Goal: Task Accomplishment & Management: Manage account settings

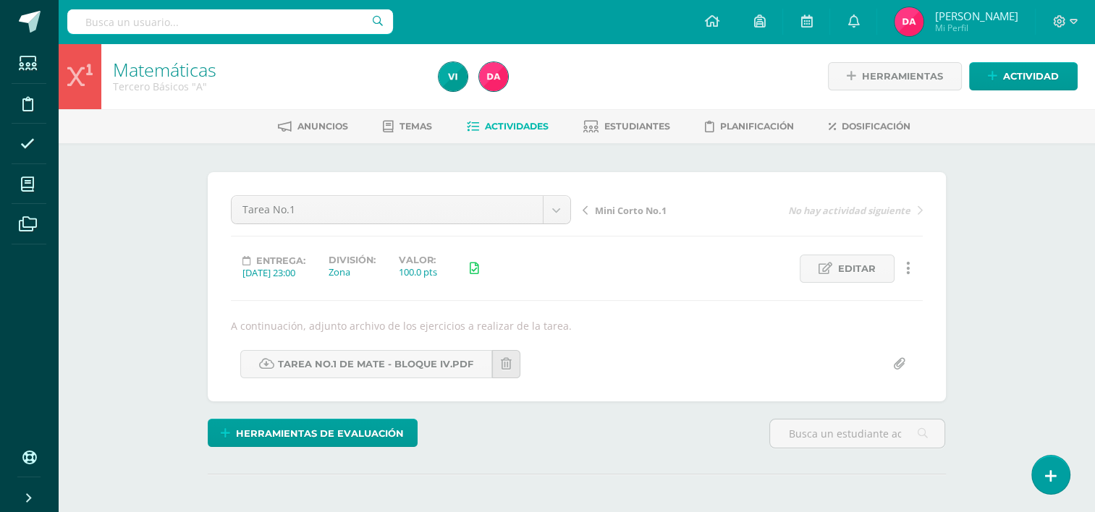
click at [500, 117] on link "Actividades" at bounding box center [508, 126] width 82 height 23
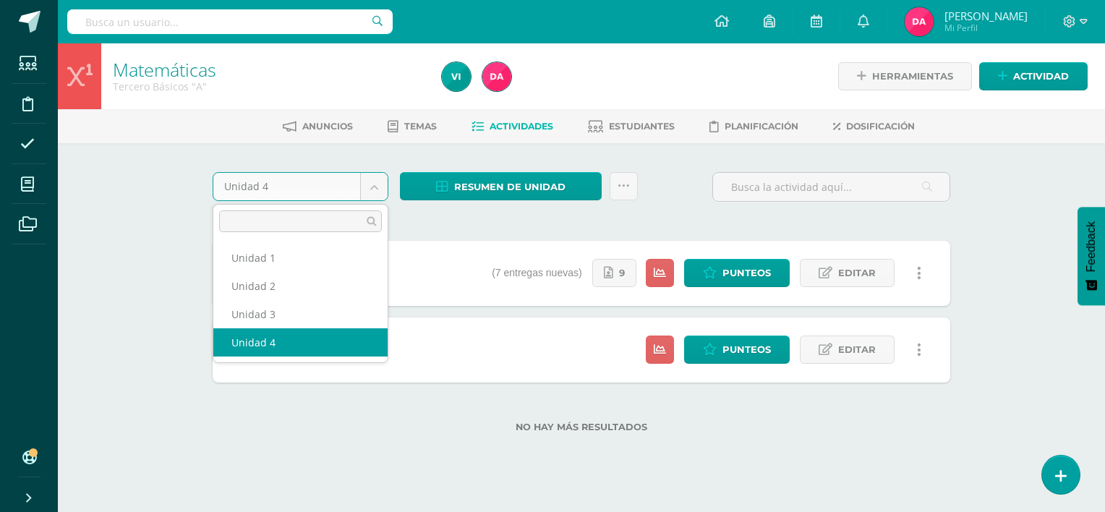
click at [372, 184] on body "Estudiantes Disciplina Asistencia Mis cursos Archivos Soporte Centro de ayuda Ú…" at bounding box center [552, 239] width 1105 height 479
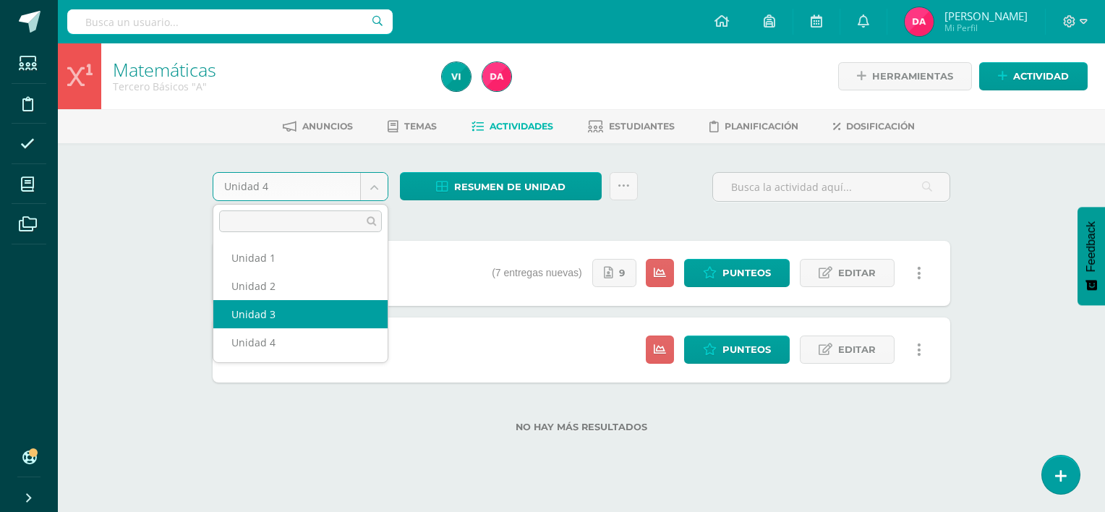
select select "Unidad 3"
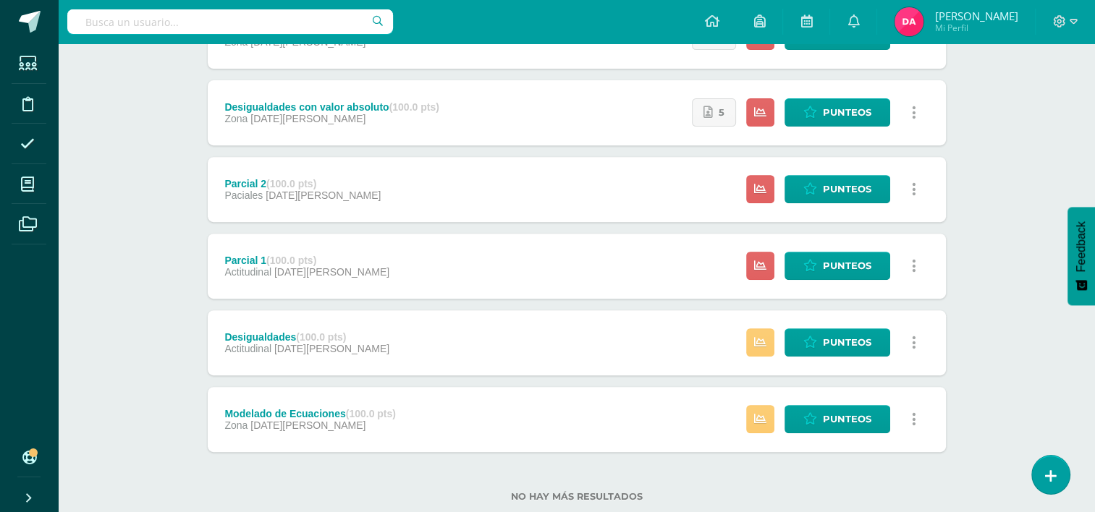
scroll to position [580, 0]
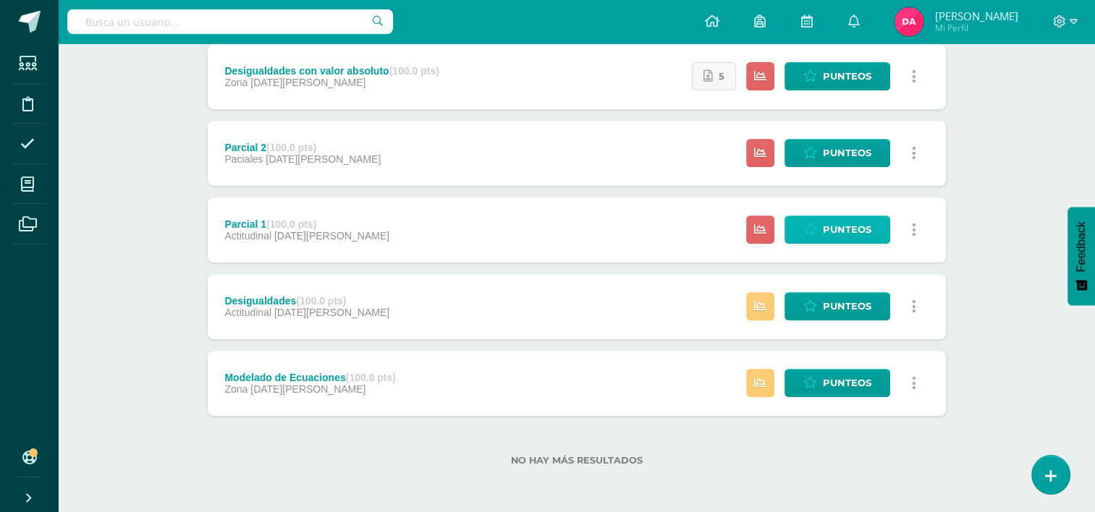
click at [851, 233] on span "Punteos" at bounding box center [847, 229] width 48 height 27
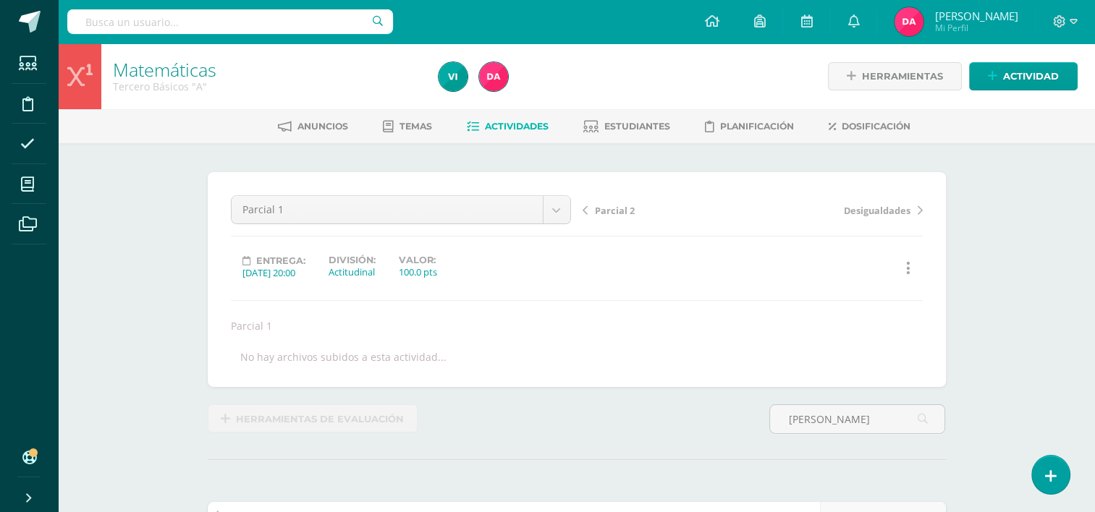
type input "lili"
click at [501, 132] on link "Actividades" at bounding box center [508, 126] width 82 height 23
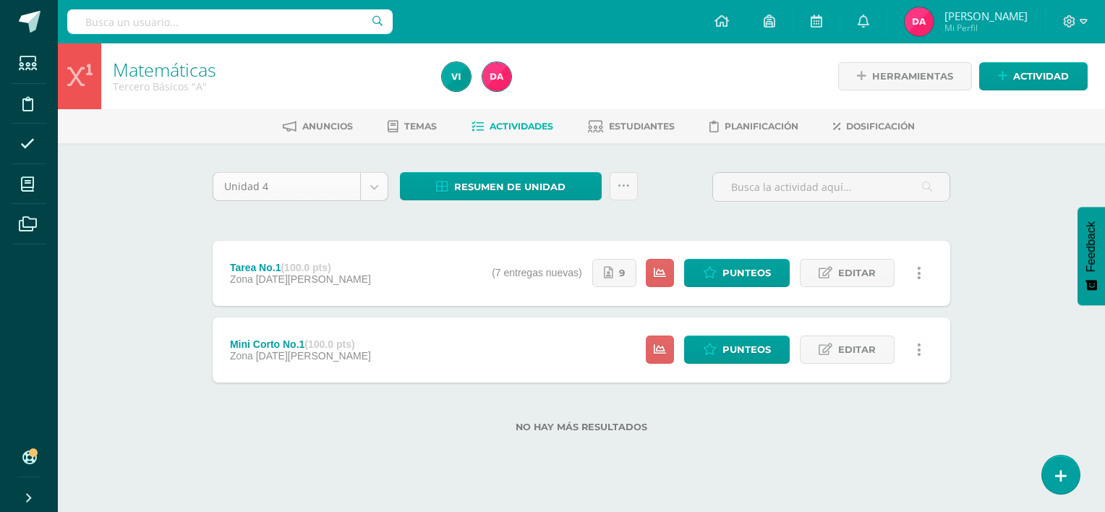
click at [382, 185] on body "Estudiantes Disciplina Asistencia Mis cursos Archivos Soporte Centro de ayuda Ú…" at bounding box center [552, 239] width 1105 height 479
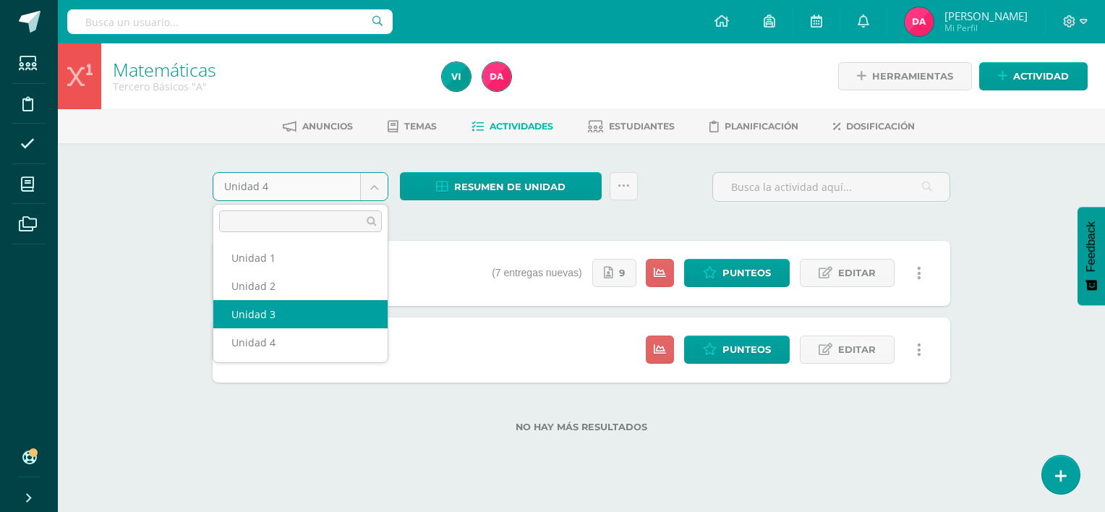
select select "Unidad 3"
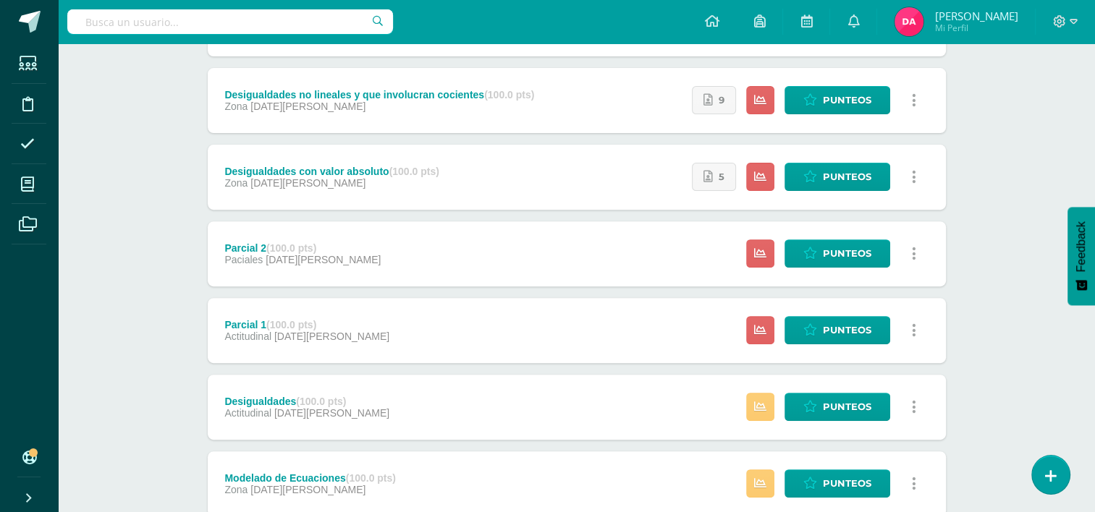
scroll to position [472, 0]
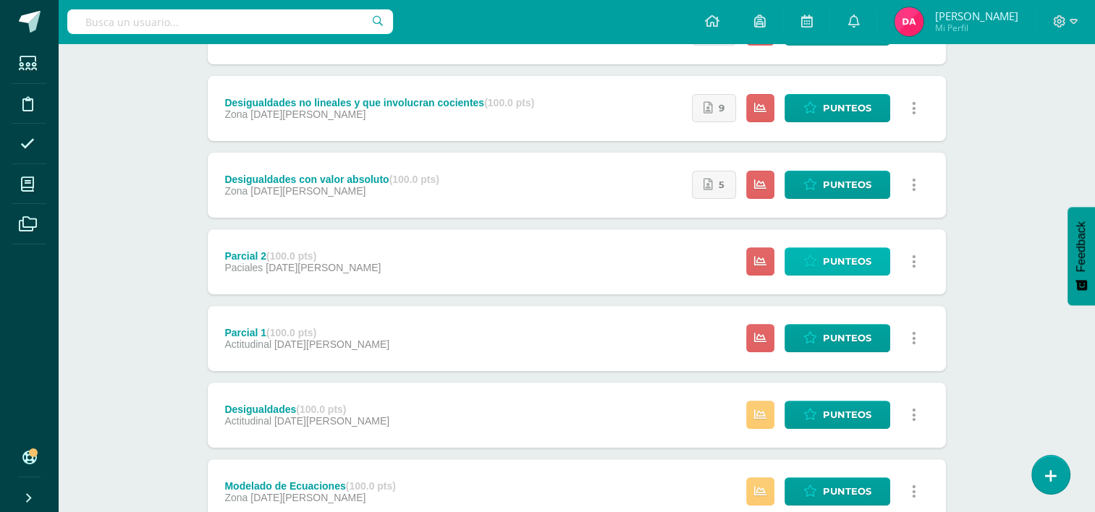
click at [851, 263] on span "Punteos" at bounding box center [847, 261] width 48 height 27
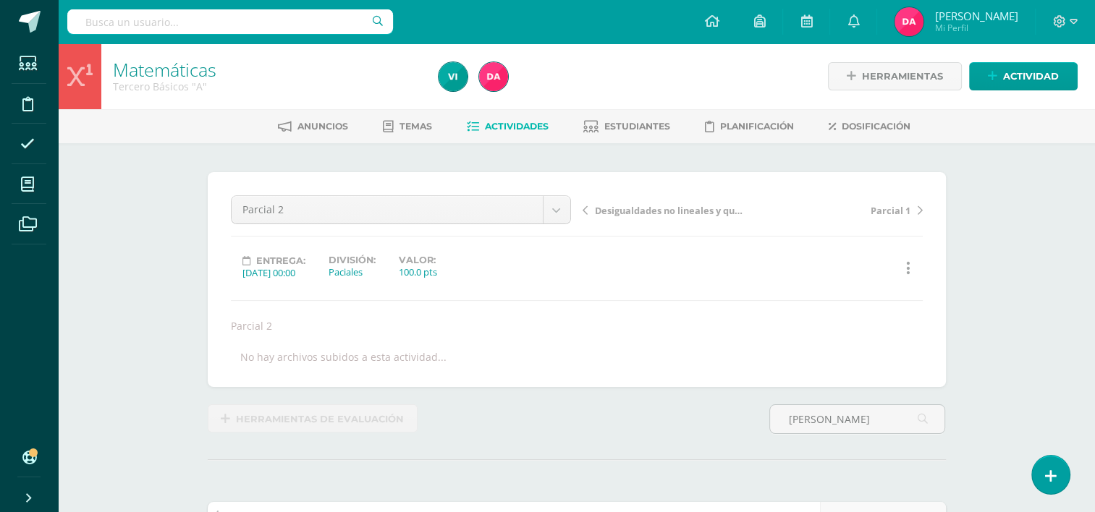
type input "lili"
click at [521, 123] on span "Actividades" at bounding box center [517, 126] width 64 height 11
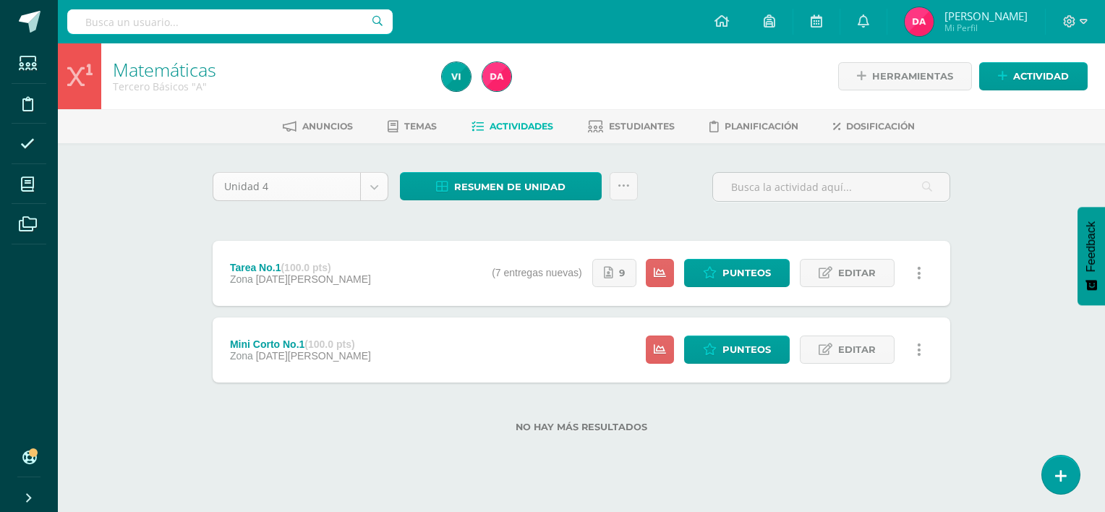
click at [374, 187] on body "Estudiantes Disciplina Asistencia Mis cursos Archivos Soporte Centro de ayuda Ú…" at bounding box center [552, 239] width 1105 height 479
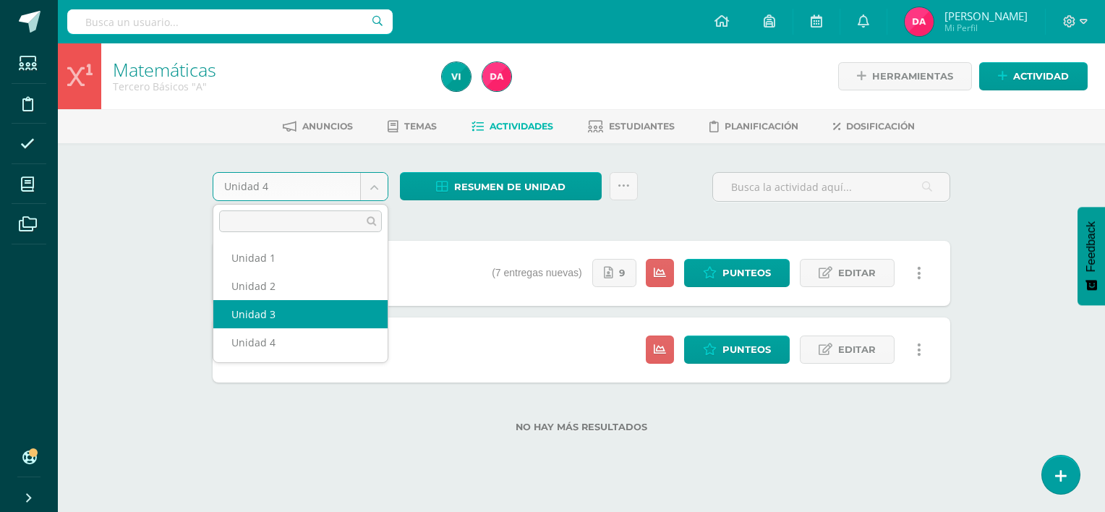
select select "Unidad 3"
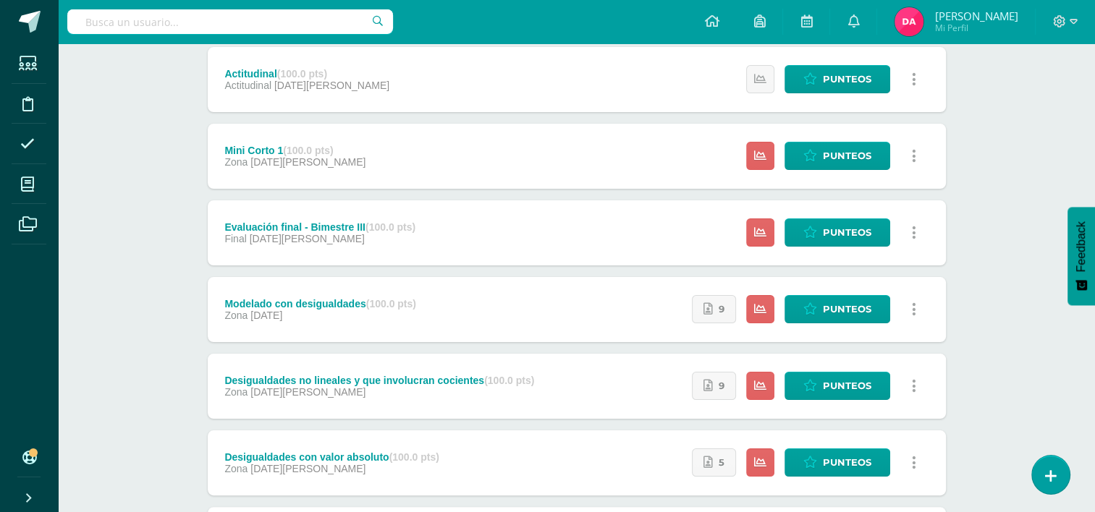
scroll to position [194, 0]
click at [821, 242] on link "Punteos" at bounding box center [837, 232] width 106 height 28
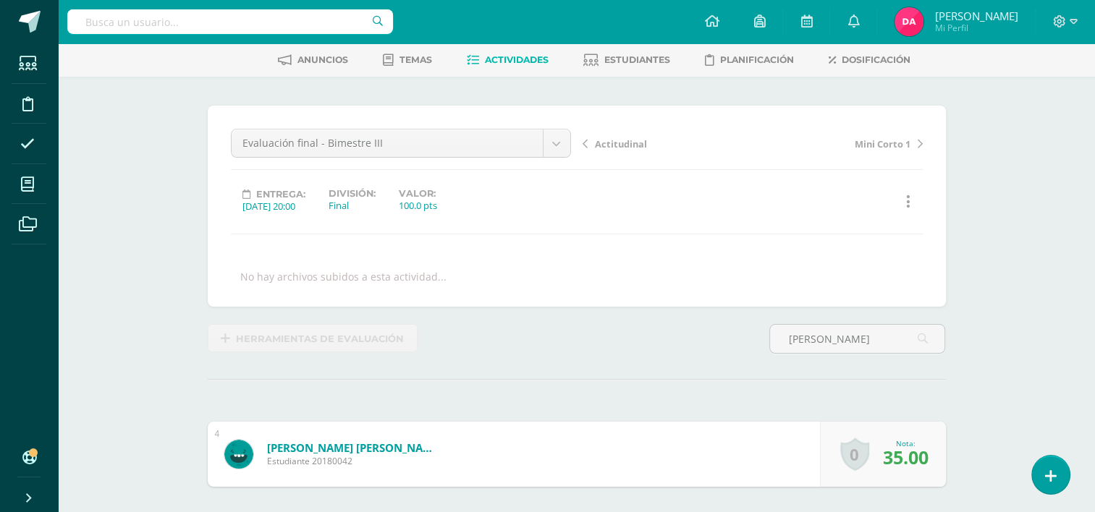
scroll to position [46, 0]
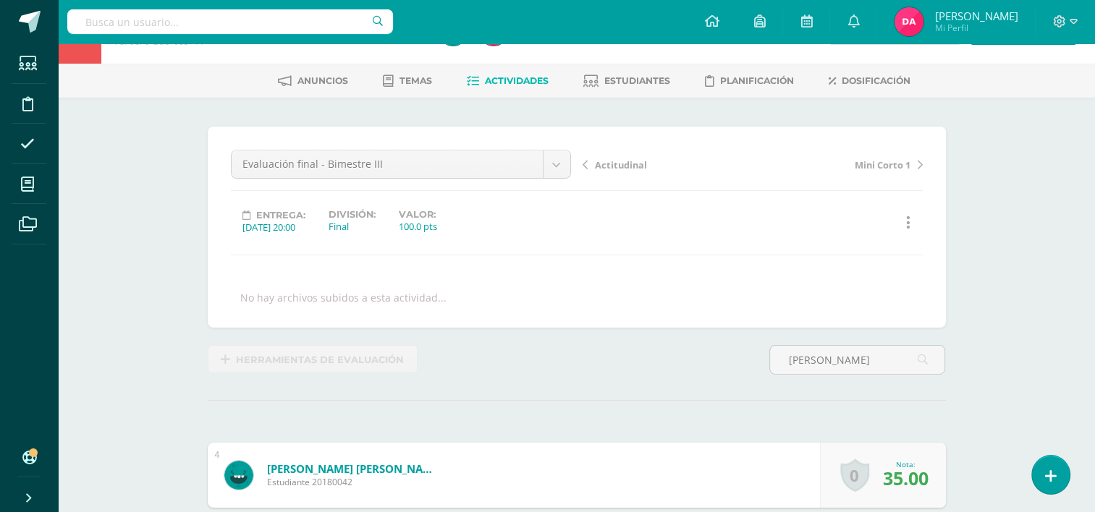
type input "lili"
click at [527, 78] on span "Actividades" at bounding box center [517, 80] width 64 height 11
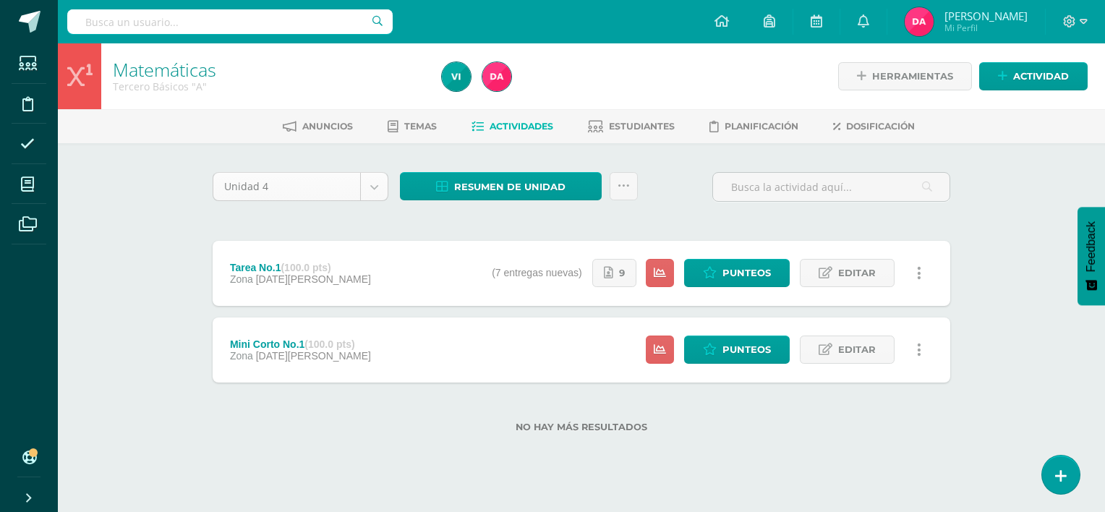
click at [373, 188] on body "Estudiantes Disciplina Asistencia Mis cursos Archivos Soporte Centro de ayuda Ú…" at bounding box center [552, 239] width 1105 height 479
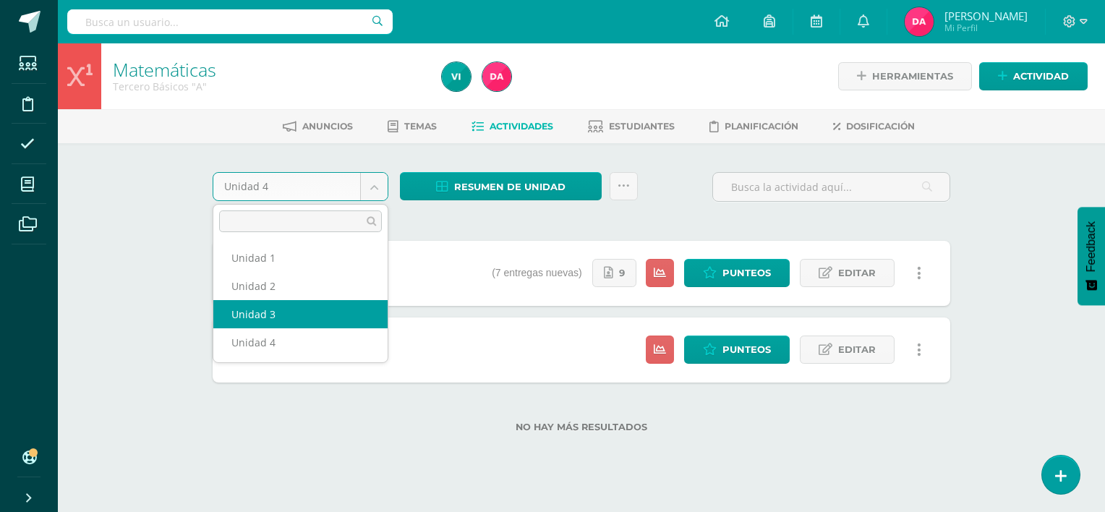
select select "Unidad 3"
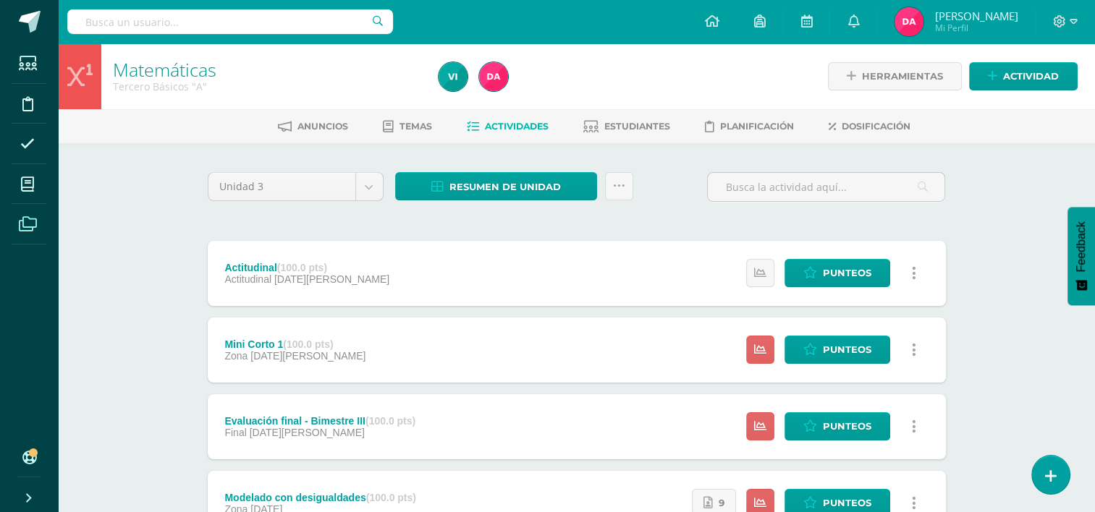
click at [28, 223] on icon at bounding box center [28, 224] width 18 height 14
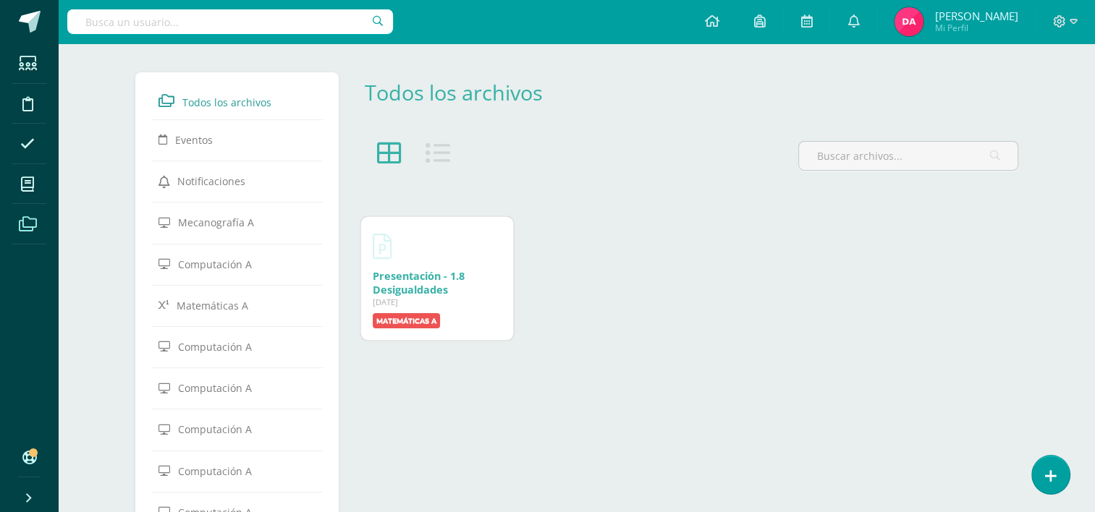
click at [430, 302] on div "[DATE]" at bounding box center [437, 302] width 129 height 11
click at [415, 288] on link "Presentación - 1.8 Desigualdades" at bounding box center [419, 282] width 92 height 27
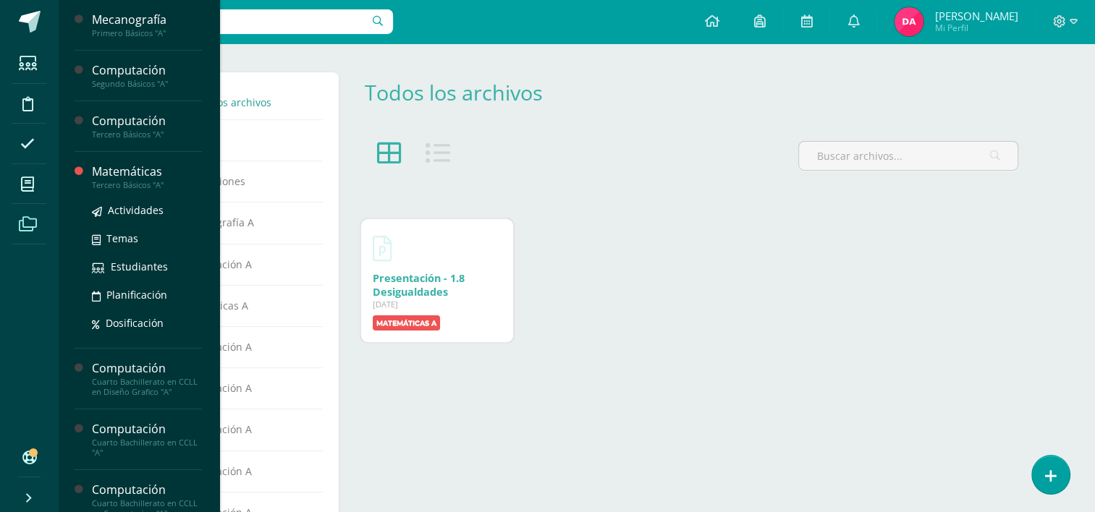
click at [105, 176] on div "Matemáticas" at bounding box center [147, 171] width 110 height 17
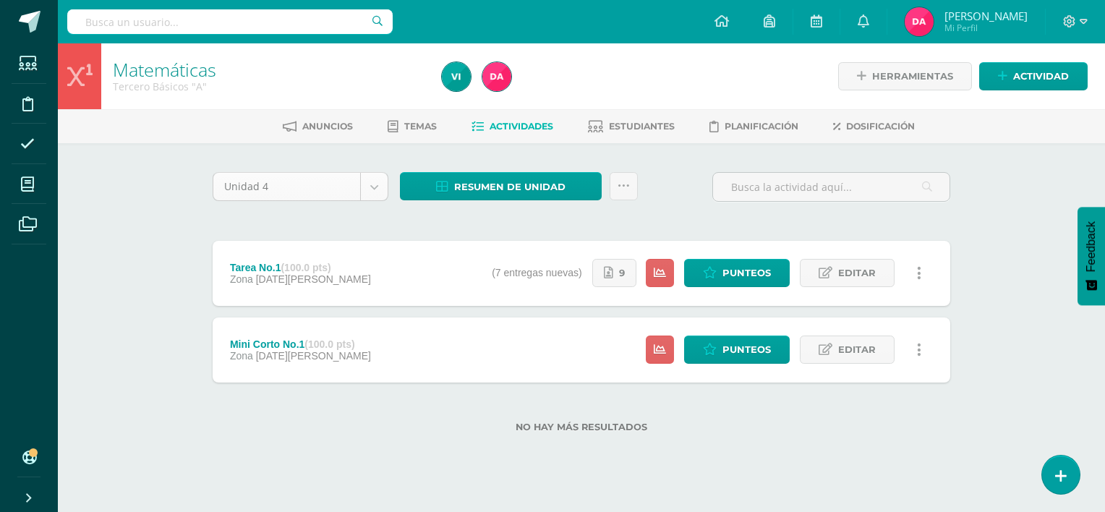
click at [381, 176] on body "Estudiantes Disciplina Asistencia Mis cursos Archivos Soporte Centro de ayuda Ú…" at bounding box center [552, 239] width 1105 height 479
select select "Unidad 3"
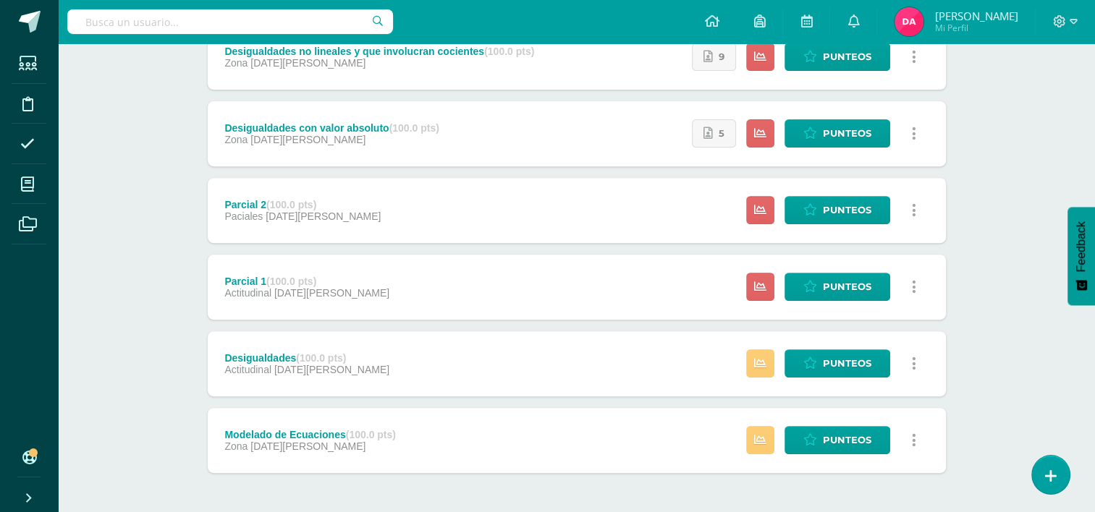
scroll to position [580, 0]
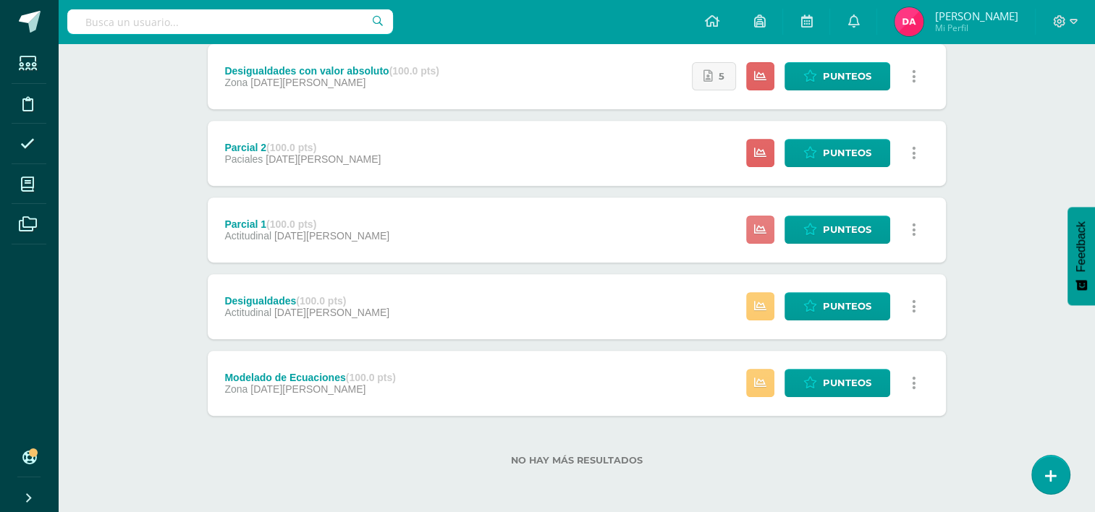
click at [753, 234] on link at bounding box center [760, 230] width 28 height 28
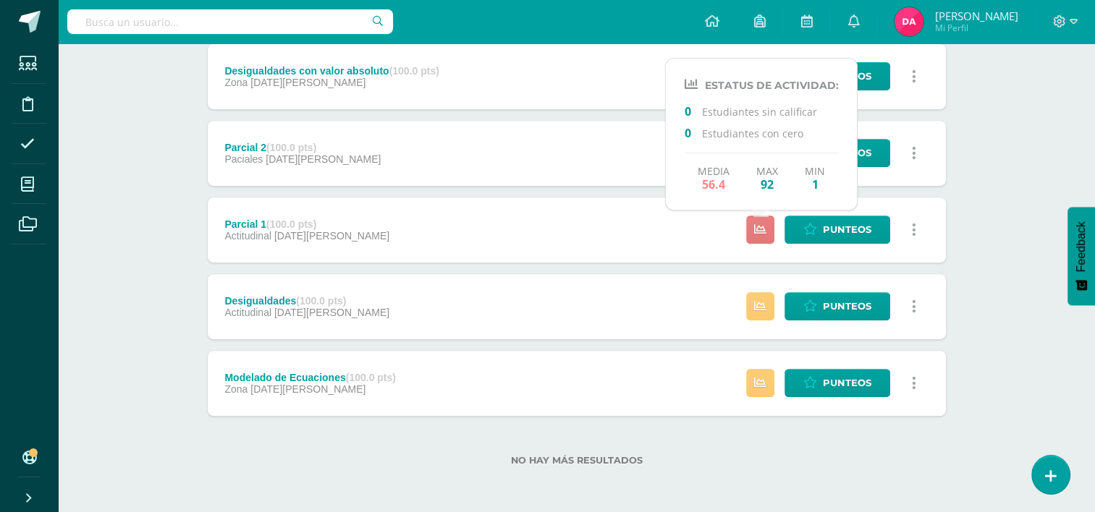
click at [753, 234] on link at bounding box center [760, 230] width 28 height 28
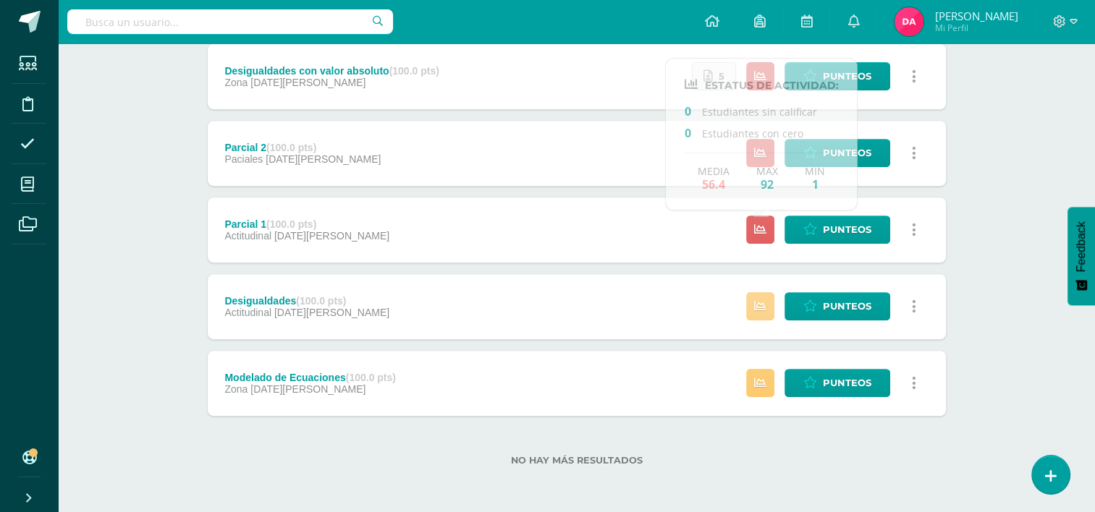
click at [760, 311] on icon at bounding box center [760, 306] width 12 height 12
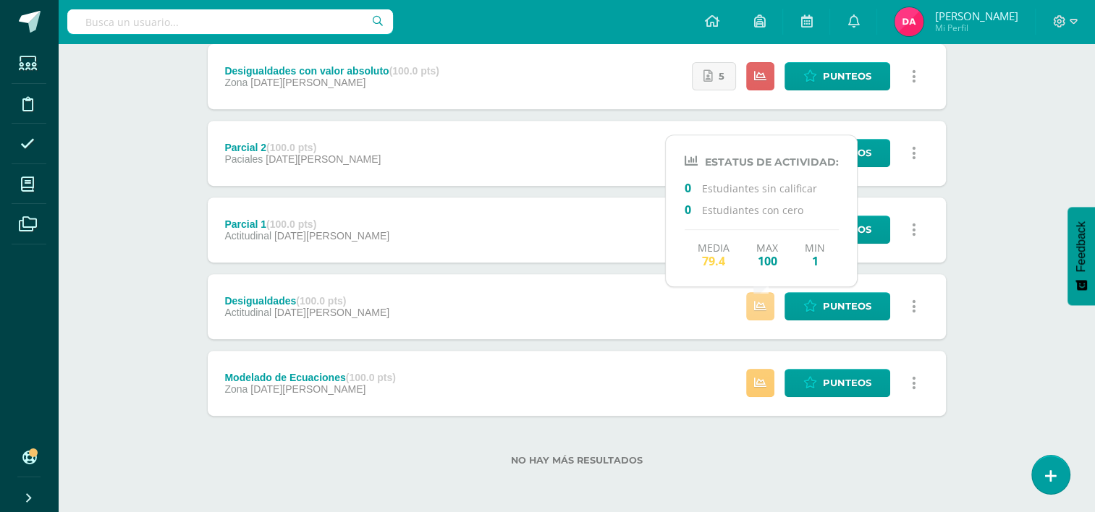
click at [760, 311] on icon at bounding box center [760, 306] width 12 height 12
click at [707, 344] on div "Actitudinal (100.0 pts) Actitudinal 05 de Agosto Estatus de Actividad: 0 Estudi…" at bounding box center [577, 38] width 738 height 755
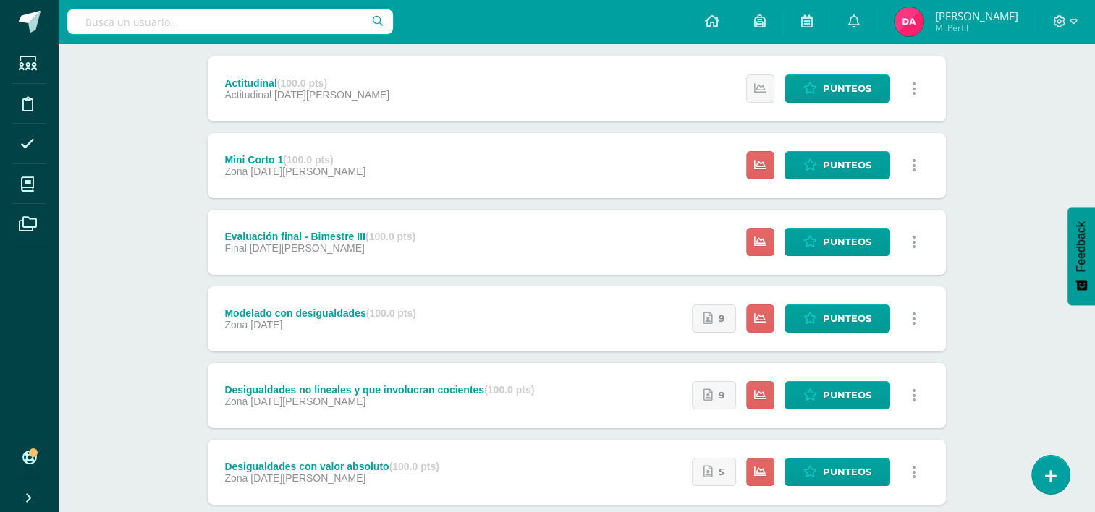
scroll to position [173, 0]
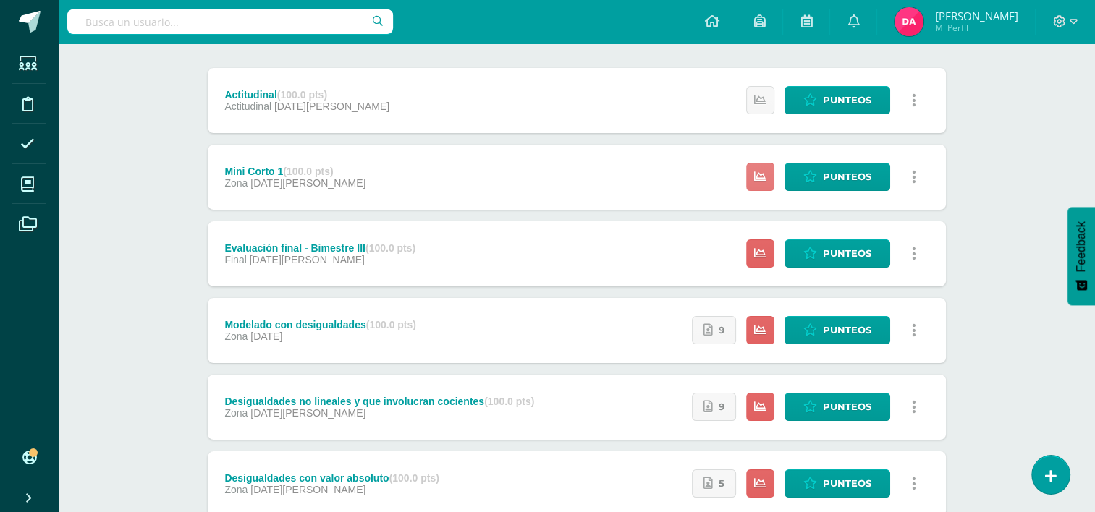
click at [760, 169] on link at bounding box center [760, 177] width 28 height 28
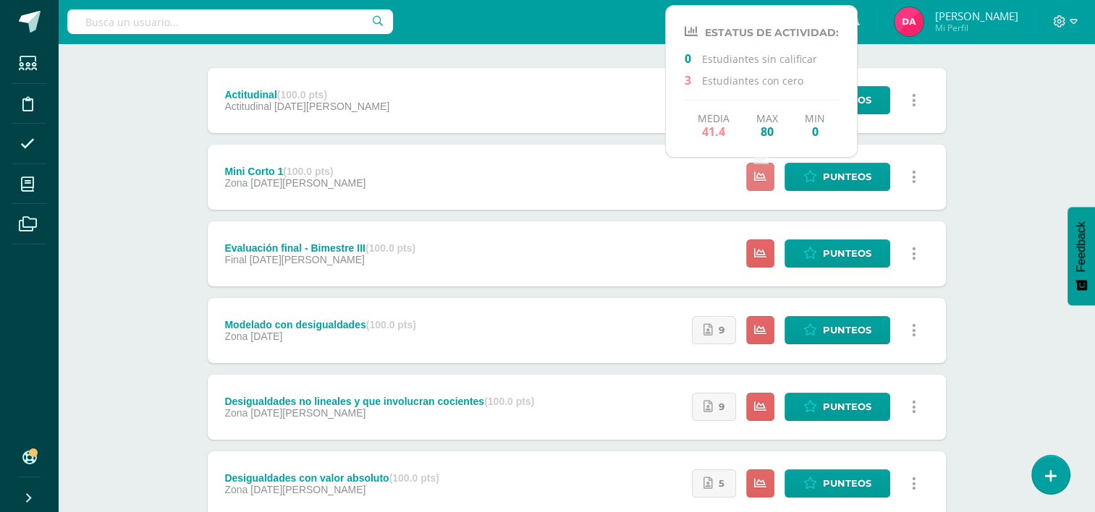
click at [760, 171] on icon at bounding box center [760, 177] width 12 height 12
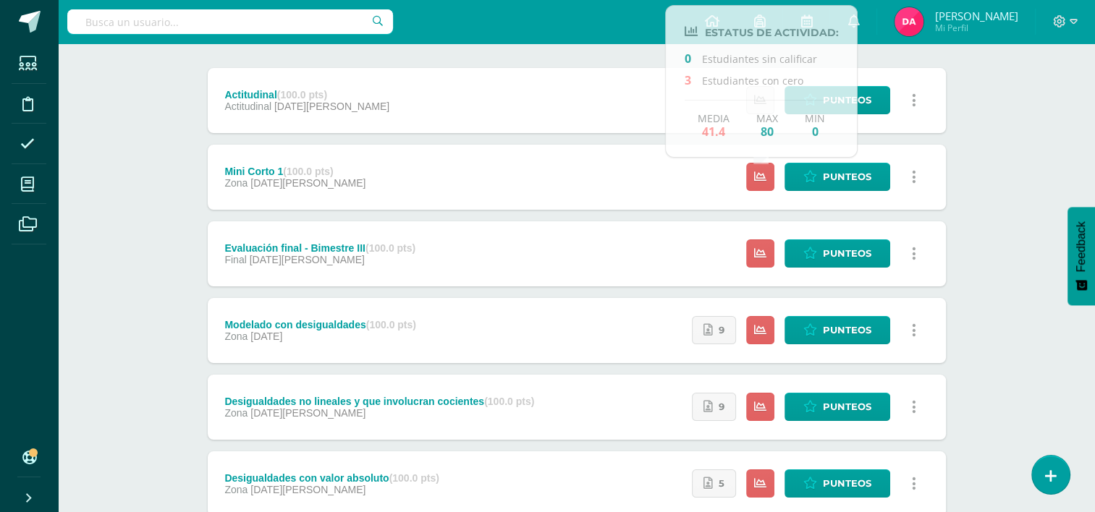
click at [505, 45] on div "Unidad 3 Unidad 1 Unidad 2 Unidad 3 Unidad 4 Resumen de unidad Descargar como H…" at bounding box center [576, 444] width 749 height 891
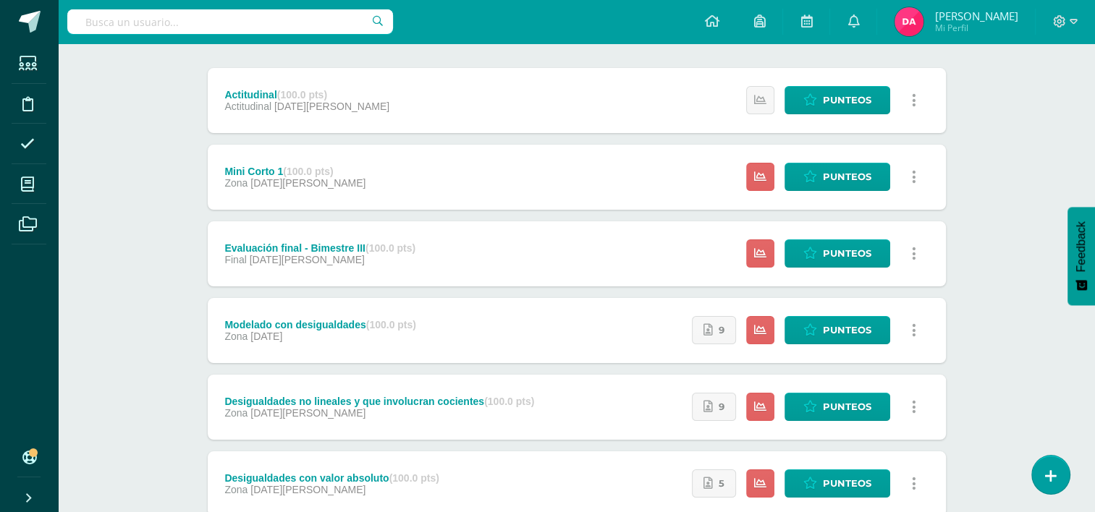
scroll to position [0, 0]
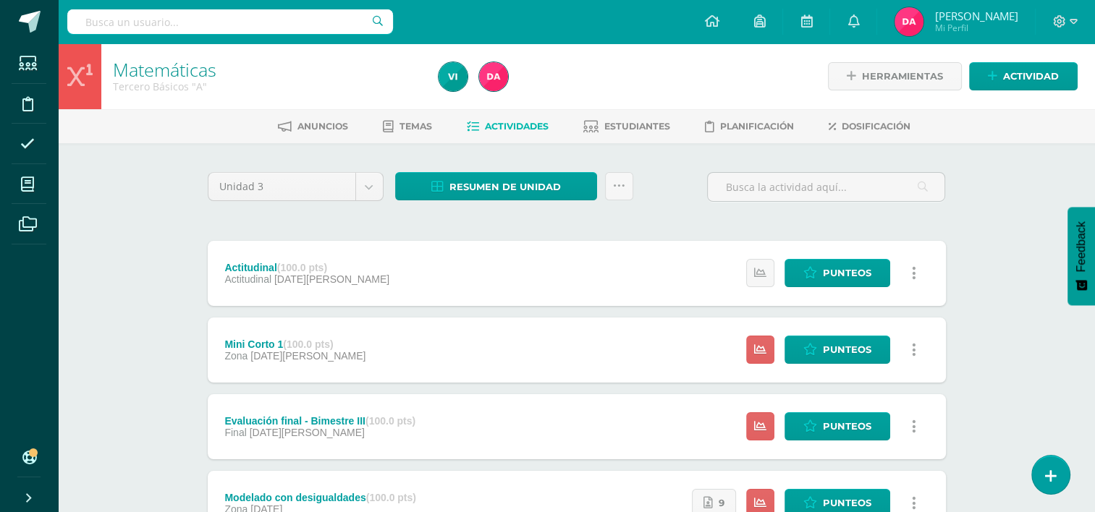
click at [673, 195] on div "Unidad 3 Unidad 1 Unidad 2 Unidad 3 Unidad 4 Resumen de unidad Descargar como H…" at bounding box center [576, 192] width 749 height 41
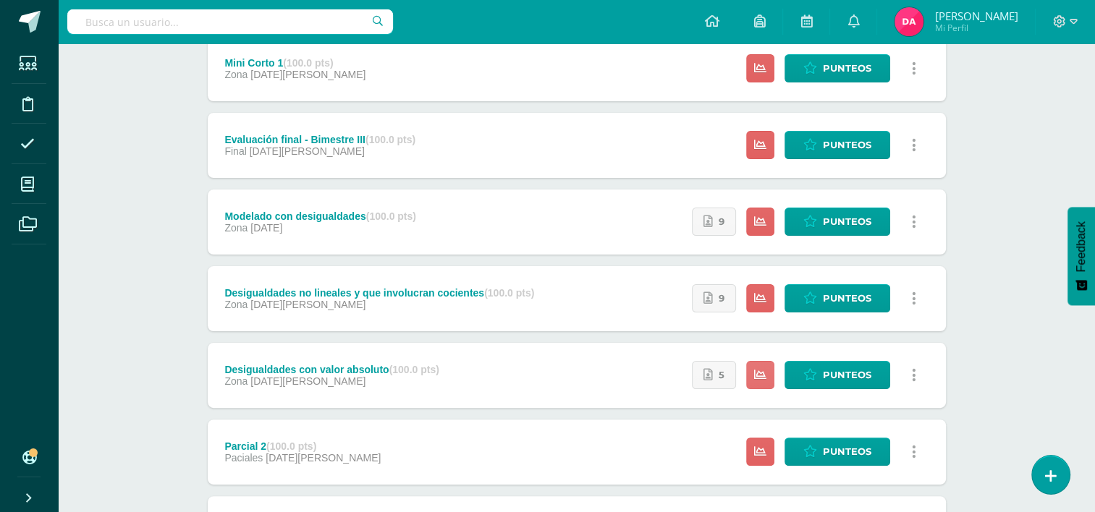
scroll to position [246, 0]
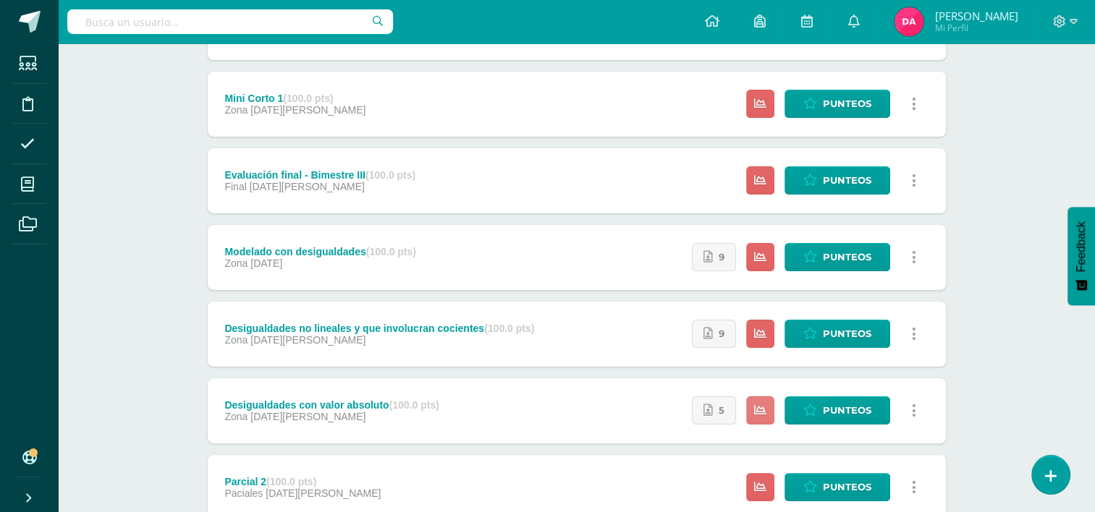
click at [757, 409] on icon at bounding box center [760, 410] width 12 height 12
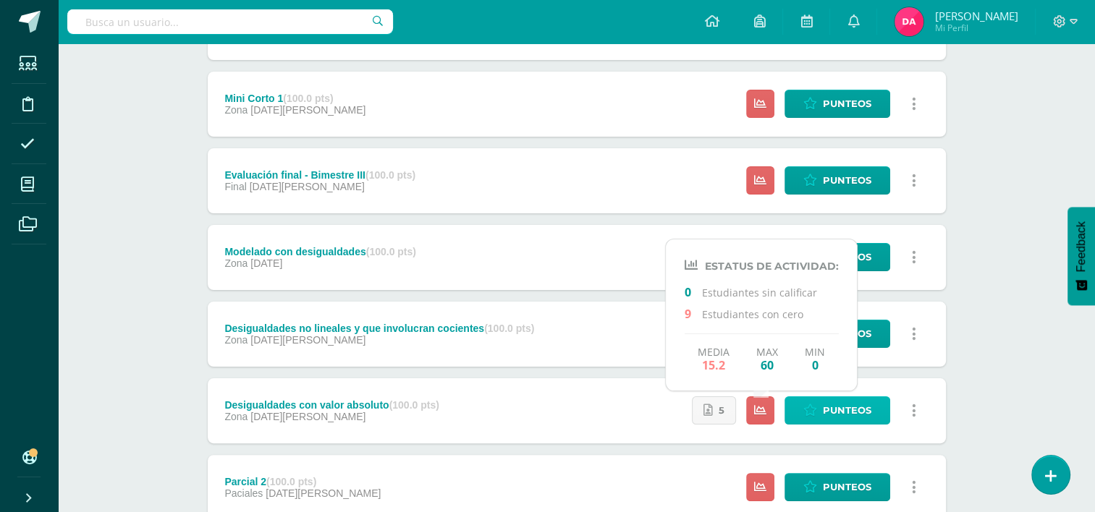
click at [836, 416] on span "Punteos" at bounding box center [847, 410] width 48 height 27
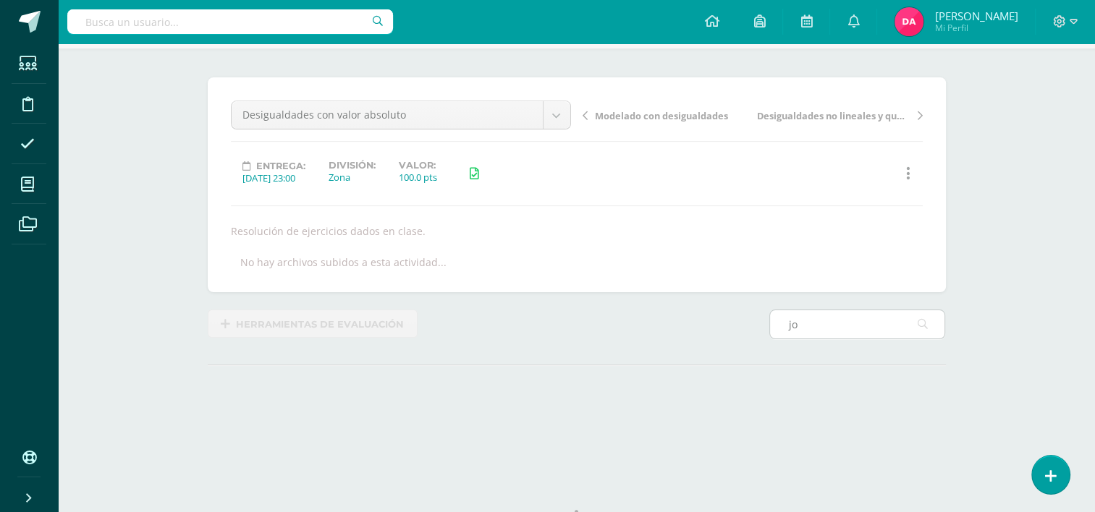
click at [812, 331] on input "jo" at bounding box center [857, 324] width 174 height 28
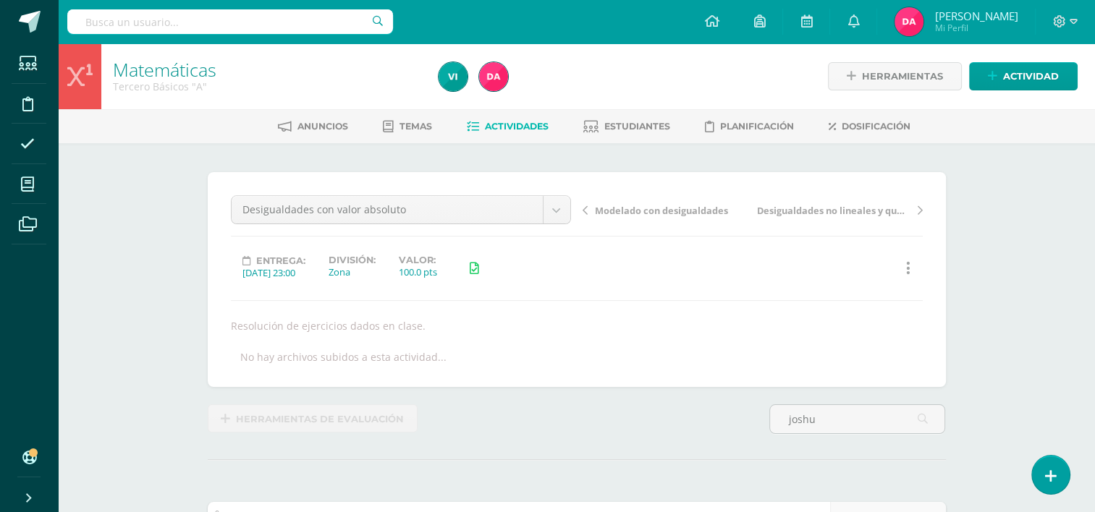
type input "joshu"
click at [516, 124] on span "Actividades" at bounding box center [517, 126] width 64 height 11
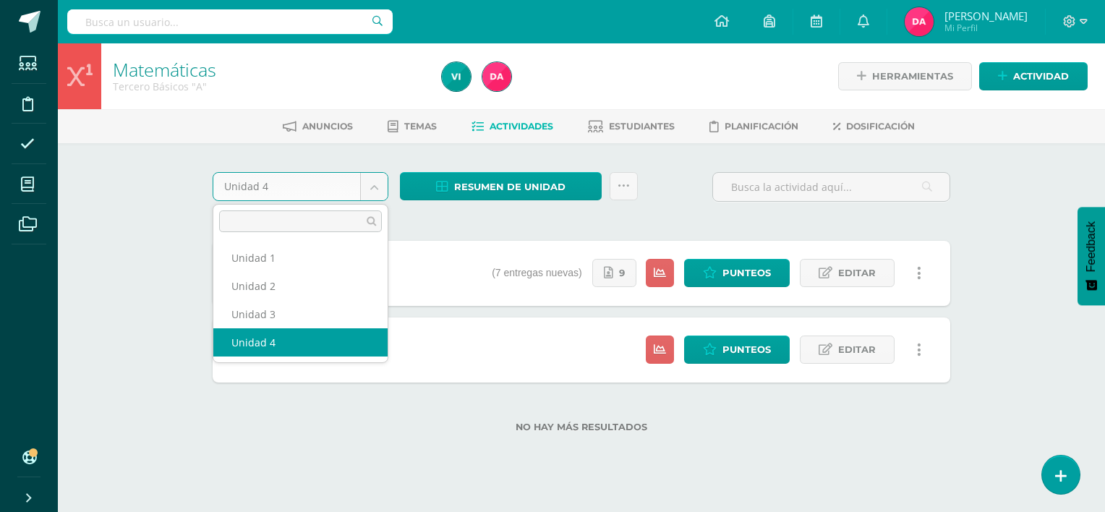
click at [376, 194] on body "Estudiantes Disciplina Asistencia Mis cursos Archivos Soporte Centro de ayuda Ú…" at bounding box center [552, 239] width 1105 height 479
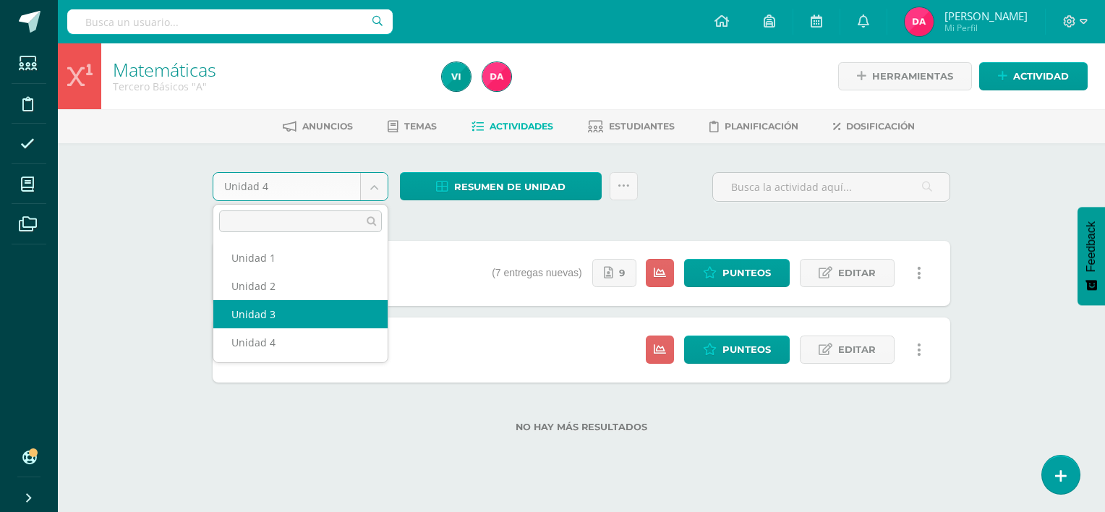
select select "Unidad 3"
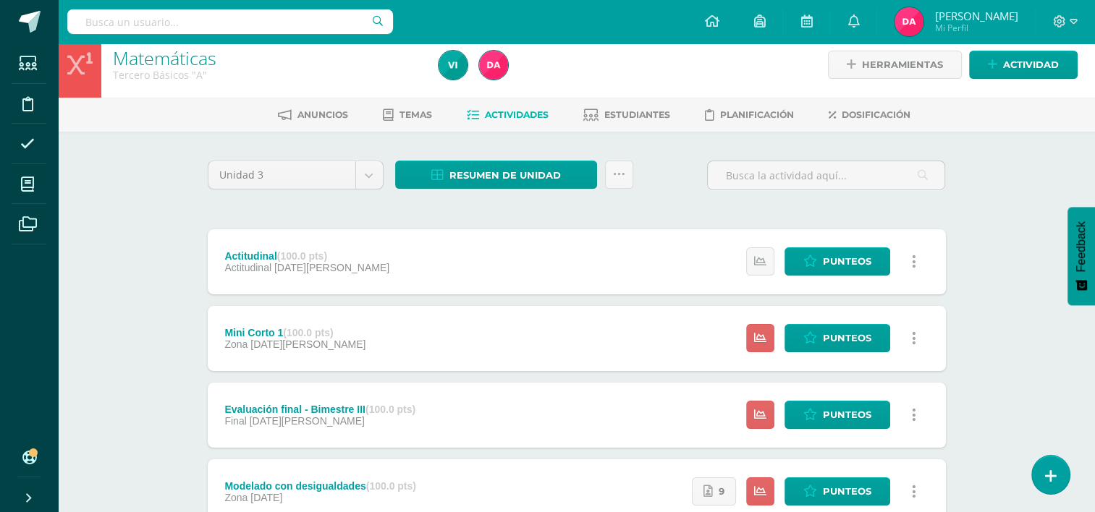
scroll to position [9, 0]
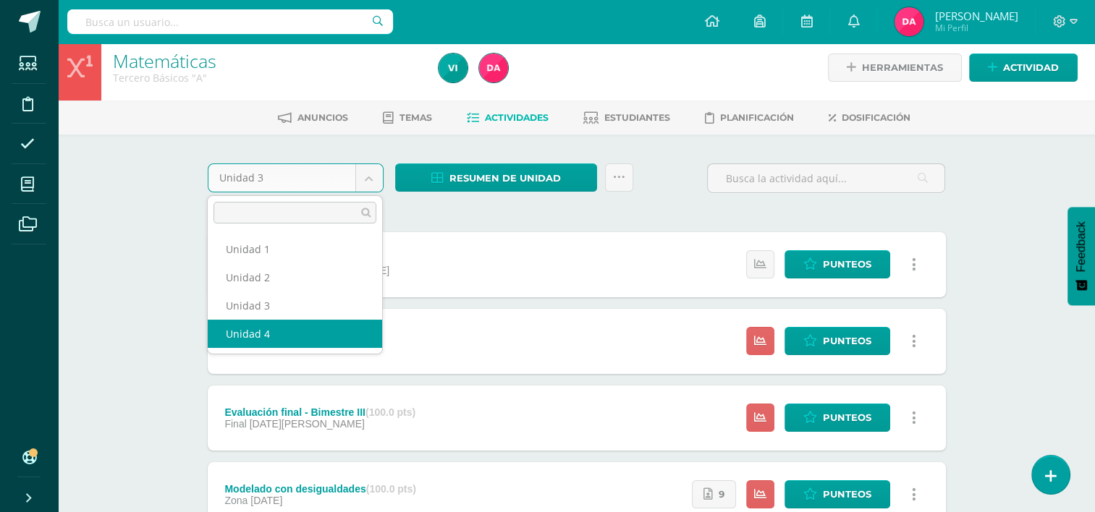
select select "Unidad 4"
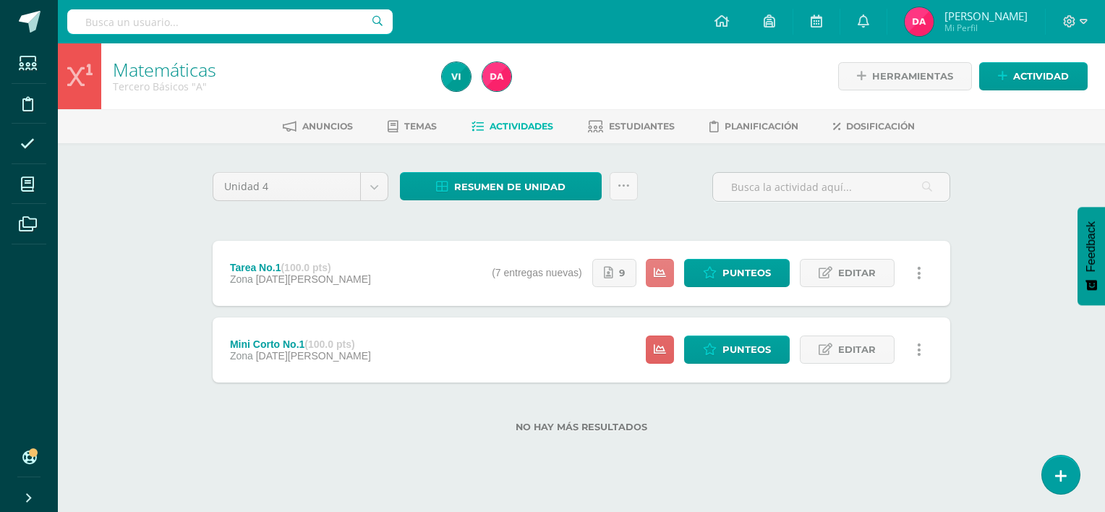
click at [663, 270] on icon at bounding box center [660, 273] width 12 height 12
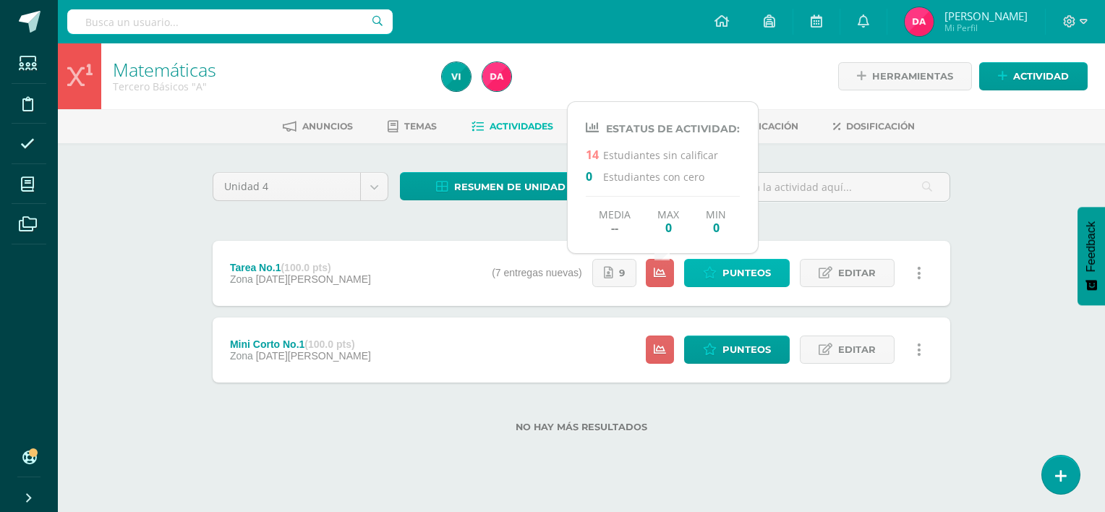
click at [707, 272] on icon at bounding box center [710, 273] width 14 height 12
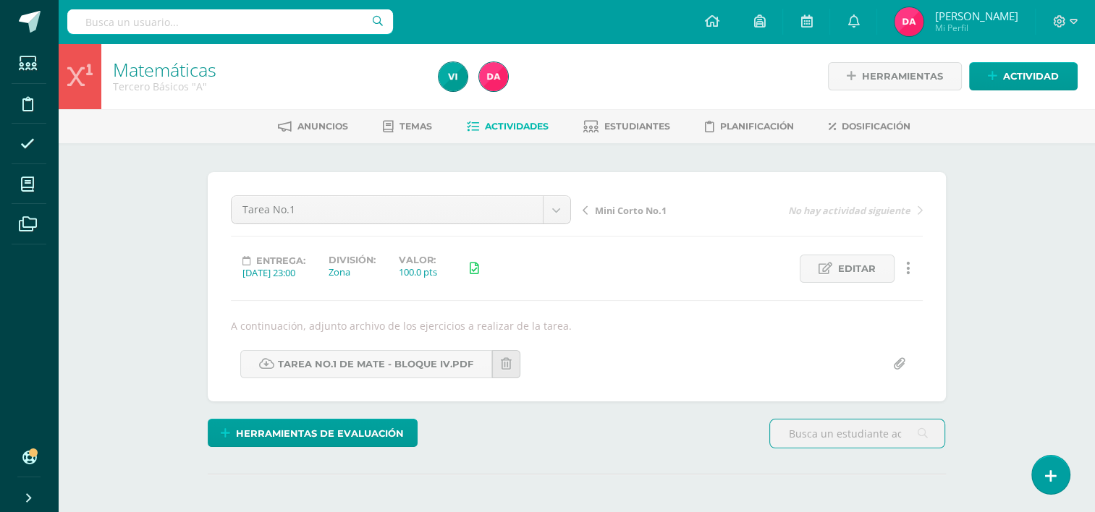
click at [502, 127] on span "Actividades" at bounding box center [517, 126] width 64 height 11
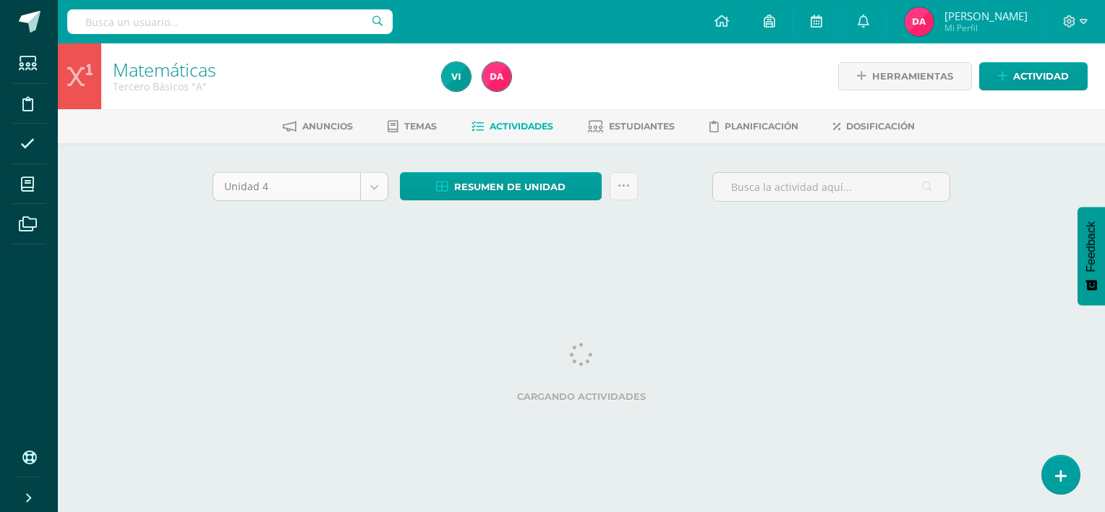
click at [374, 188] on body "Estudiantes Disciplina Asistencia Mis cursos Archivos Soporte Centro de ayuda Ú…" at bounding box center [552, 135] width 1105 height 270
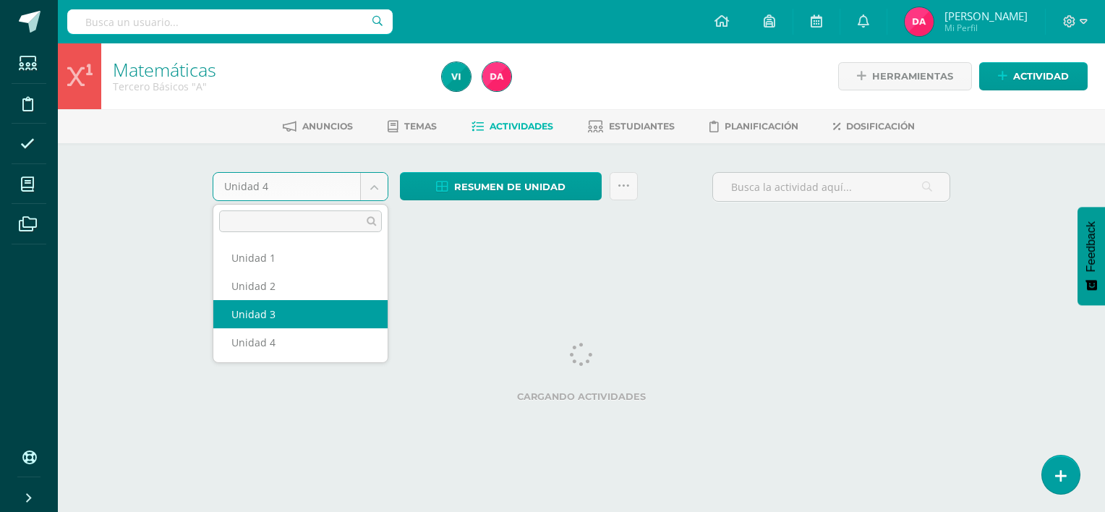
select select "Unidad 3"
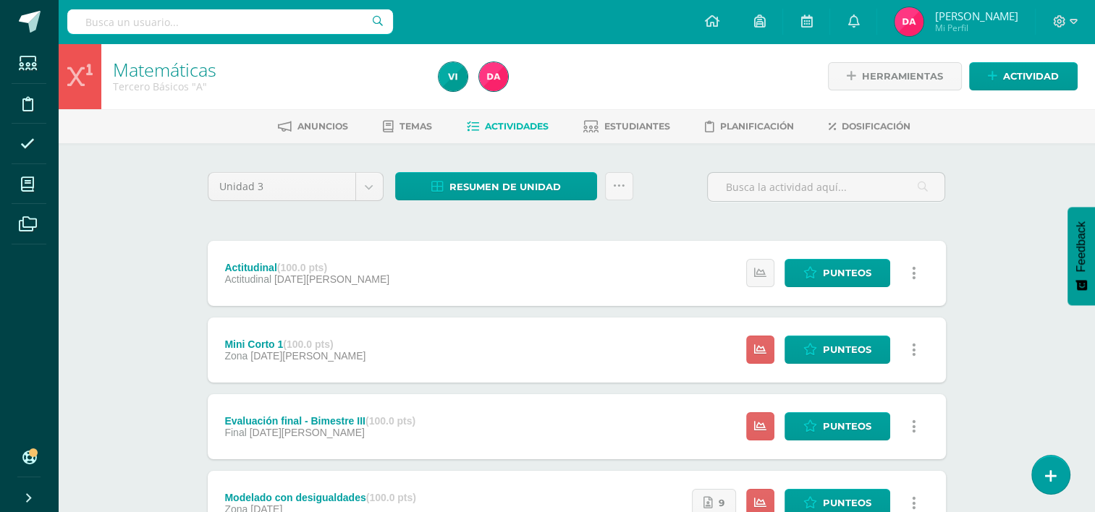
scroll to position [575, 0]
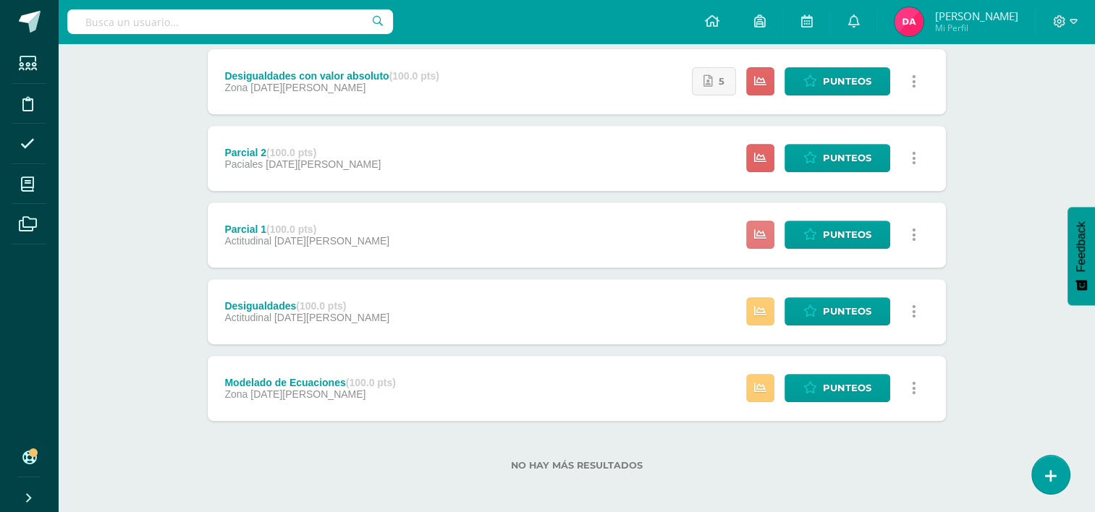
click at [764, 226] on link at bounding box center [760, 235] width 28 height 28
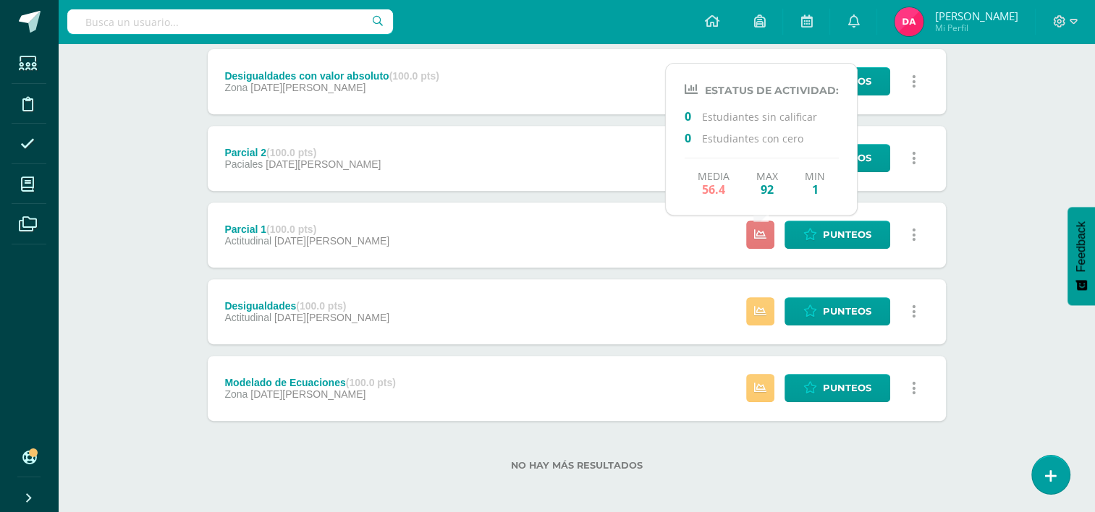
click at [759, 233] on icon at bounding box center [760, 235] width 12 height 12
click at [849, 234] on span "Punteos" at bounding box center [847, 234] width 48 height 27
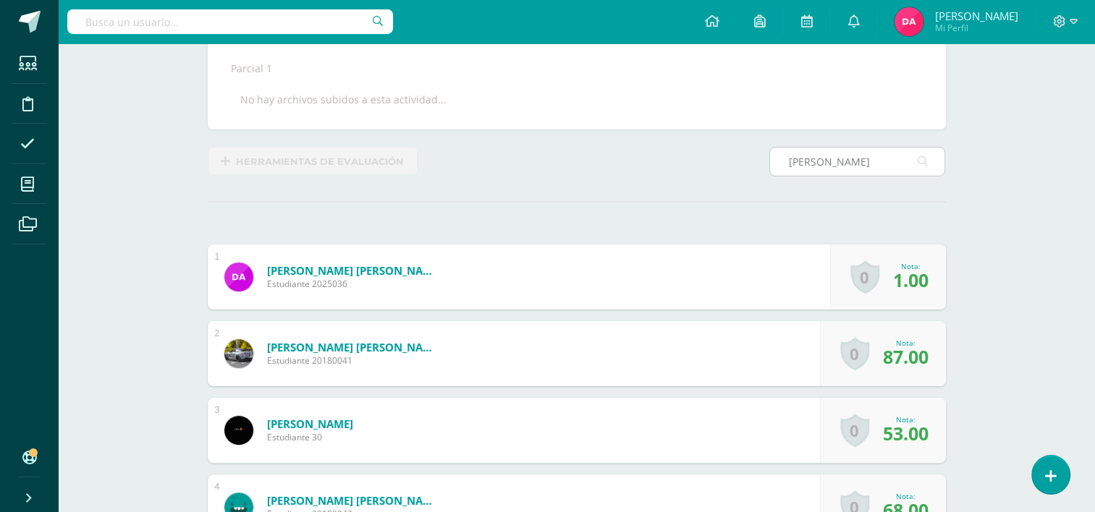
scroll to position [257, 0]
type input "l"
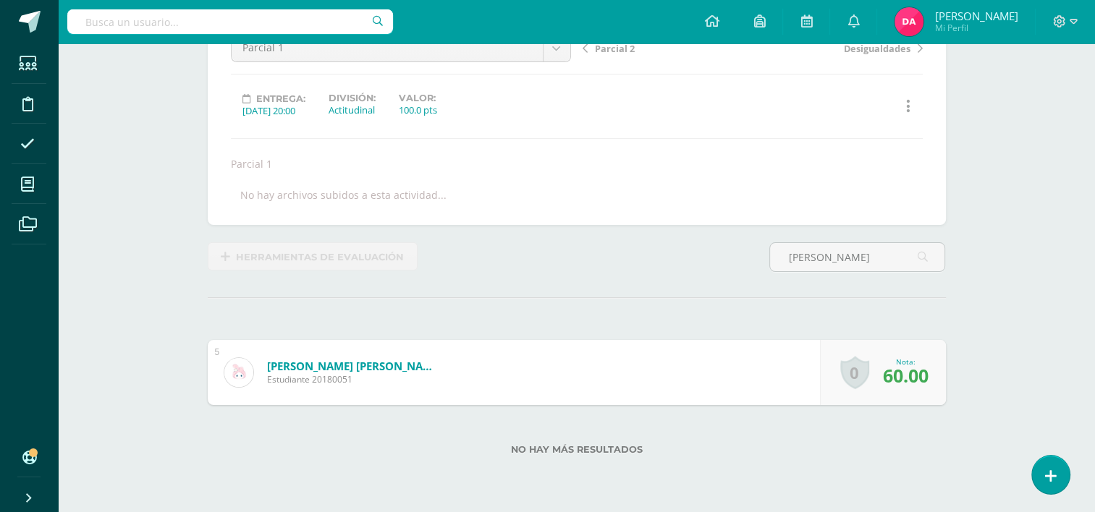
scroll to position [0, 0]
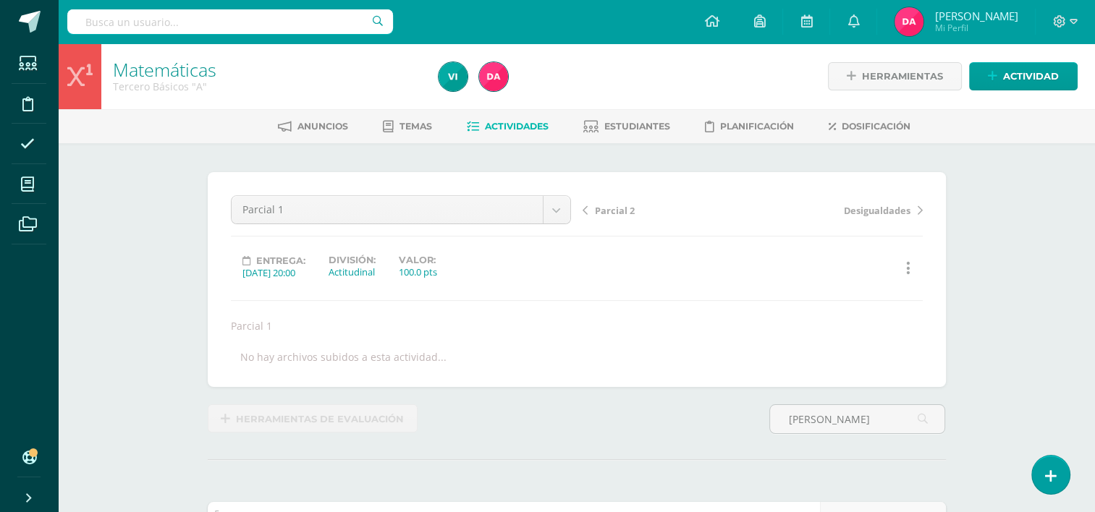
type input "luisa"
click at [485, 124] on span "Actividades" at bounding box center [517, 126] width 64 height 11
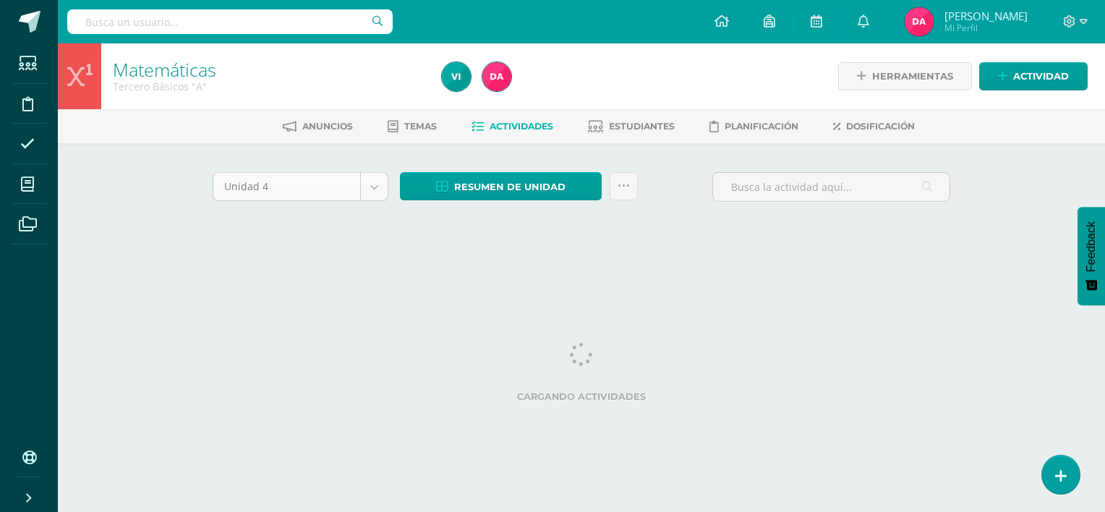
click at [376, 190] on body "Estudiantes Disciplina Asistencia Mis cursos Archivos Soporte Centro de ayuda Ú…" at bounding box center [552, 135] width 1105 height 270
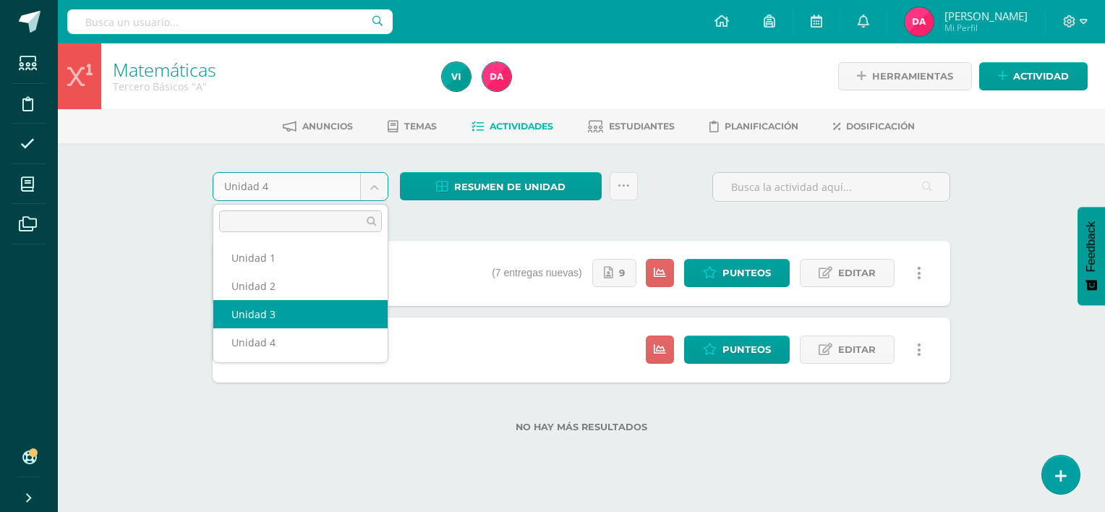
select select "Unidad 3"
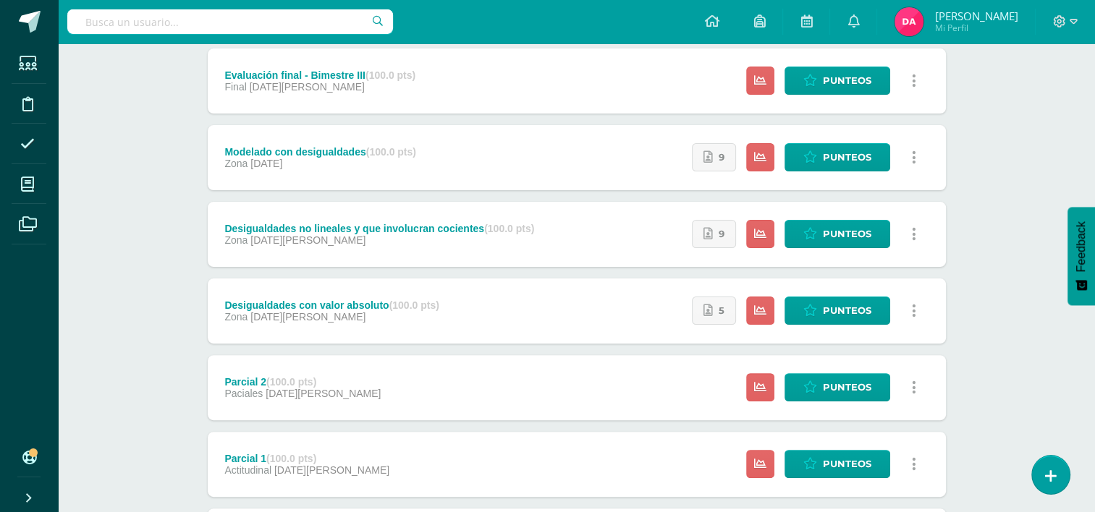
scroll to position [575, 0]
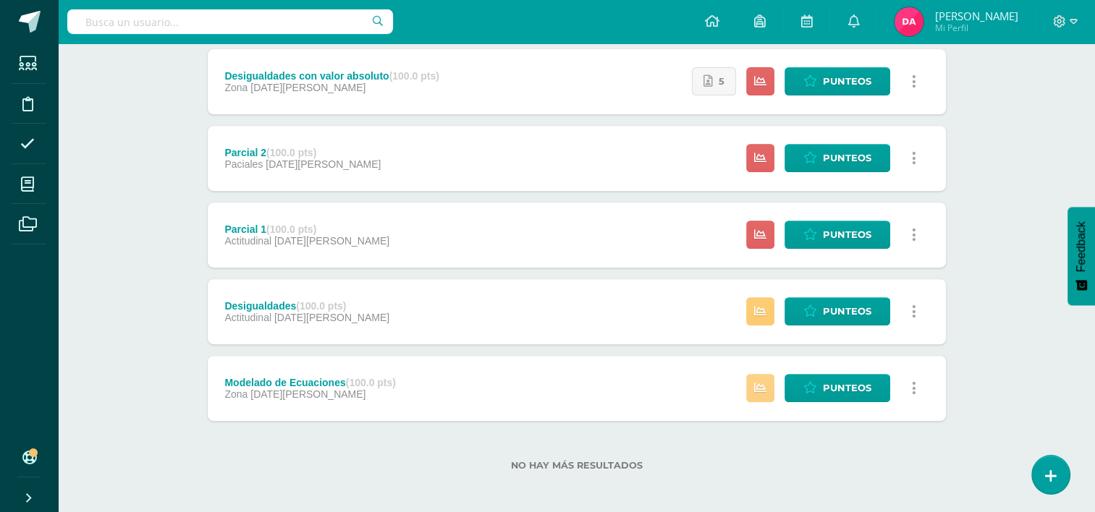
drag, startPoint x: 635, startPoint y: 357, endPoint x: 755, endPoint y: 394, distance: 125.8
click at [755, 394] on div "Modelado de Ecuaciones (100.0 pts) Zona [DATE][PERSON_NAME] Estatus de Activida…" at bounding box center [577, 388] width 738 height 65
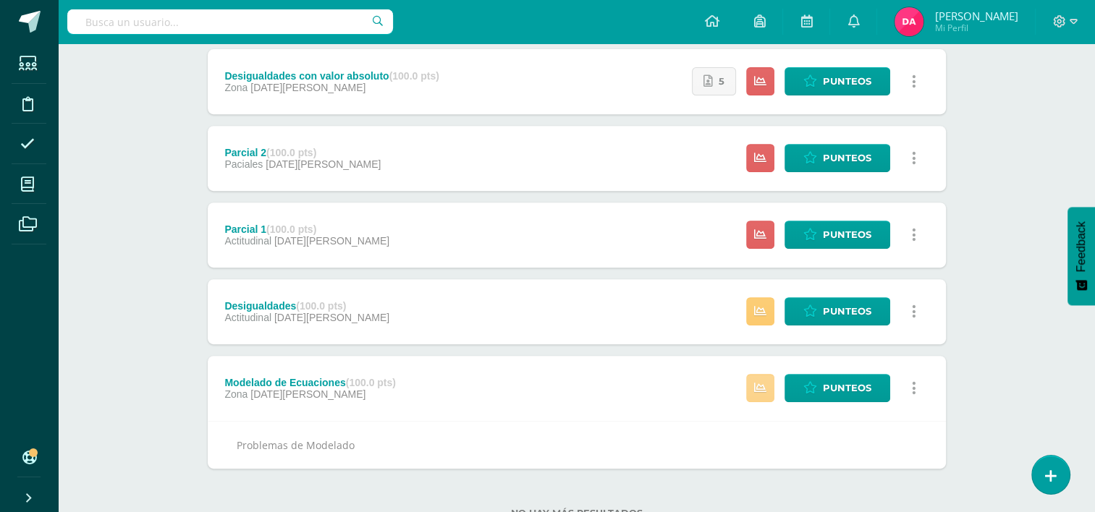
click at [758, 383] on icon at bounding box center [760, 388] width 12 height 12
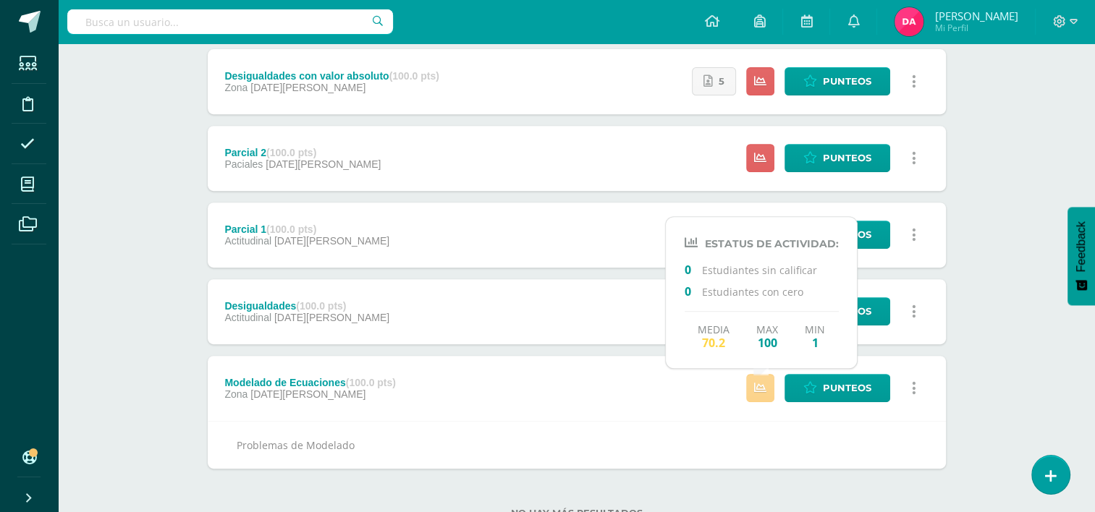
click at [757, 393] on icon at bounding box center [760, 388] width 12 height 12
click at [1012, 383] on div "Matemáticas Tercero Básicos "A" Herramientas Detalle de asistencias Actividad A…" at bounding box center [576, 16] width 1037 height 1097
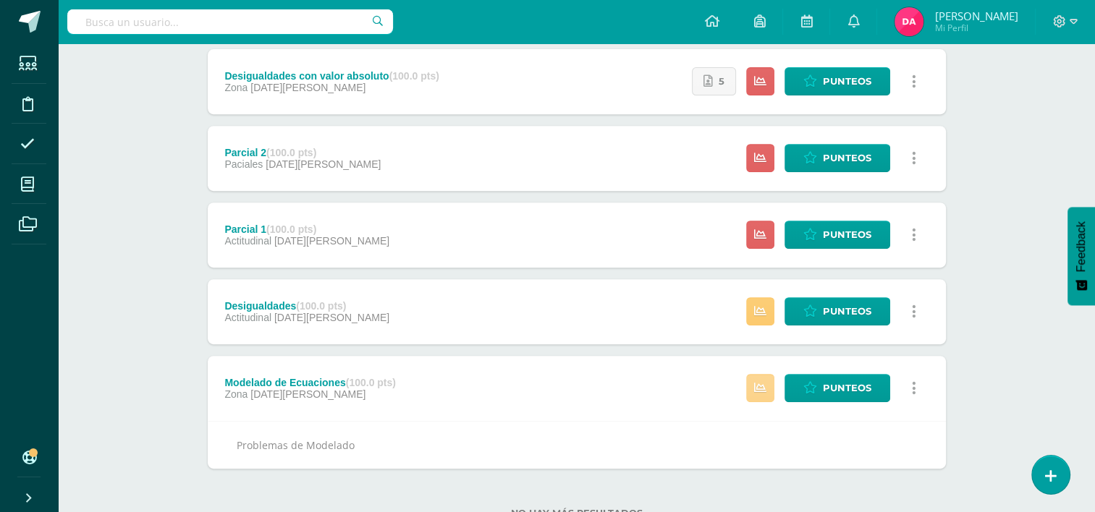
click at [762, 379] on link at bounding box center [760, 388] width 28 height 28
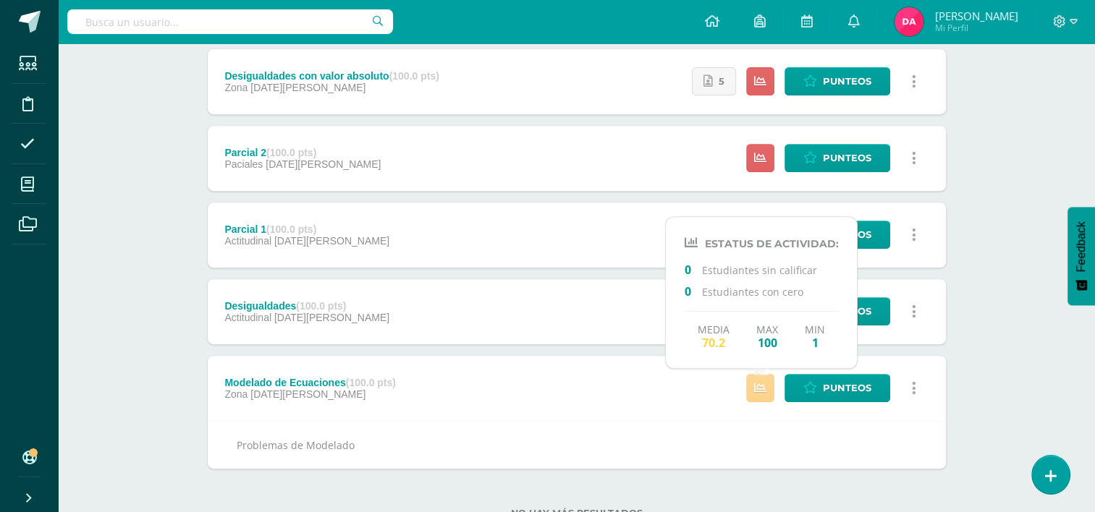
click at [759, 395] on link at bounding box center [760, 388] width 28 height 28
click at [171, 333] on div "Matemáticas Tercero Básicos "A" Herramientas Detalle de asistencias Actividad A…" at bounding box center [576, 16] width 1037 height 1097
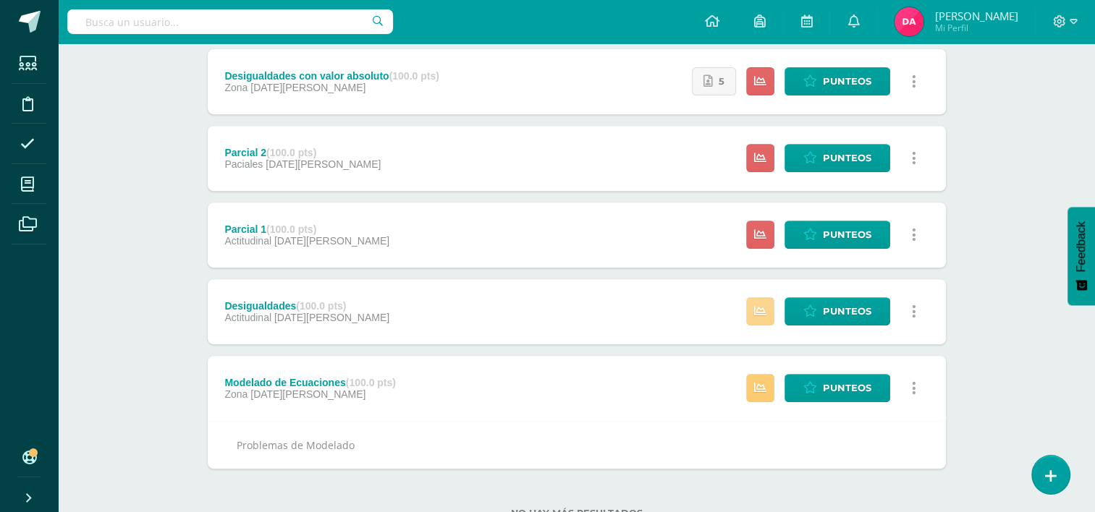
click at [762, 310] on icon at bounding box center [760, 311] width 12 height 12
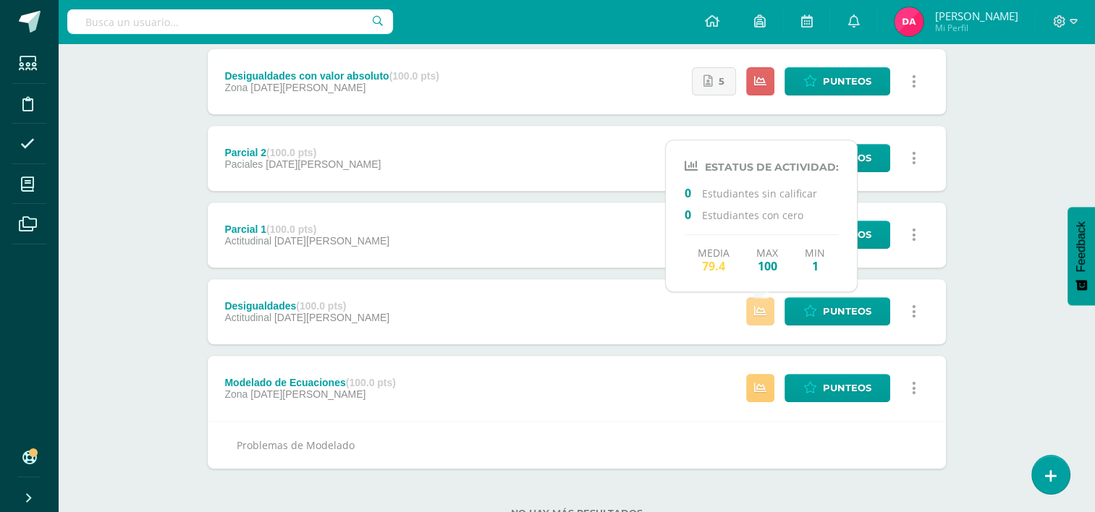
click at [761, 318] on link at bounding box center [760, 311] width 28 height 28
click at [757, 311] on icon at bounding box center [760, 311] width 12 height 12
click at [175, 220] on div "Matemáticas Tercero Básicos "A" Herramientas Detalle de asistencias Actividad A…" at bounding box center [576, 16] width 1037 height 1097
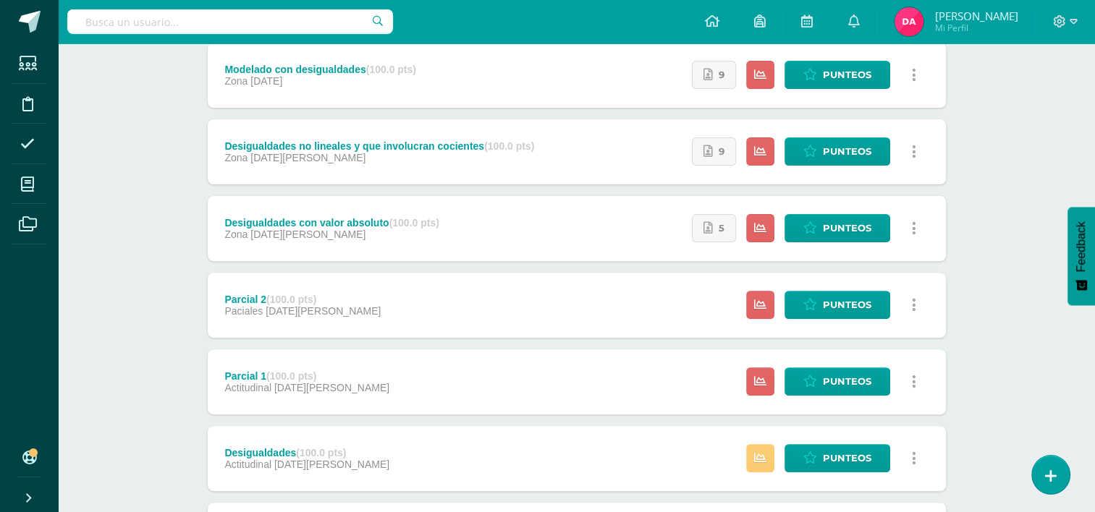
scroll to position [628, 0]
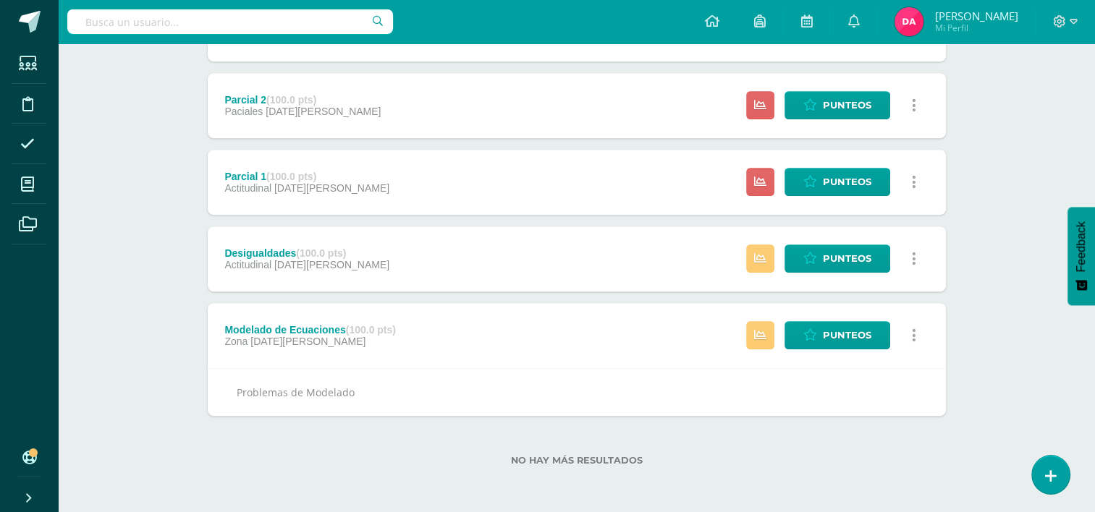
click at [449, 334] on div "Modelado de Ecuaciones (100.0 pts) Zona 02 de Junio Punteos Historial de activi…" at bounding box center [577, 335] width 738 height 65
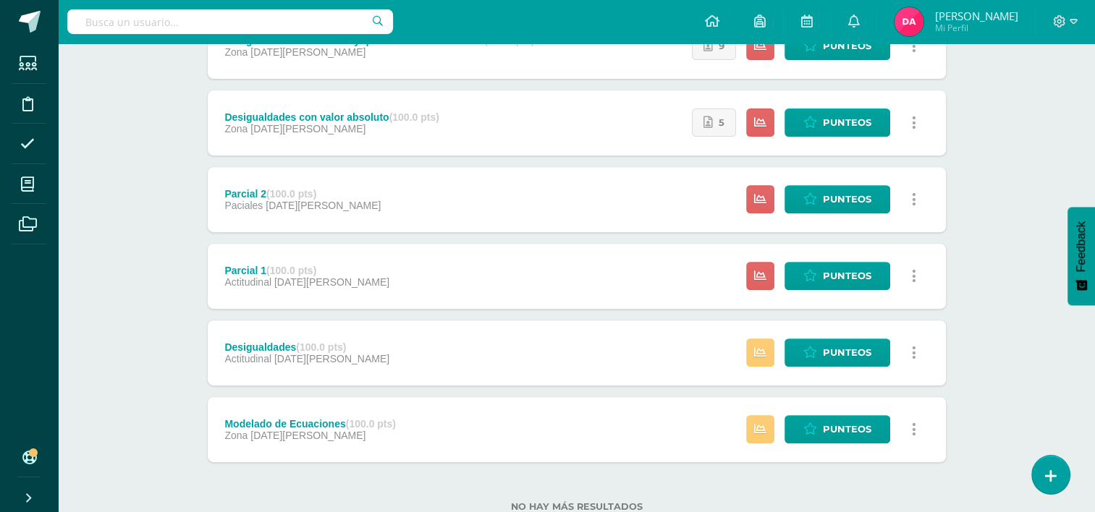
scroll to position [531, 0]
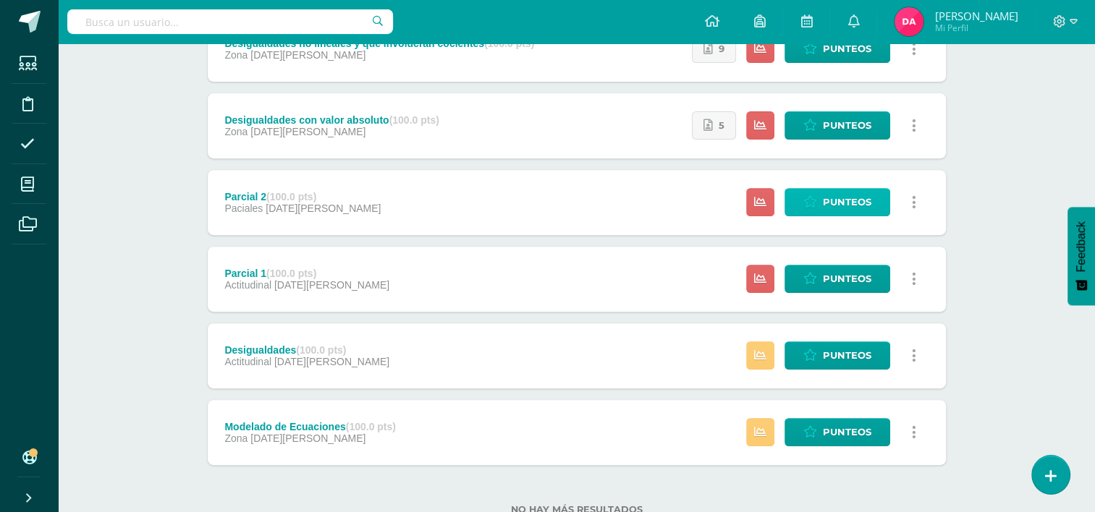
click at [818, 197] on link "Punteos" at bounding box center [837, 202] width 106 height 28
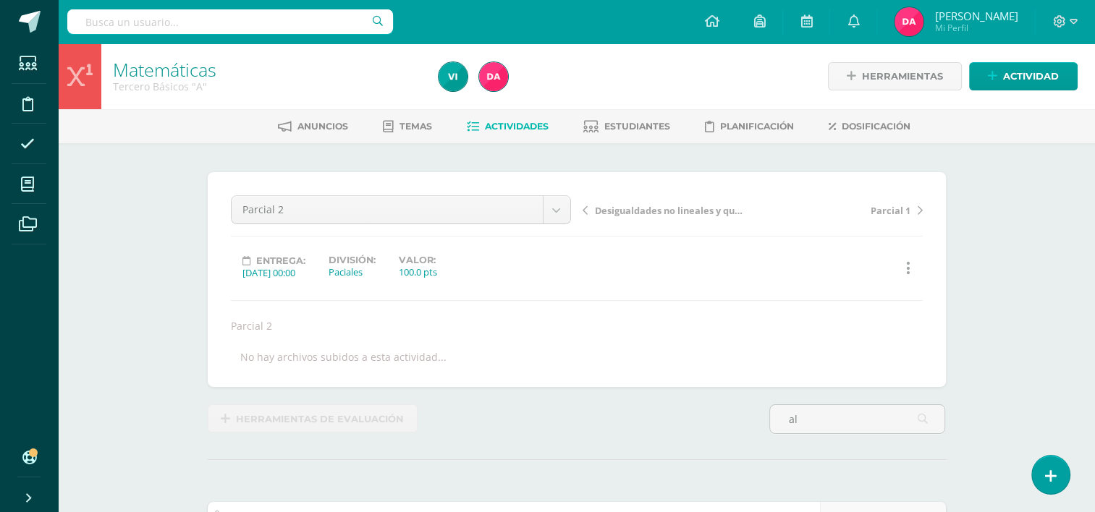
type input "al"
click at [498, 131] on span "Actividades" at bounding box center [517, 126] width 64 height 11
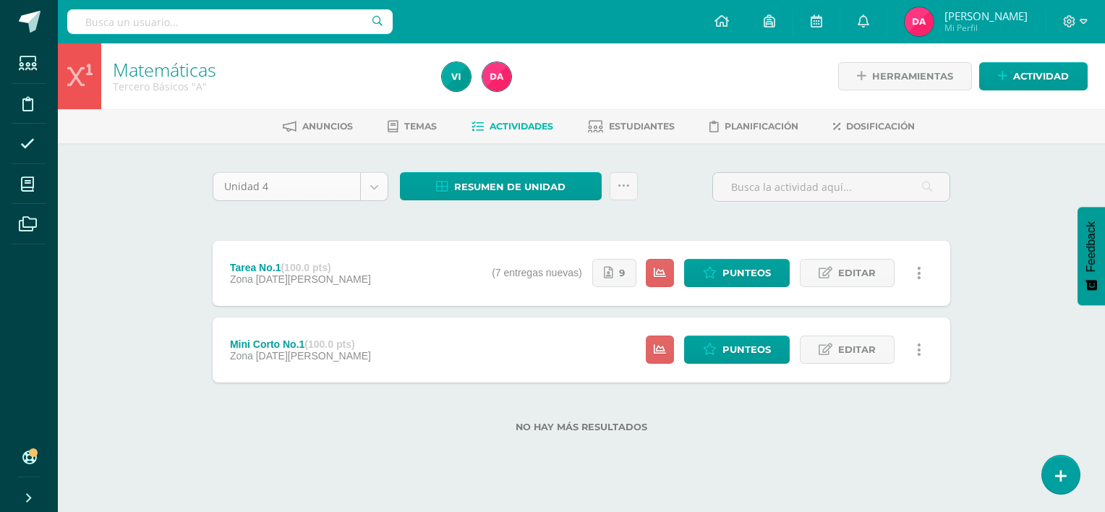
click at [374, 184] on body "Estudiantes Disciplina Asistencia Mis cursos Archivos Soporte Centro de ayuda Ú…" at bounding box center [552, 239] width 1105 height 479
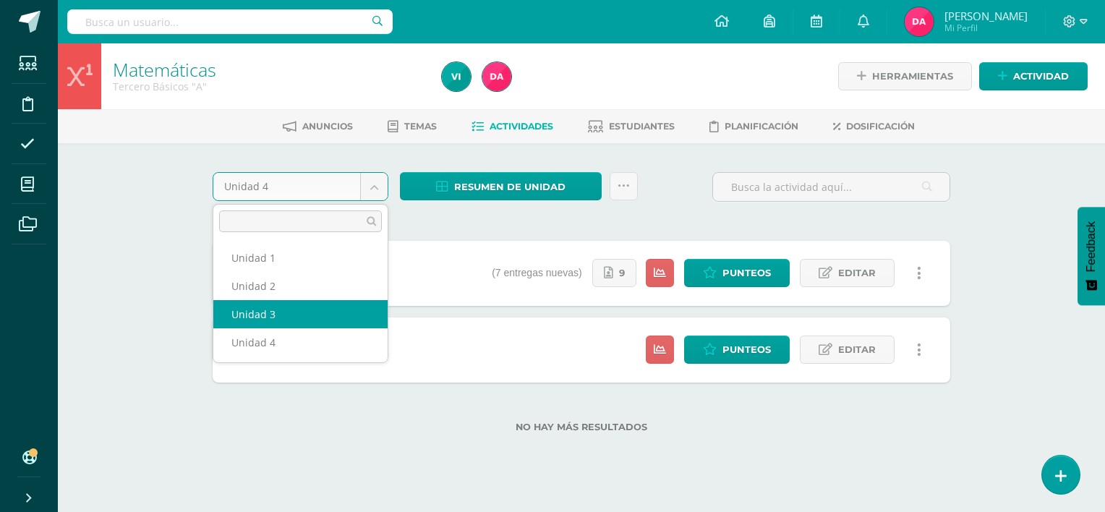
select select "Unidad 3"
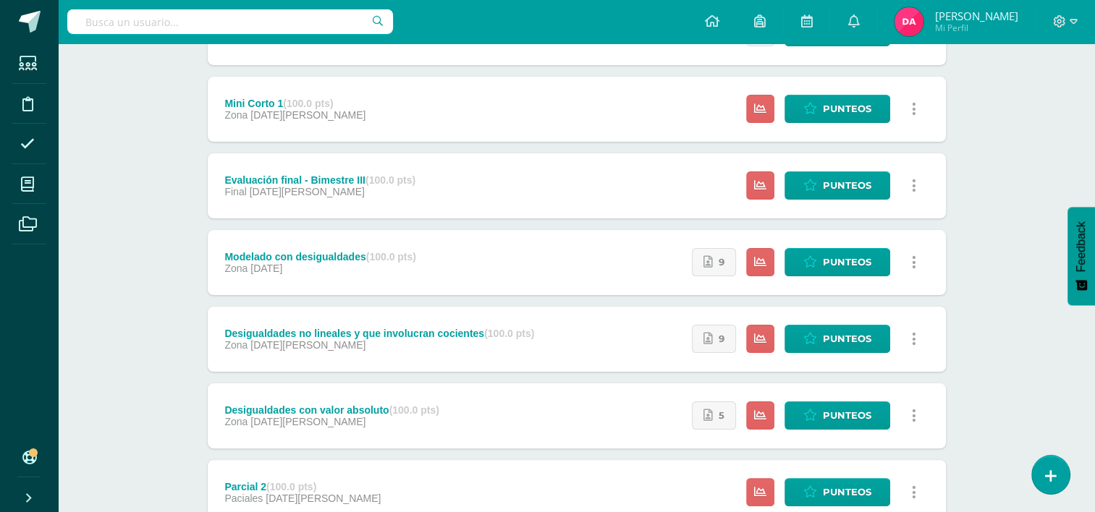
scroll to position [224, 0]
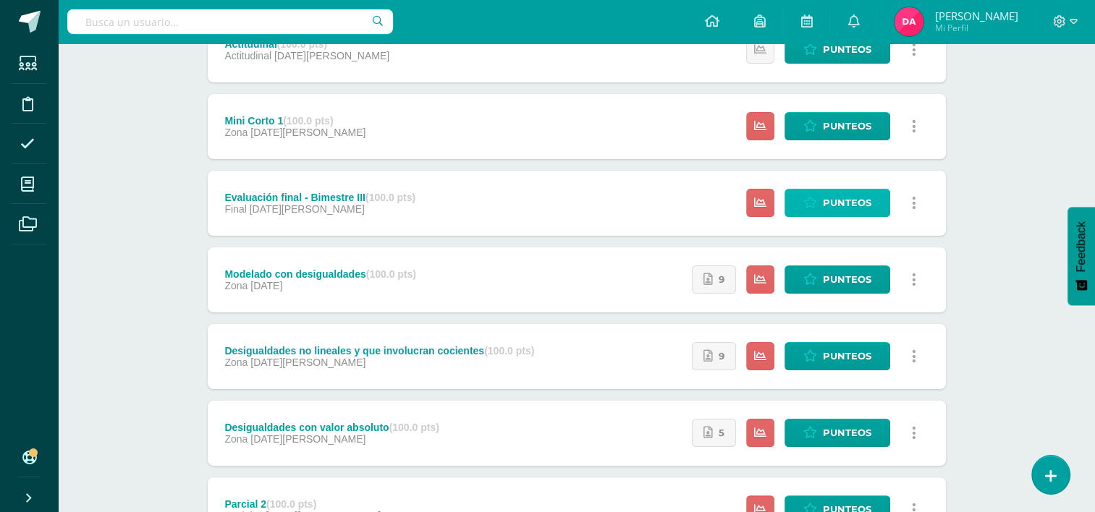
click at [839, 200] on span "Punteos" at bounding box center [847, 203] width 48 height 27
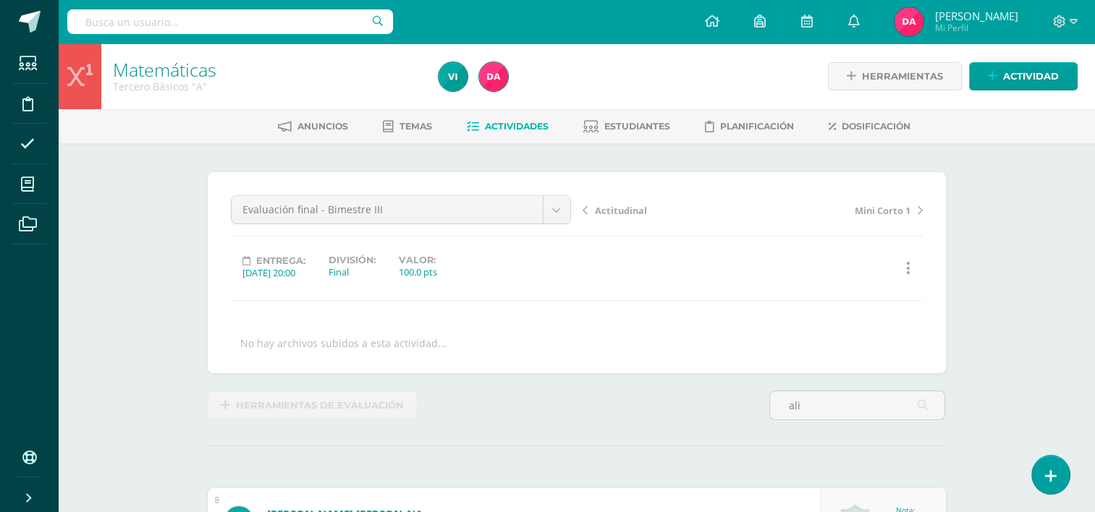
type input "ali"
click at [486, 127] on span "Actividades" at bounding box center [517, 126] width 64 height 11
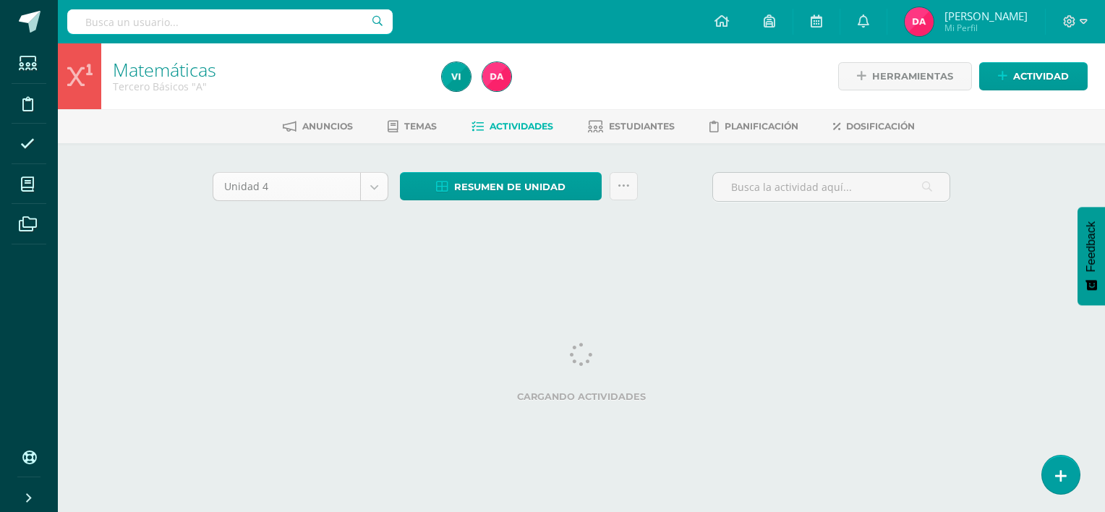
click at [373, 190] on body "Estudiantes Disciplina Asistencia Mis cursos Archivos Soporte Centro de ayuda Ú…" at bounding box center [552, 135] width 1105 height 270
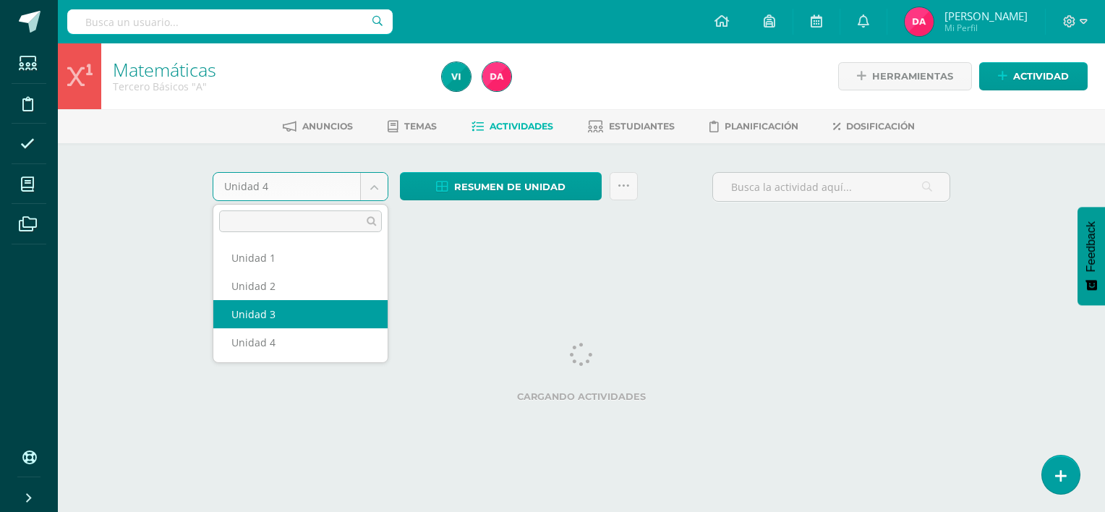
select select "Unidad 3"
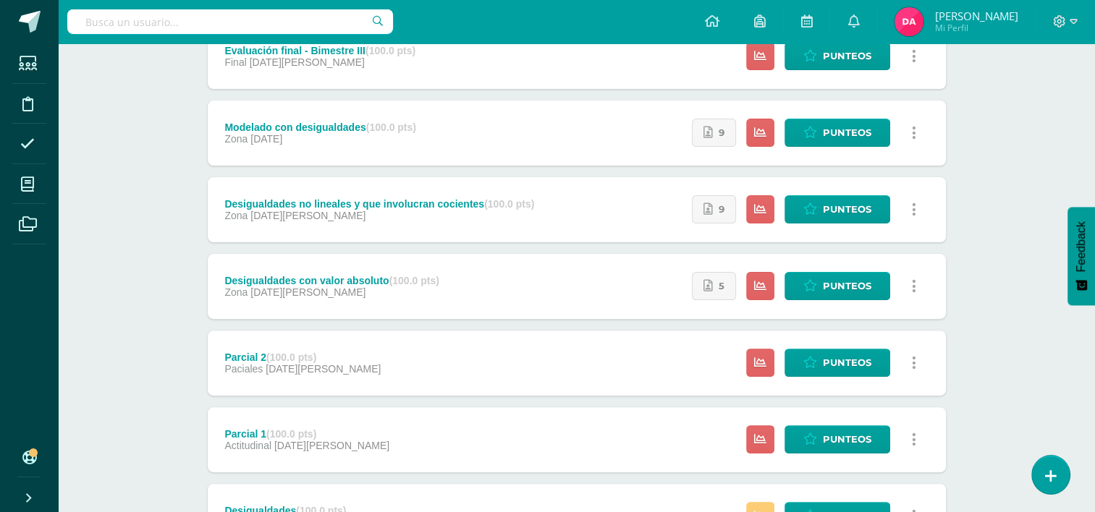
scroll to position [372, 0]
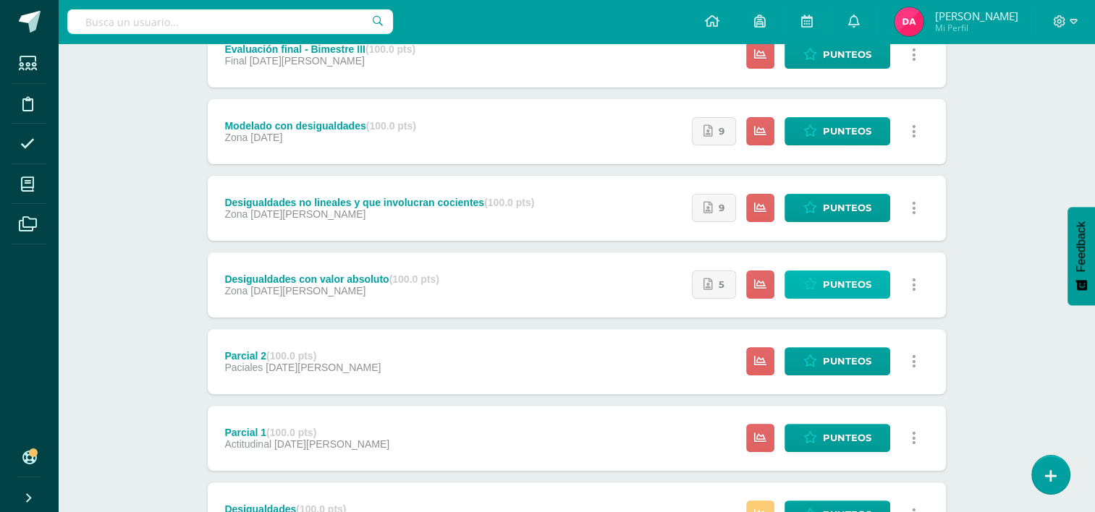
click at [812, 283] on icon at bounding box center [810, 285] width 14 height 12
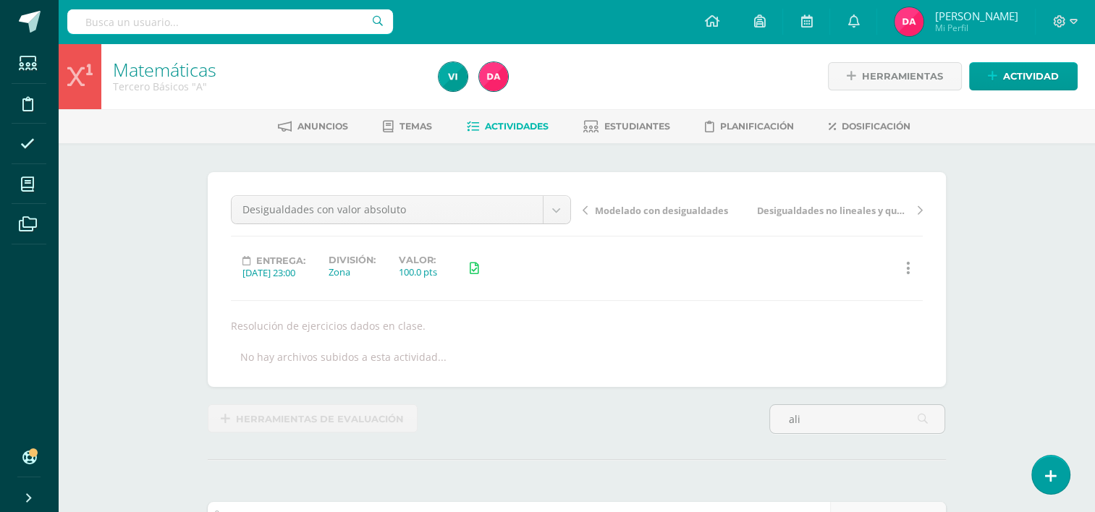
type input "ali"
click at [496, 122] on span "Actividades" at bounding box center [517, 126] width 64 height 11
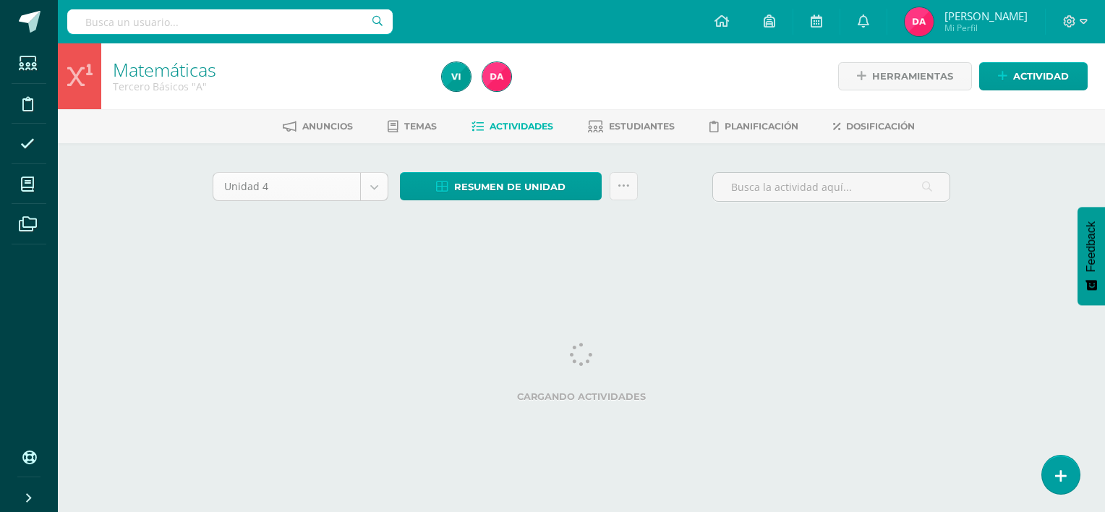
click at [374, 192] on body "Estudiantes Disciplina Asistencia Mis cursos Archivos Soporte Centro de ayuda Ú…" at bounding box center [552, 135] width 1105 height 270
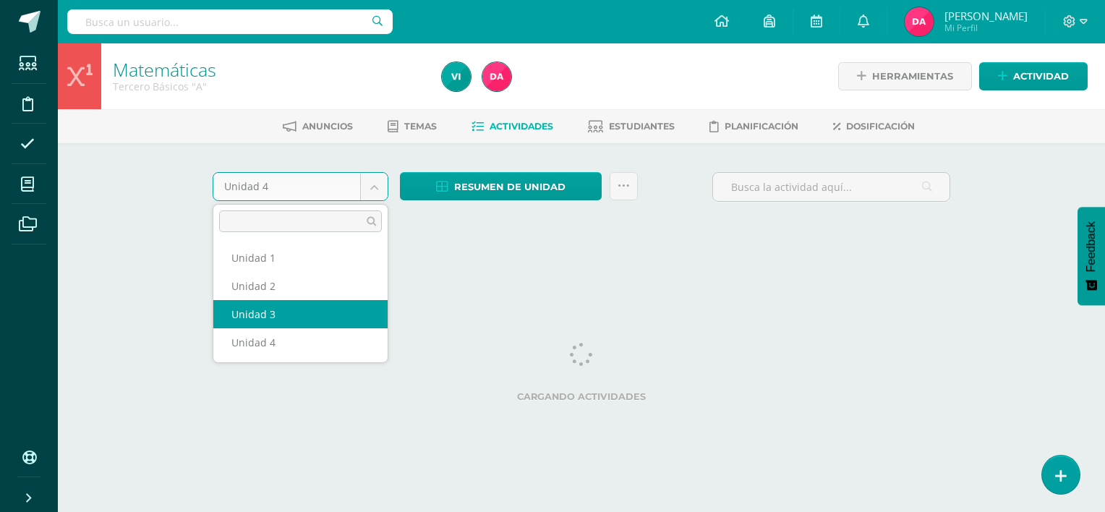
select select "Unidad 3"
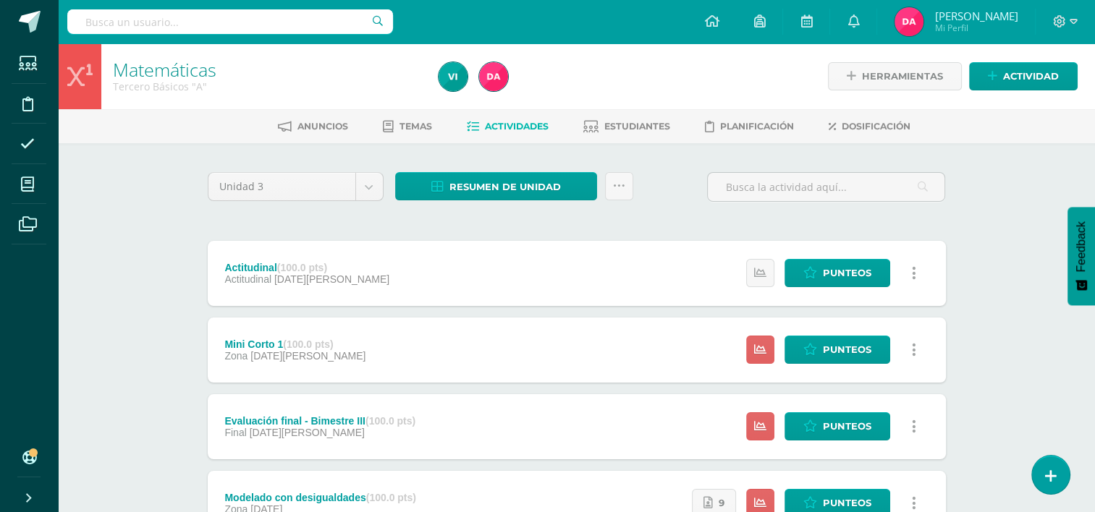
scroll to position [211, 0]
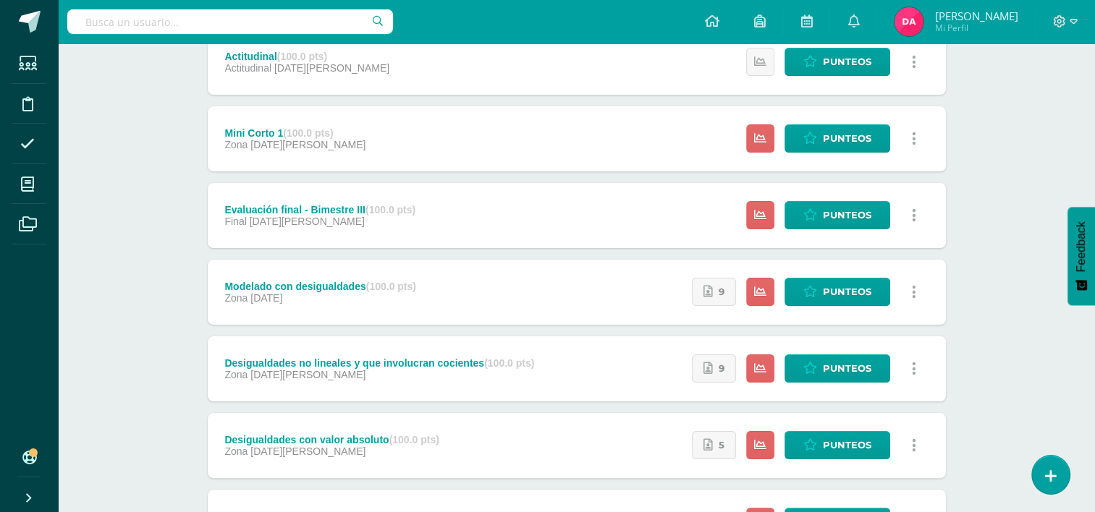
click at [192, 400] on div "Unidad 3 Unidad 1 Unidad 2 Unidad 3 Unidad 4 Resumen de unidad Descargar como H…" at bounding box center [577, 406] width 796 height 949
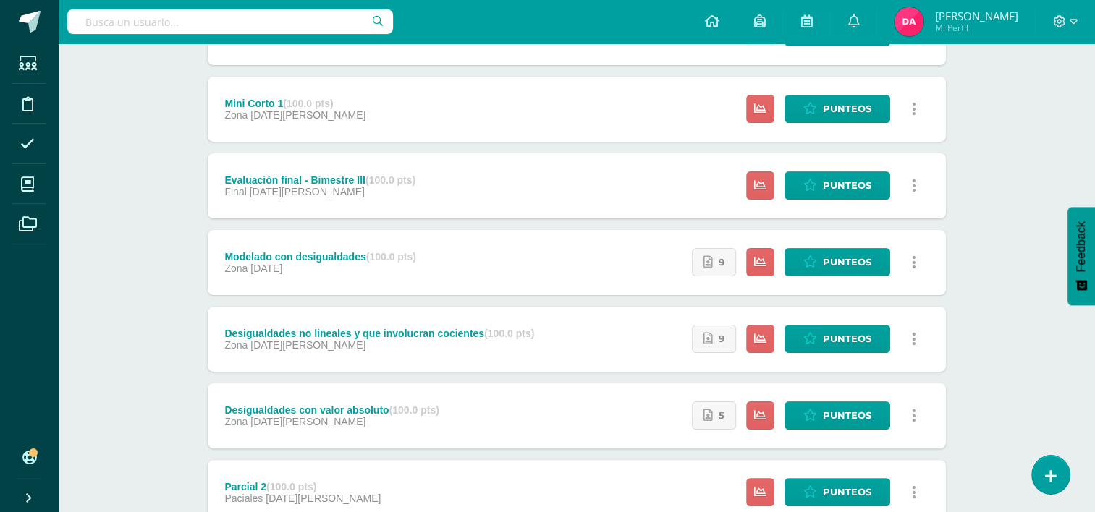
scroll to position [243, 0]
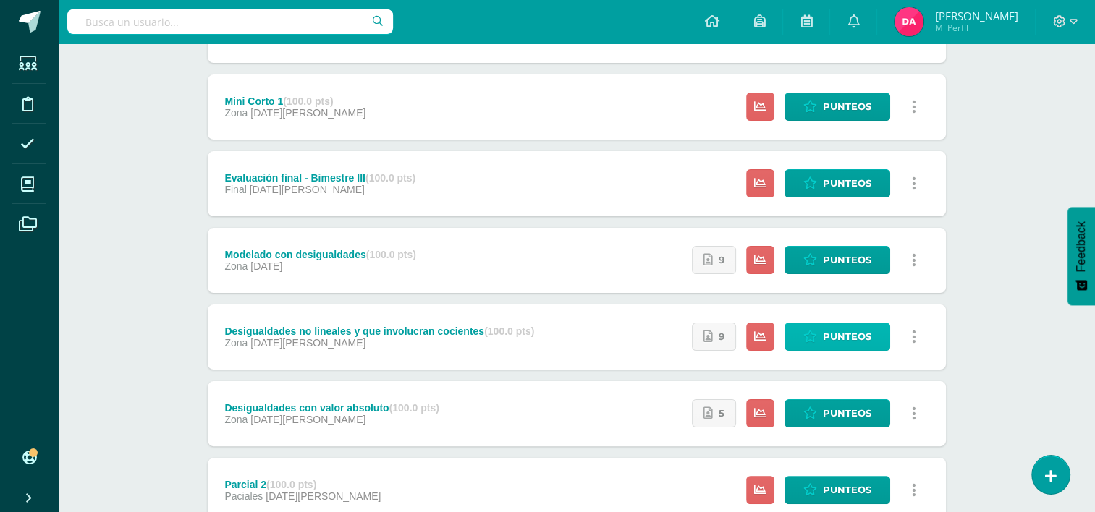
click at [844, 339] on span "Punteos" at bounding box center [847, 336] width 48 height 27
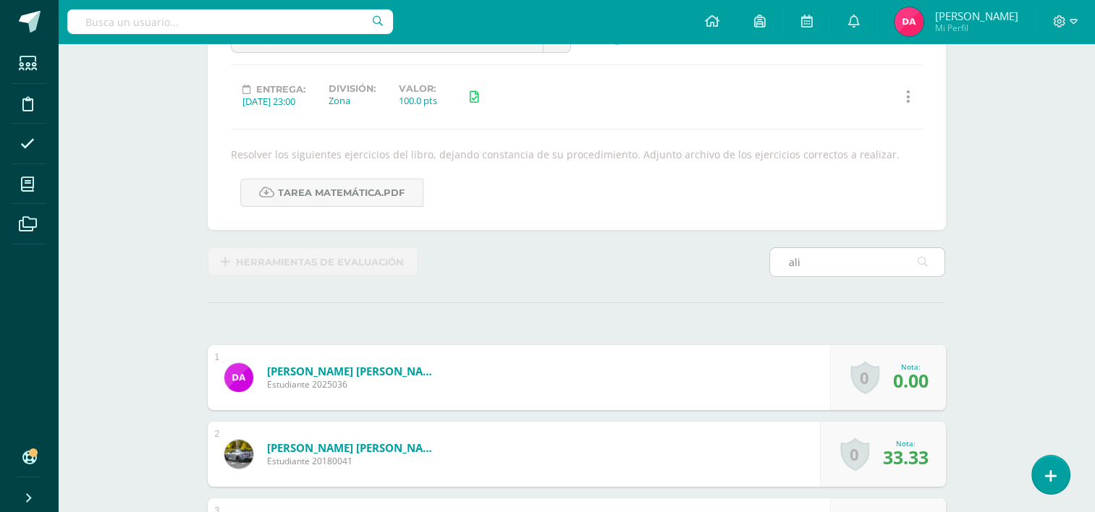
scroll to position [172, 0]
type input "a"
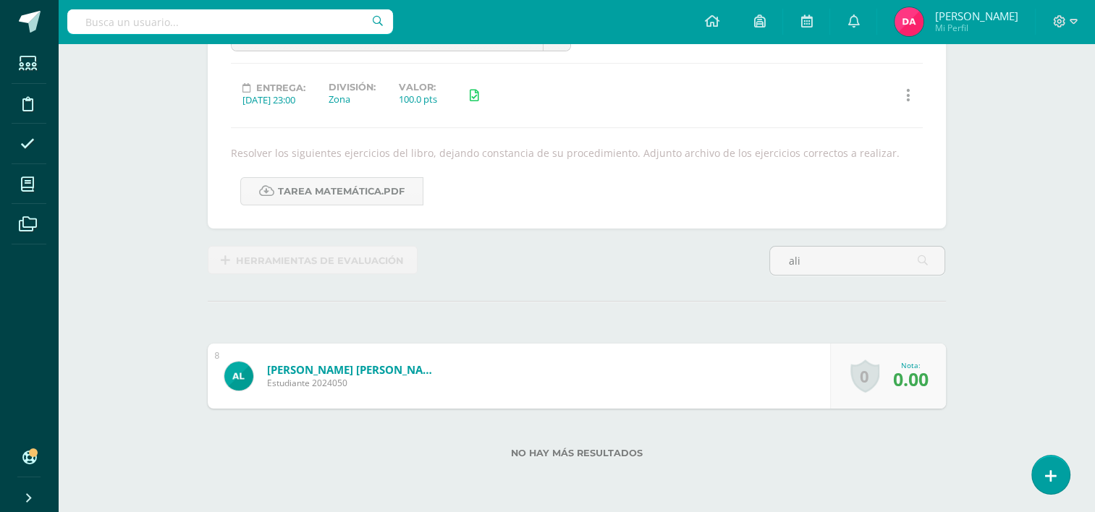
scroll to position [0, 0]
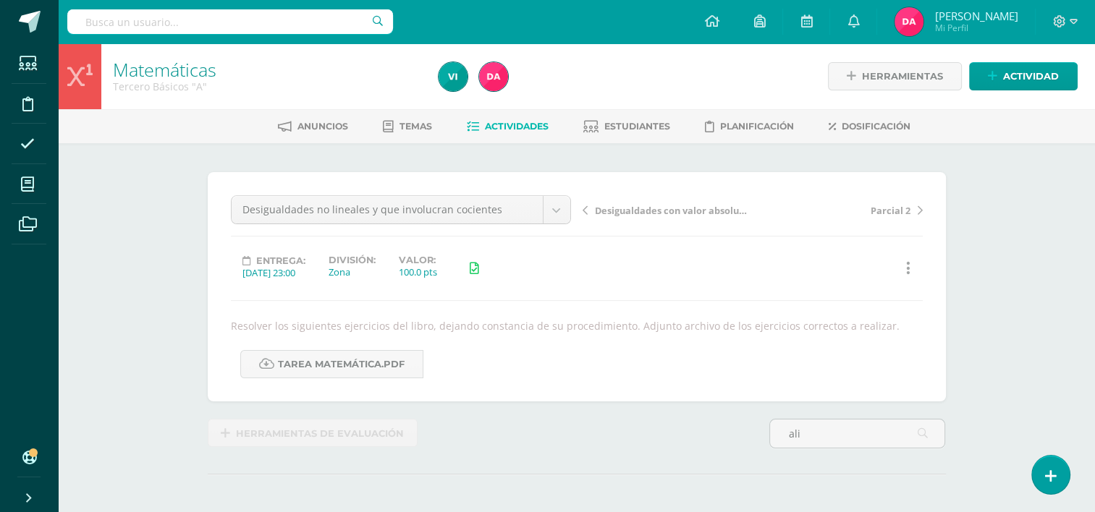
type input "ali"
click at [497, 129] on span "Actividades" at bounding box center [517, 126] width 64 height 11
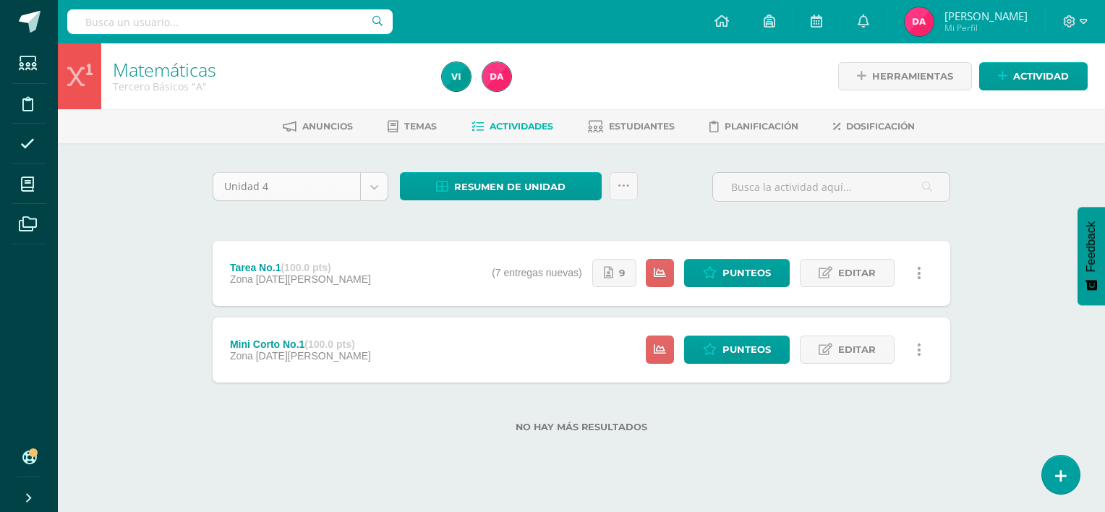
click at [373, 191] on body "Estudiantes Disciplina Asistencia Mis cursos Archivos Soporte Centro de ayuda Ú…" at bounding box center [552, 239] width 1105 height 479
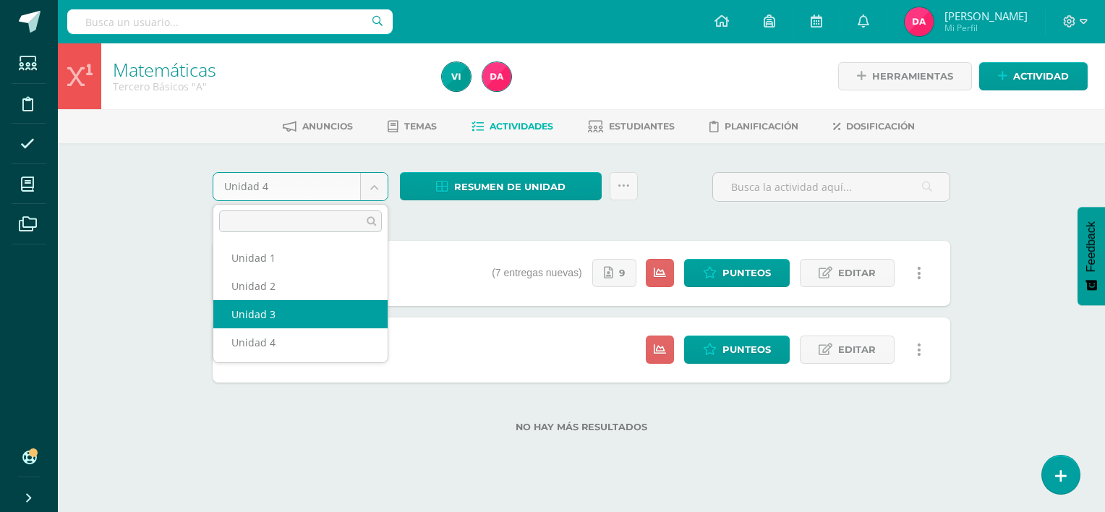
select select "Unidad 3"
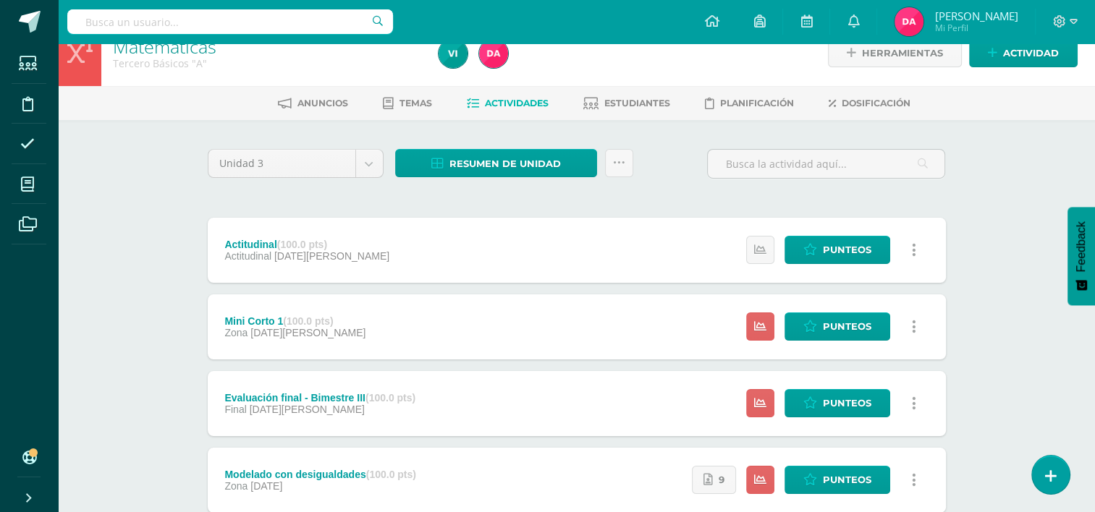
scroll to position [22, 0]
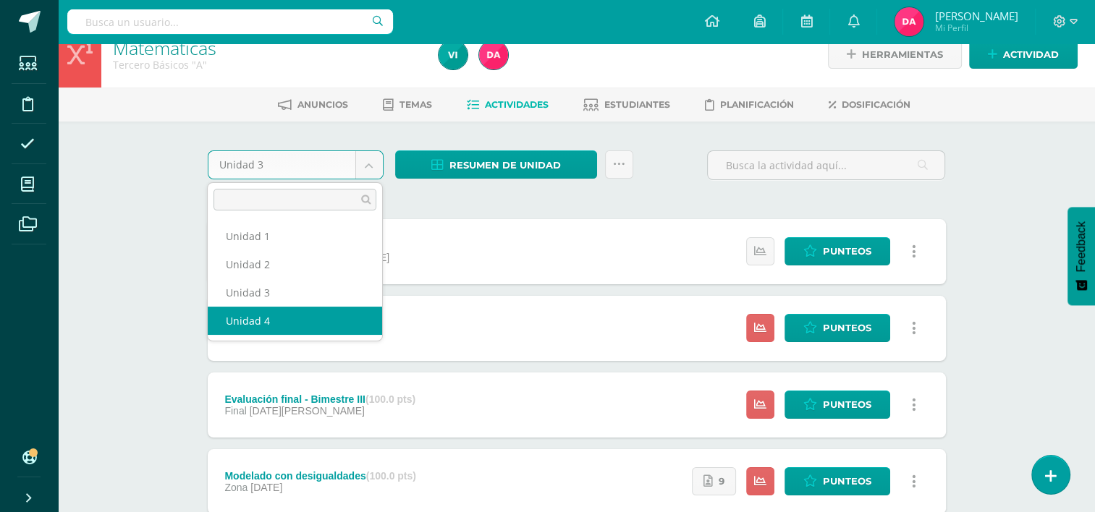
select select "Unidad 4"
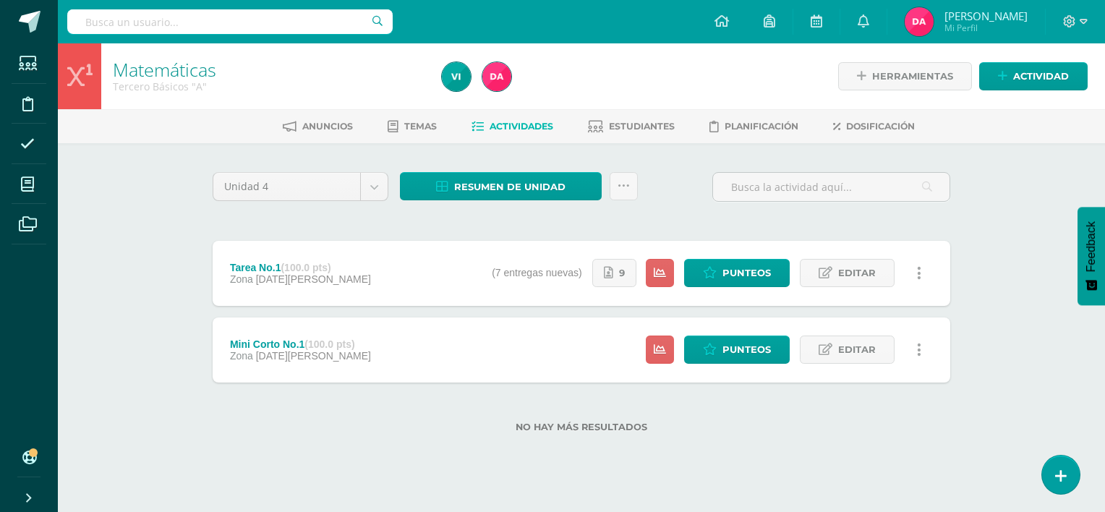
click at [590, 411] on div "No hay más resultados" at bounding box center [582, 416] width 738 height 67
click at [760, 272] on span "Punteos" at bounding box center [747, 273] width 48 height 27
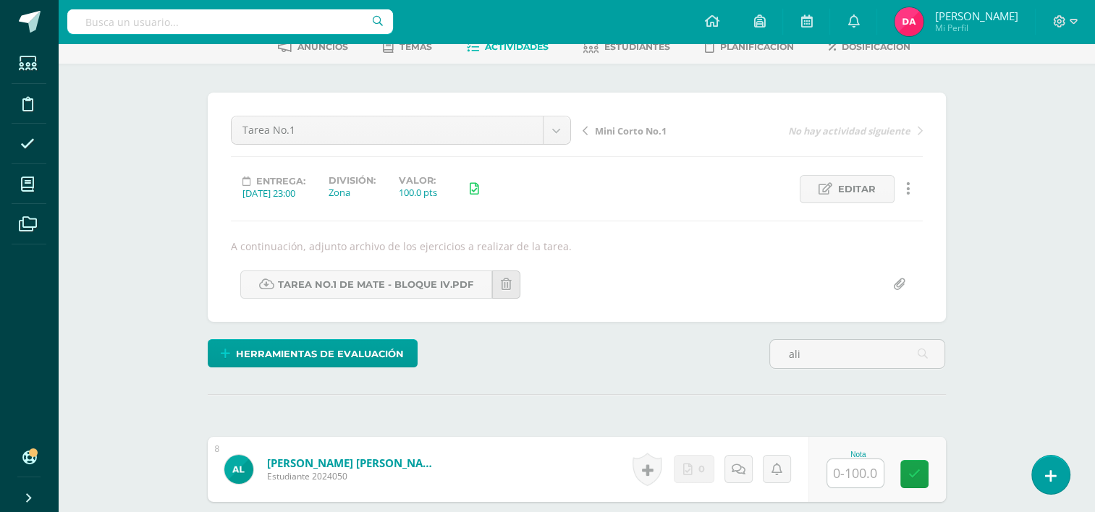
scroll to position [87, 0]
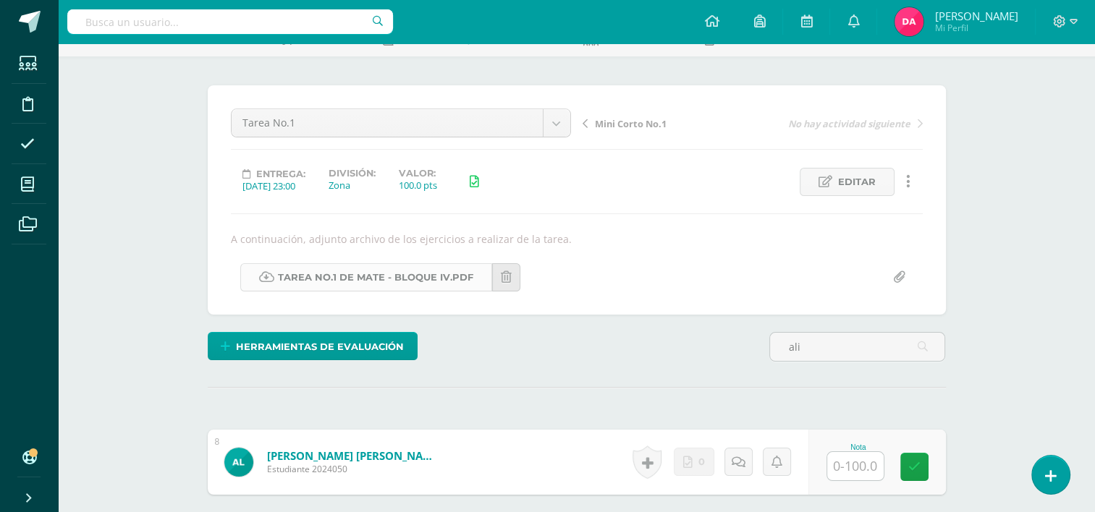
type input "ali"
click at [328, 288] on link "Tarea No.1 de Mate - Bloque IV.pdf" at bounding box center [366, 277] width 252 height 28
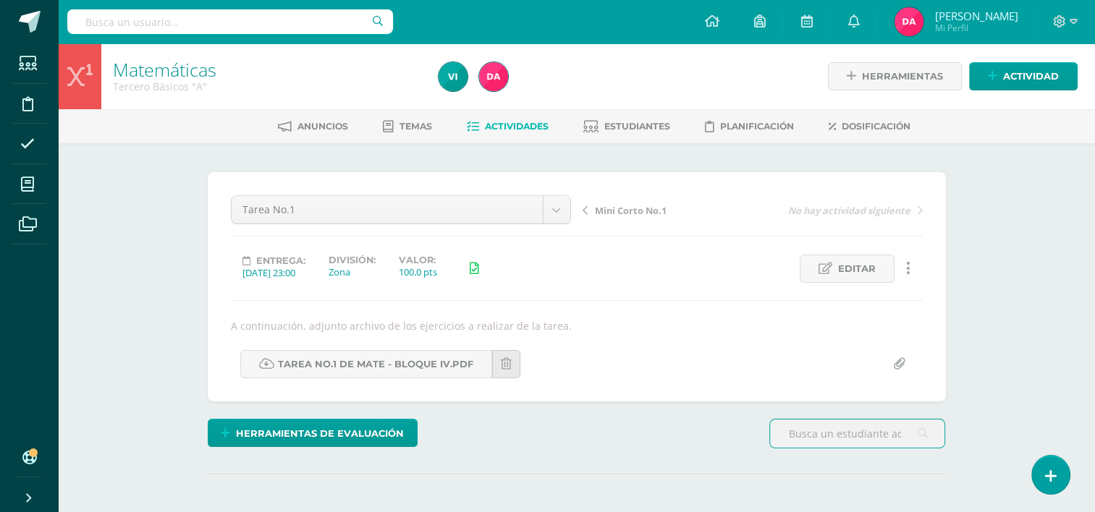
click at [488, 124] on span "Actividades" at bounding box center [517, 126] width 64 height 11
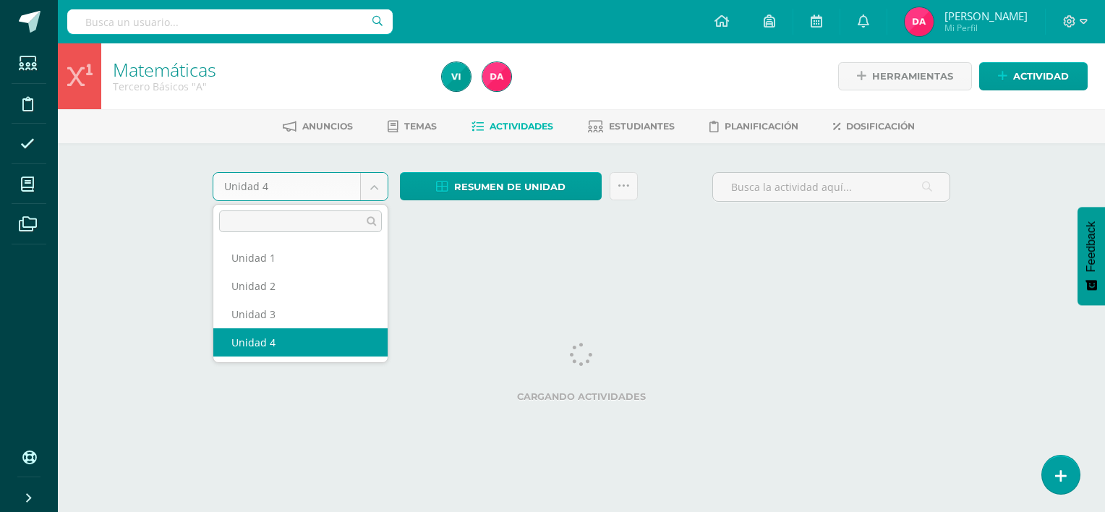
click at [382, 184] on body "Estudiantes Disciplina Asistencia Mis cursos Archivos Soporte Centro de ayuda Ú…" at bounding box center [552, 135] width 1105 height 270
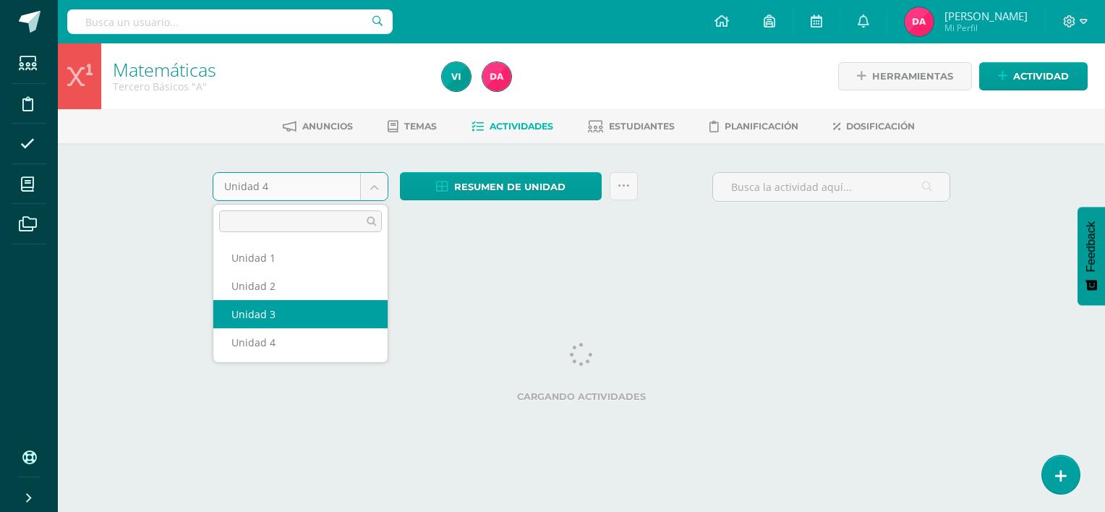
select select "Unidad 3"
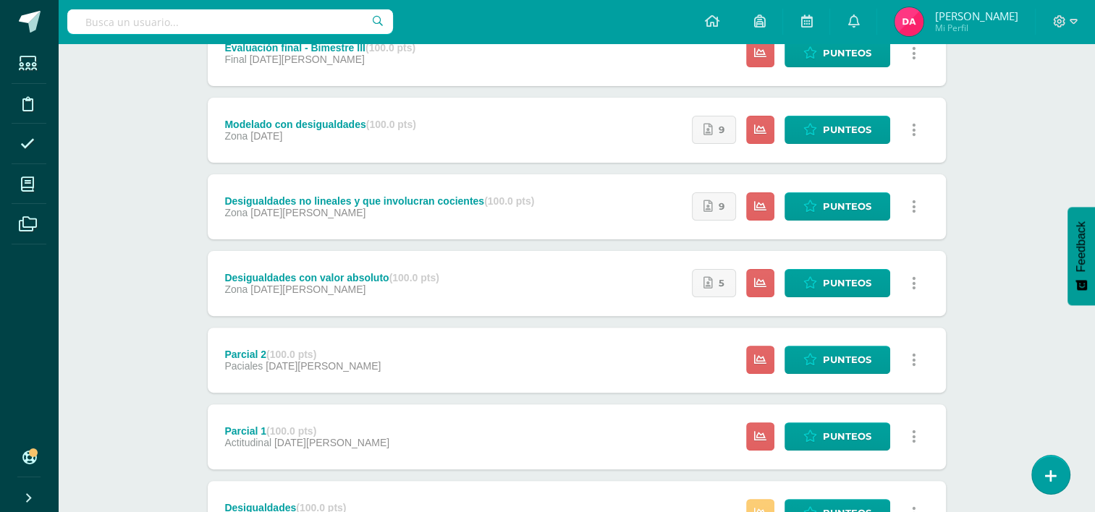
scroll to position [372, 0]
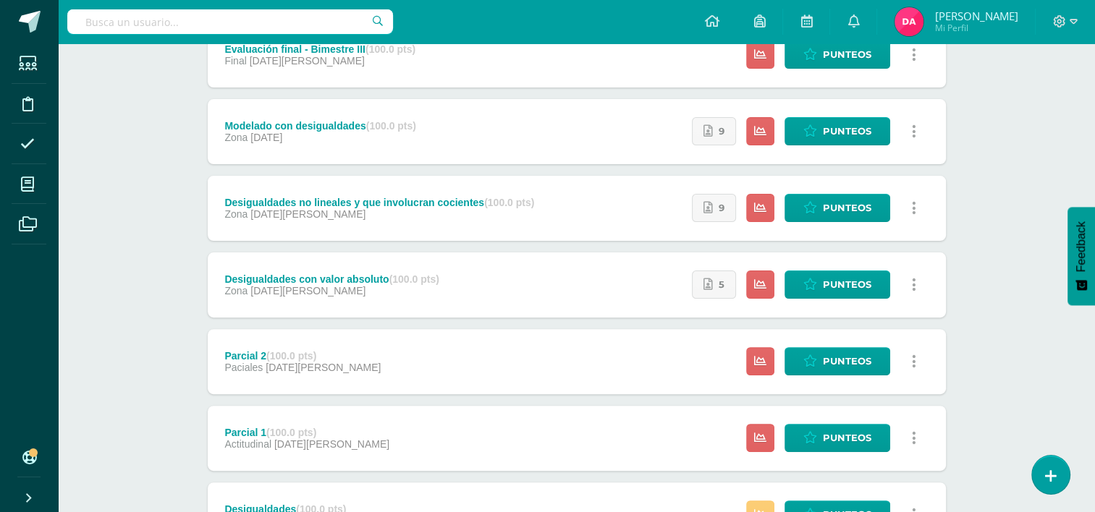
click at [171, 330] on div "Matemáticas Tercero Básicos "A" Herramientas Detalle de asistencias Actividad A…" at bounding box center [576, 196] width 1037 height 1049
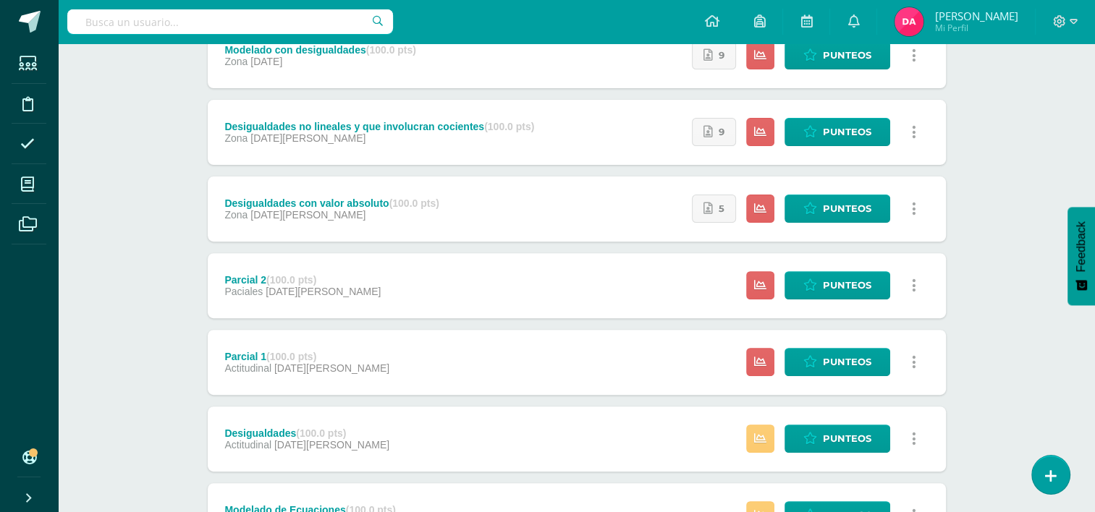
scroll to position [447, 0]
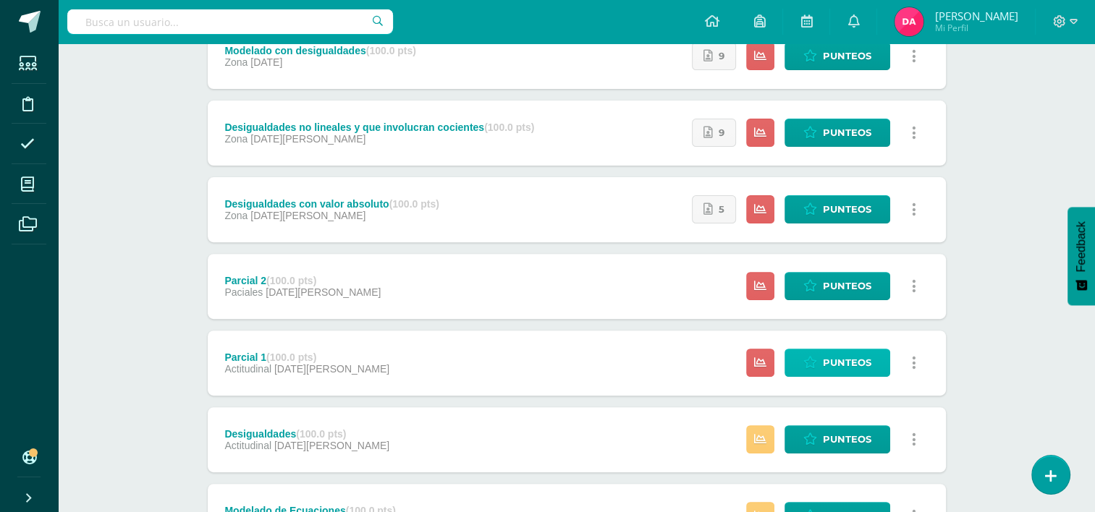
click at [830, 367] on span "Punteos" at bounding box center [847, 362] width 48 height 27
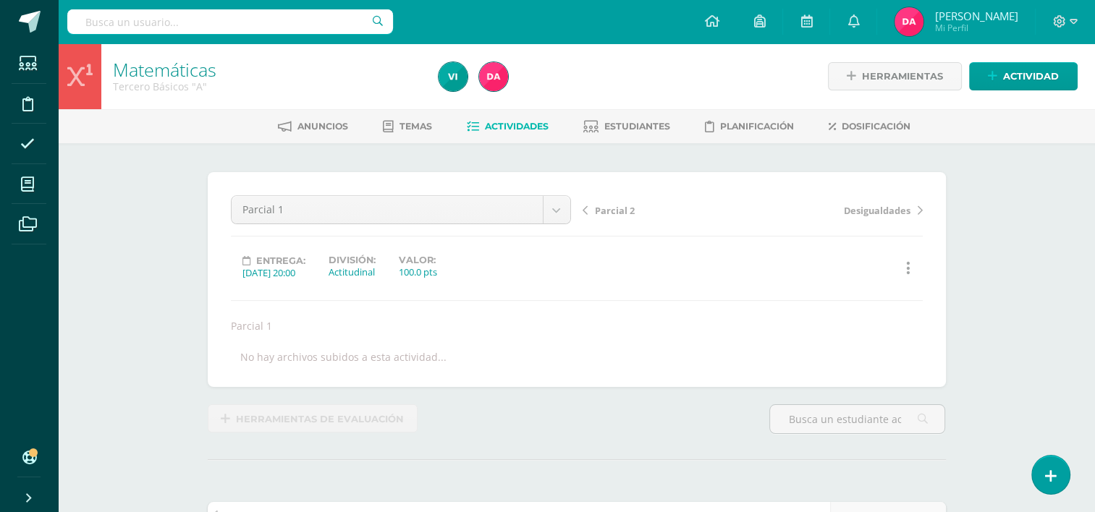
click at [510, 136] on link "Actividades" at bounding box center [508, 126] width 82 height 23
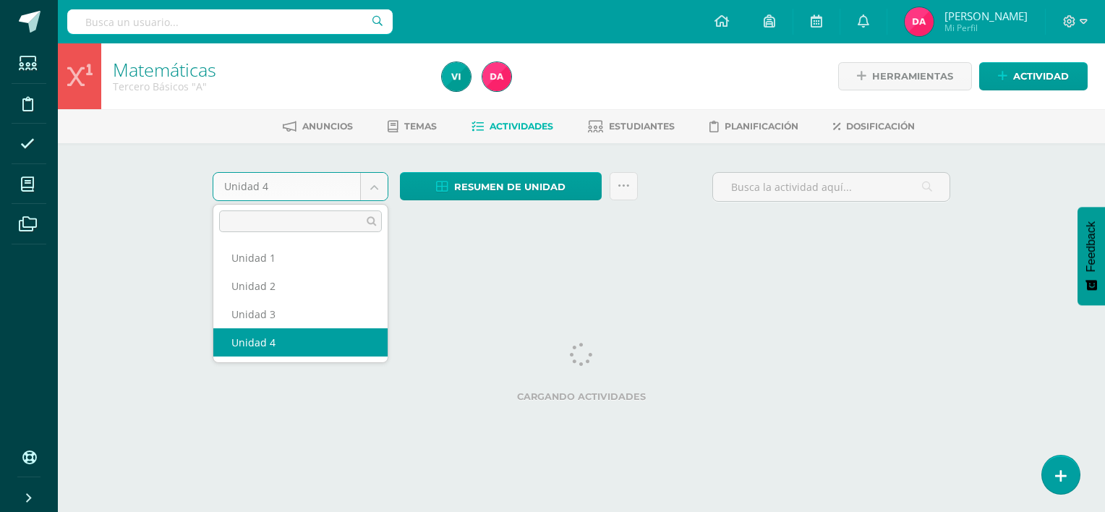
click at [373, 185] on body "Estudiantes Disciplina Asistencia Mis cursos Archivos Soporte Centro de ayuda Ú…" at bounding box center [552, 135] width 1105 height 270
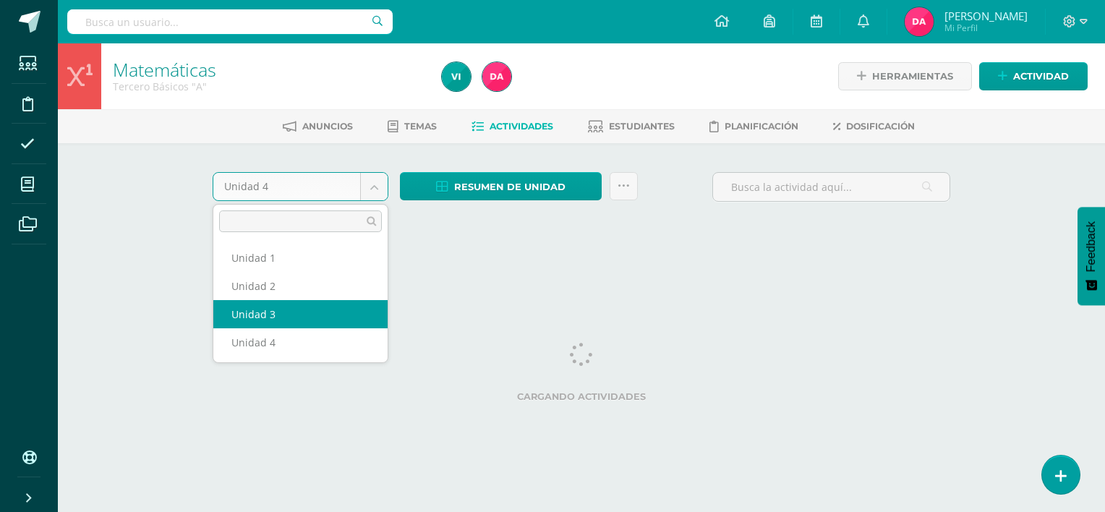
select select "Unidad 3"
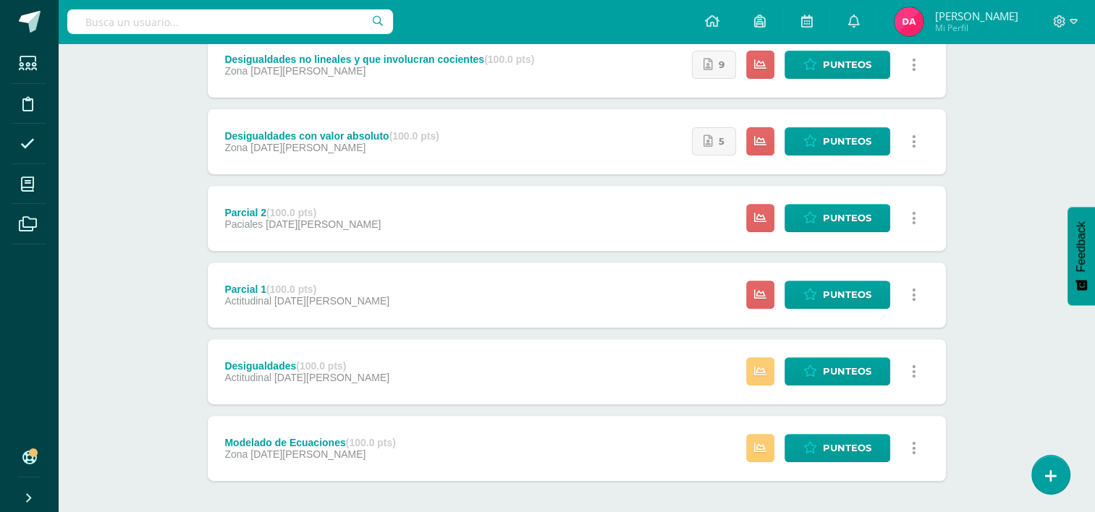
scroll to position [552, 0]
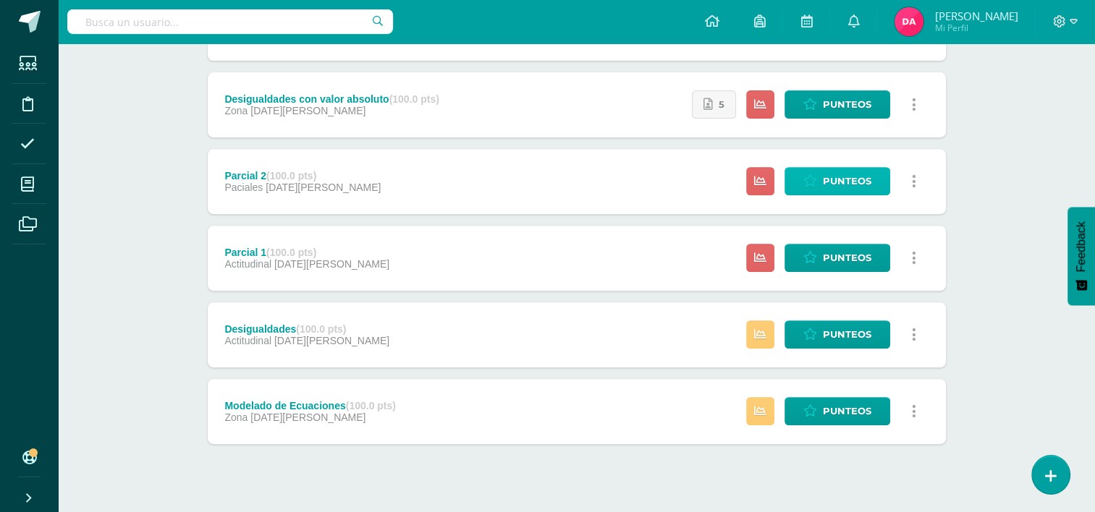
click at [843, 184] on span "Punteos" at bounding box center [847, 181] width 48 height 27
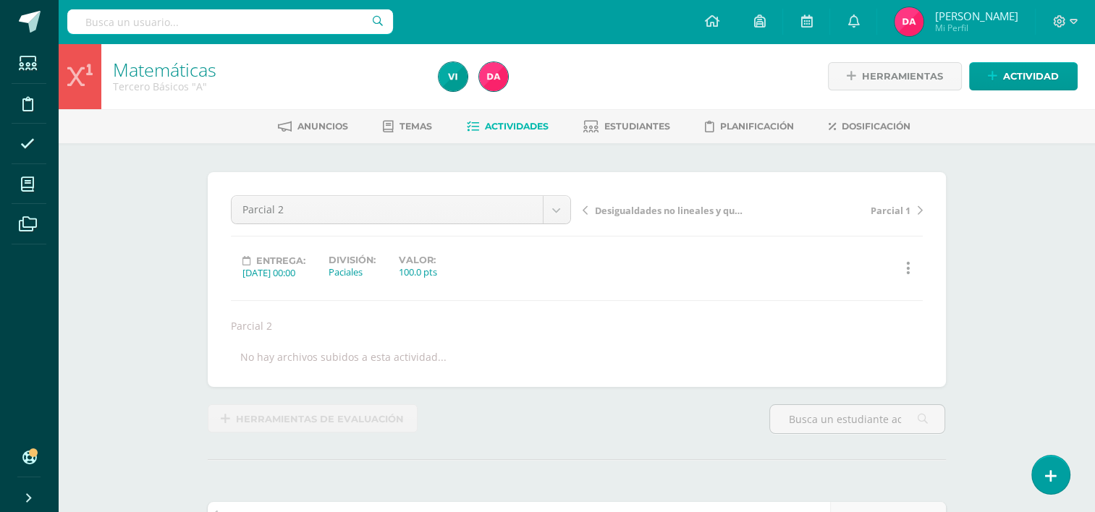
click at [498, 132] on link "Actividades" at bounding box center [508, 126] width 82 height 23
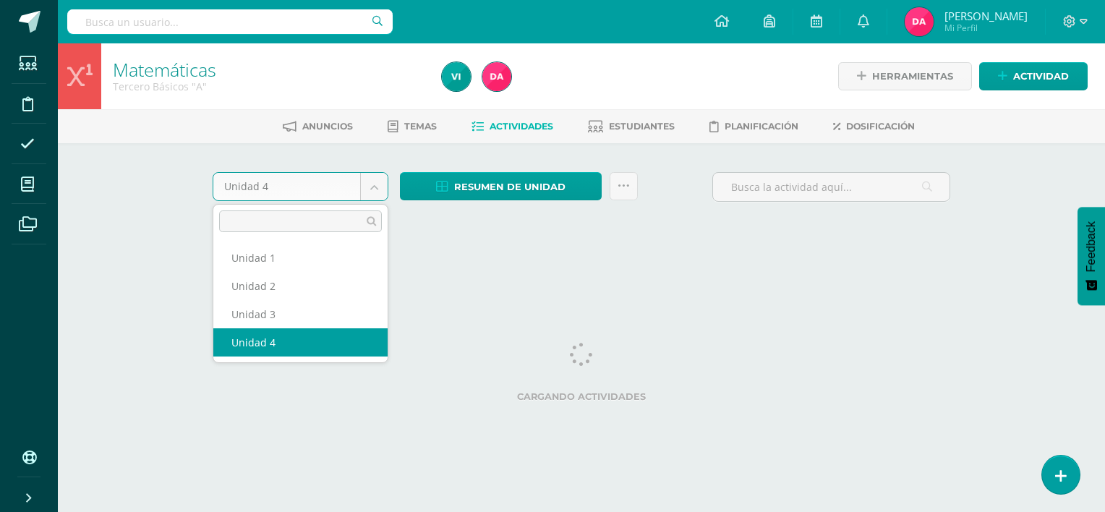
click at [372, 190] on body "Estudiantes Disciplina Asistencia Mis cursos Archivos Soporte Centro de ayuda Ú…" at bounding box center [552, 135] width 1105 height 270
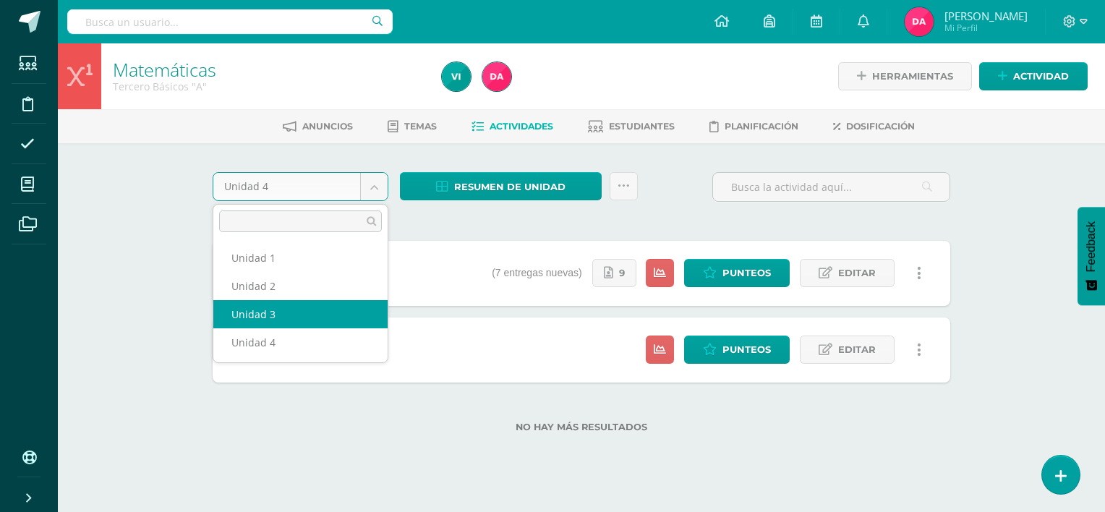
select select "Unidad 3"
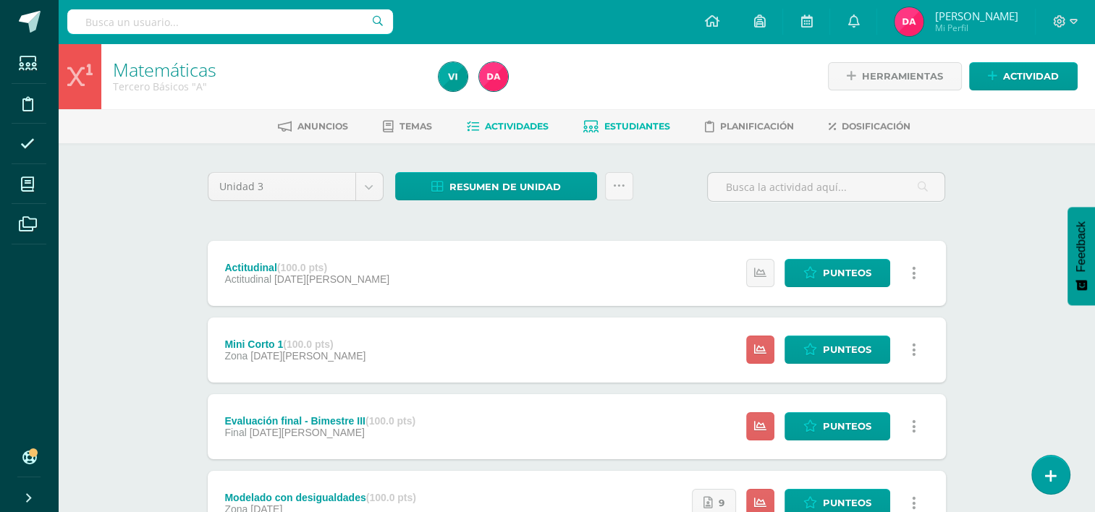
click at [639, 131] on span "Estudiantes" at bounding box center [637, 126] width 66 height 11
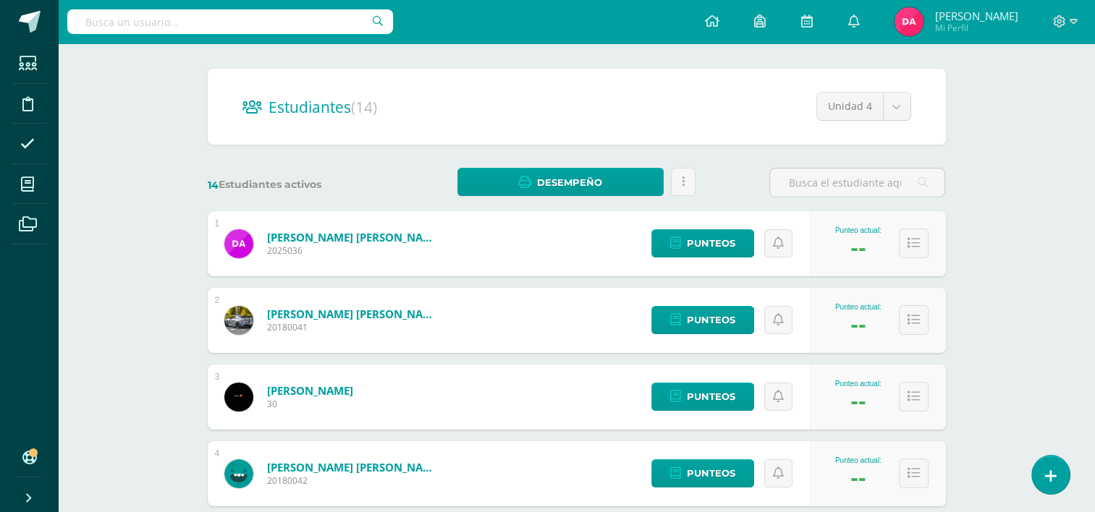
scroll to position [104, 0]
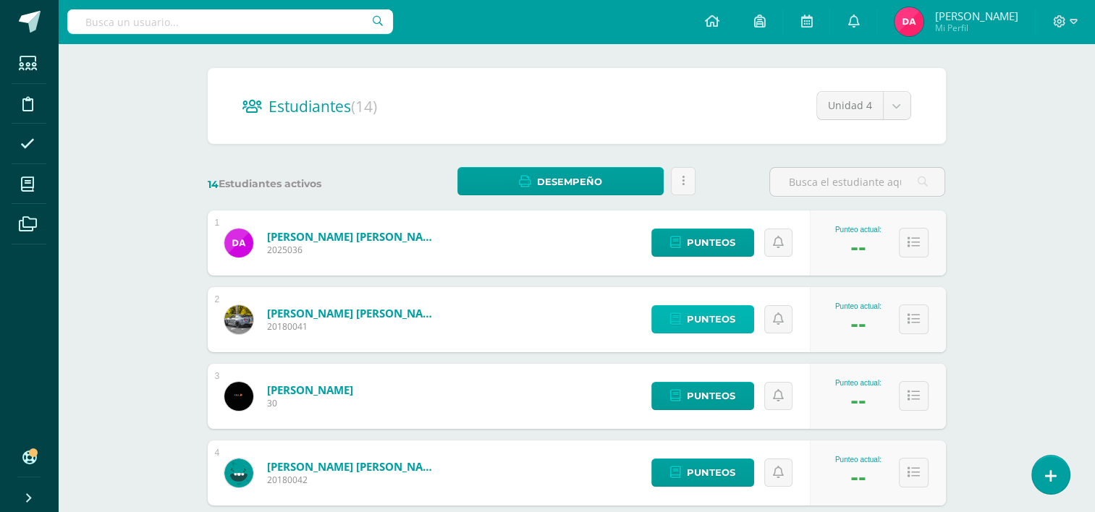
click at [705, 322] on span "Punteos" at bounding box center [711, 319] width 48 height 27
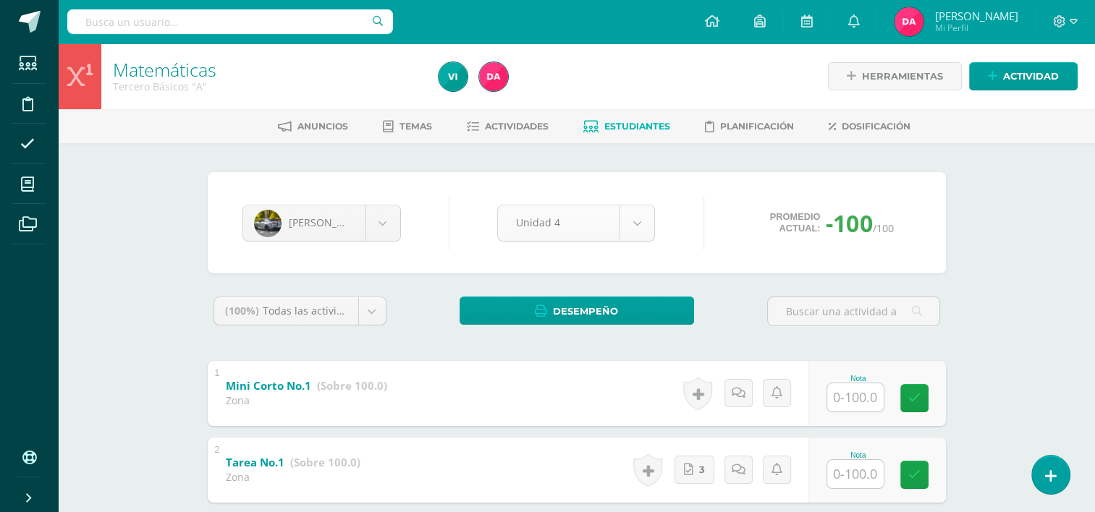
click at [637, 235] on body "Estudiantes Disciplina Asistencia Mis cursos Archivos Soporte Centro de ayuda Ú…" at bounding box center [547, 299] width 1095 height 599
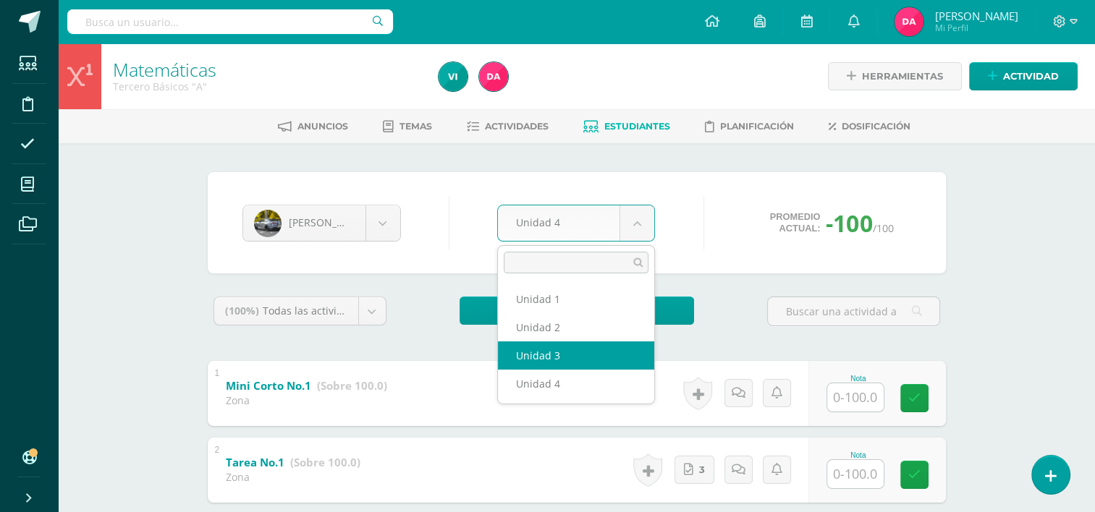
select select "Unidad 3"
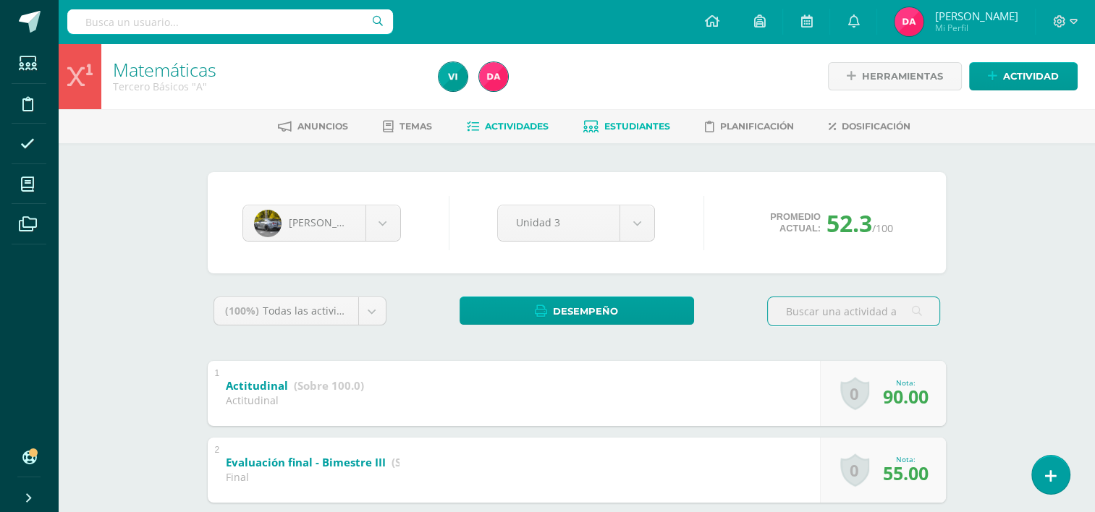
click at [527, 127] on span "Actividades" at bounding box center [517, 126] width 64 height 11
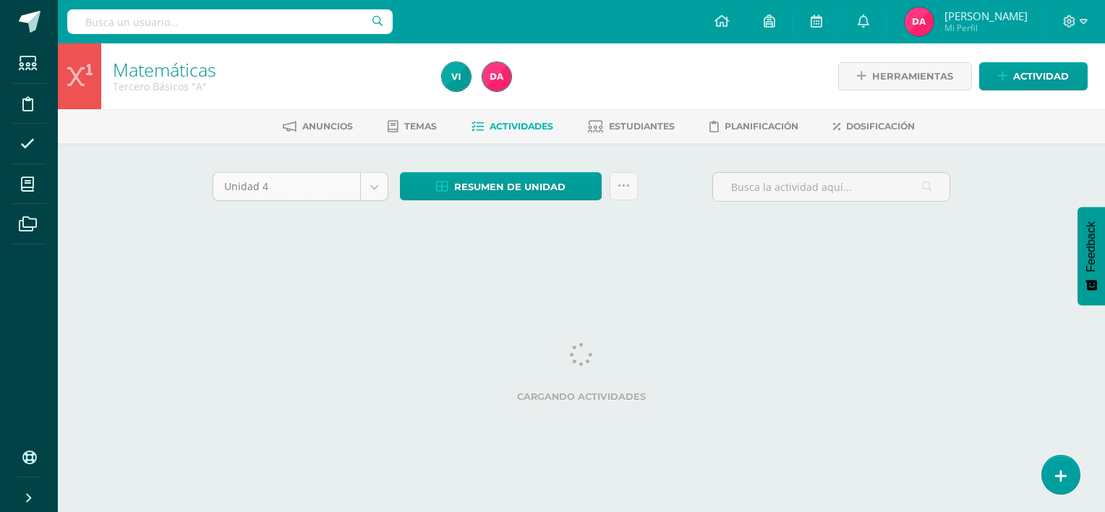
click at [379, 180] on body "Estudiantes Disciplina Asistencia Mis cursos Archivos Soporte Centro de ayuda Ú…" at bounding box center [552, 135] width 1105 height 270
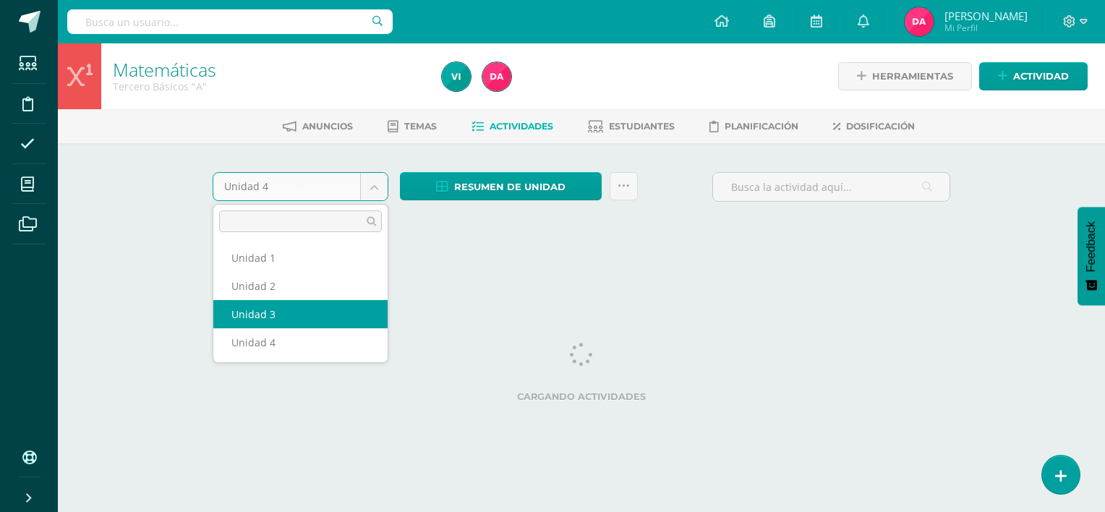
select select "Unidad 3"
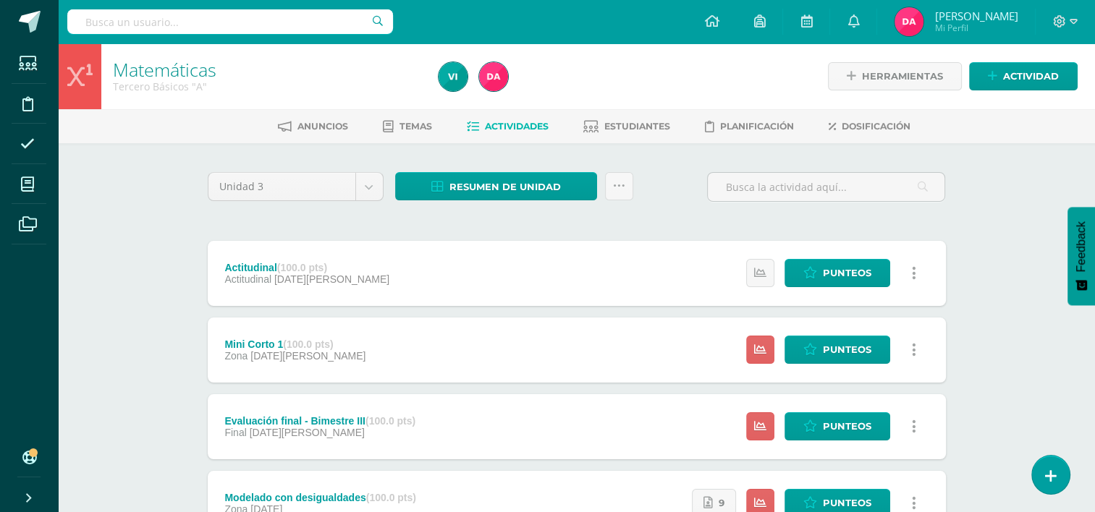
click at [632, 127] on span "Estudiantes" at bounding box center [637, 126] width 66 height 11
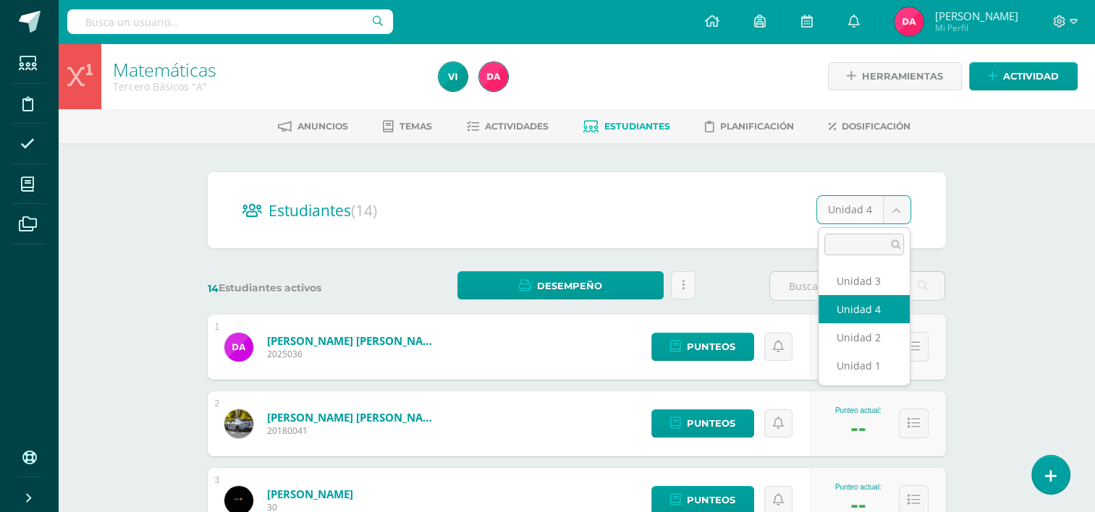
select select "/dashboard/teacher/section/2677/students/?unit=157369"
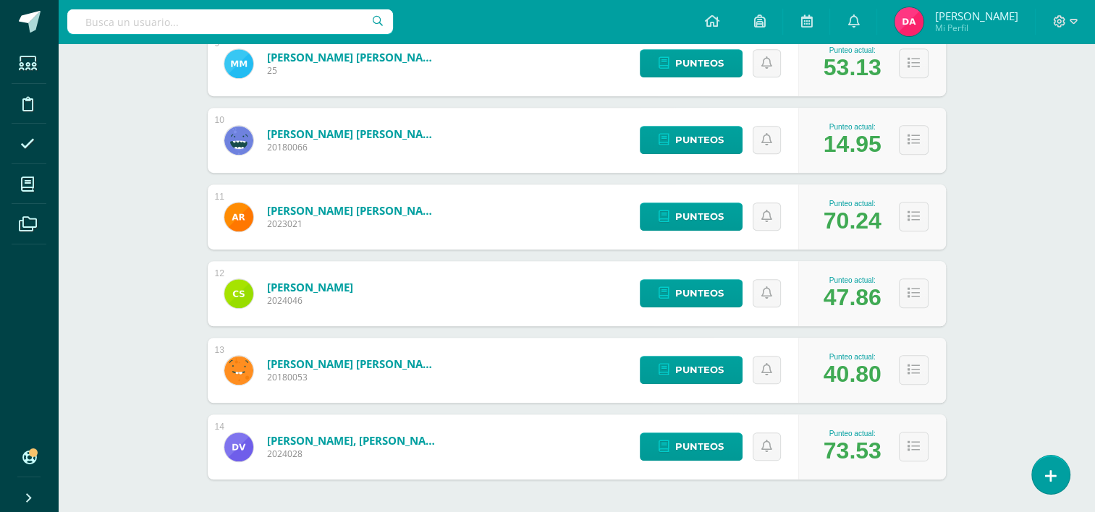
scroll to position [901, 0]
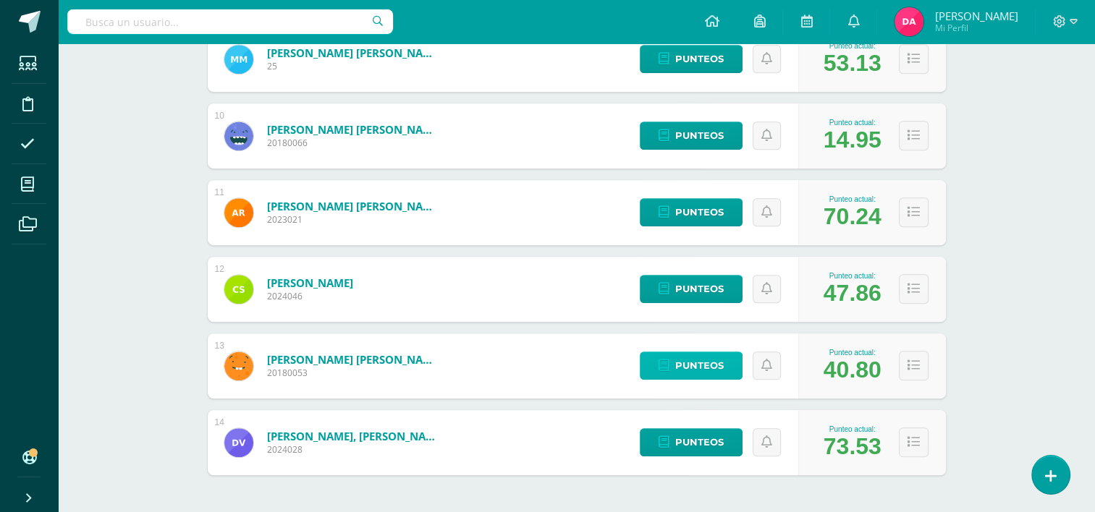
click at [687, 372] on span "Punteos" at bounding box center [699, 365] width 48 height 27
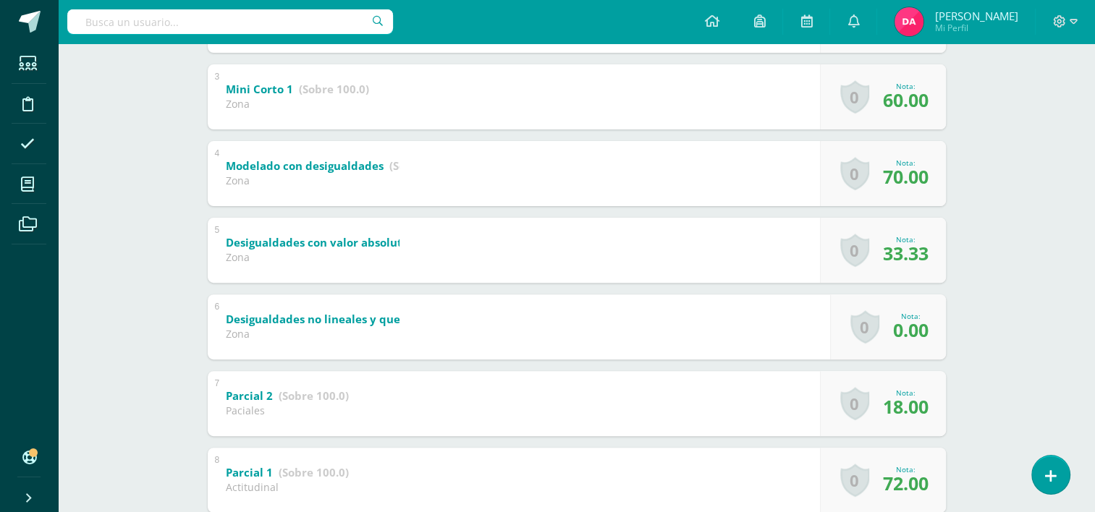
scroll to position [497, 0]
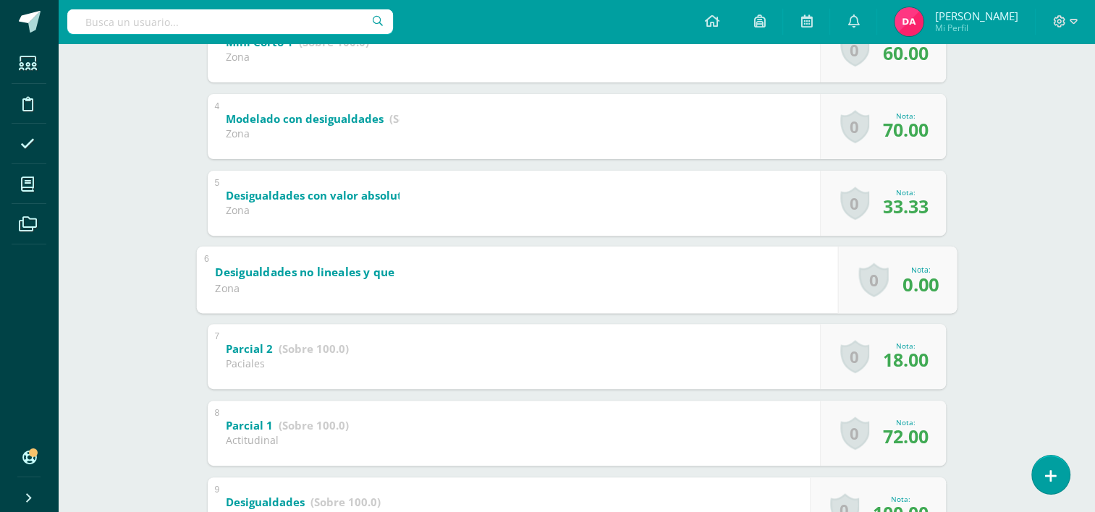
click at [370, 275] on b "Desigualdades no lineales y que involucran cocientes" at bounding box center [365, 271] width 300 height 15
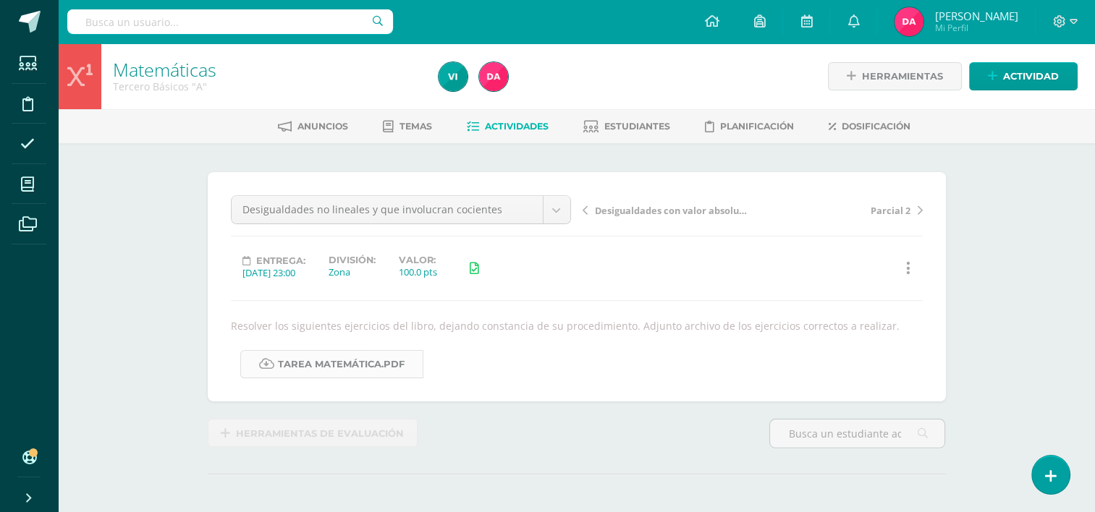
scroll to position [1, 0]
click at [357, 360] on link "Tarea Matemática.pdf" at bounding box center [331, 363] width 183 height 28
